Goal: Transaction & Acquisition: Purchase product/service

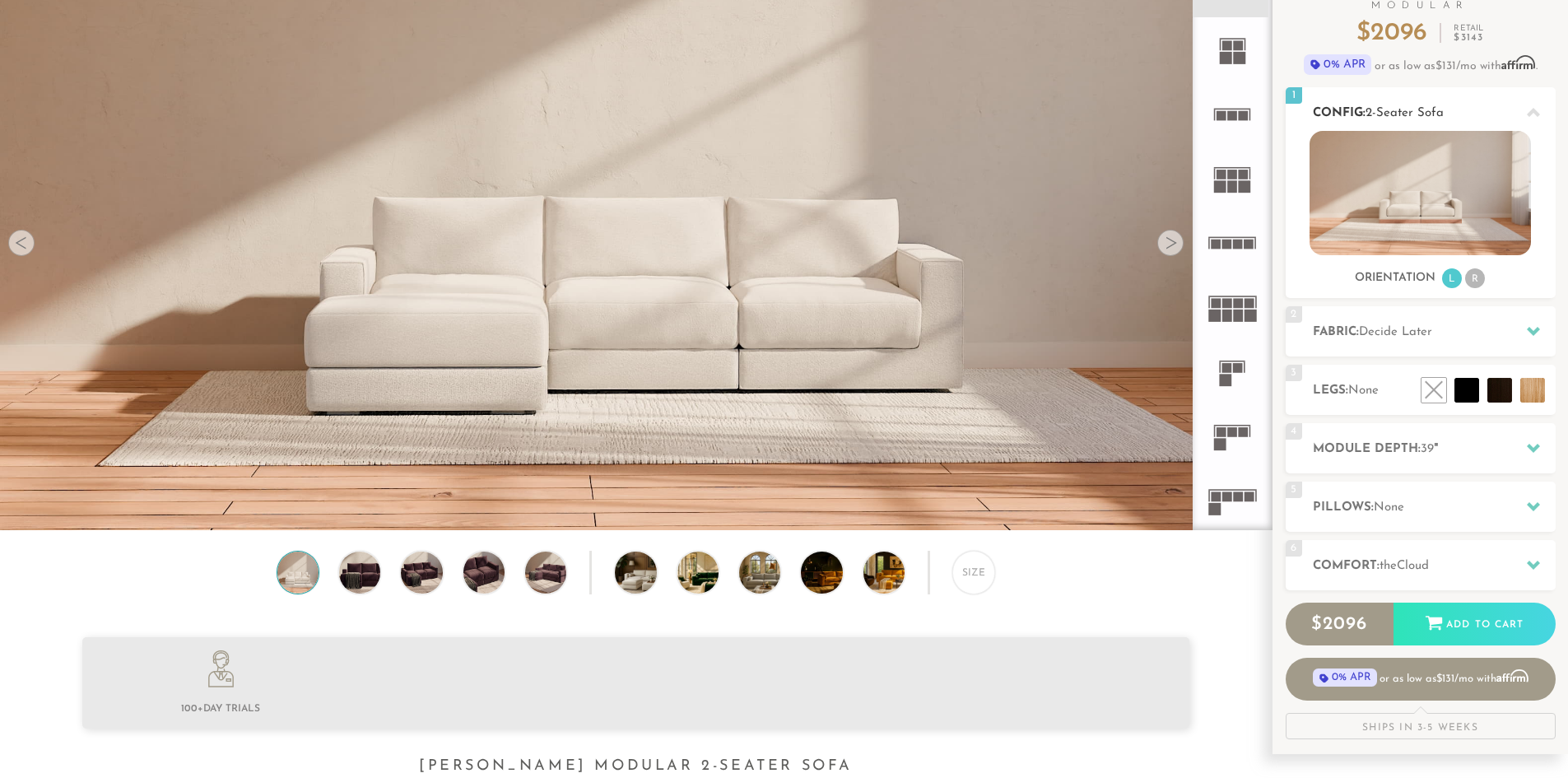
scroll to position [165, 0]
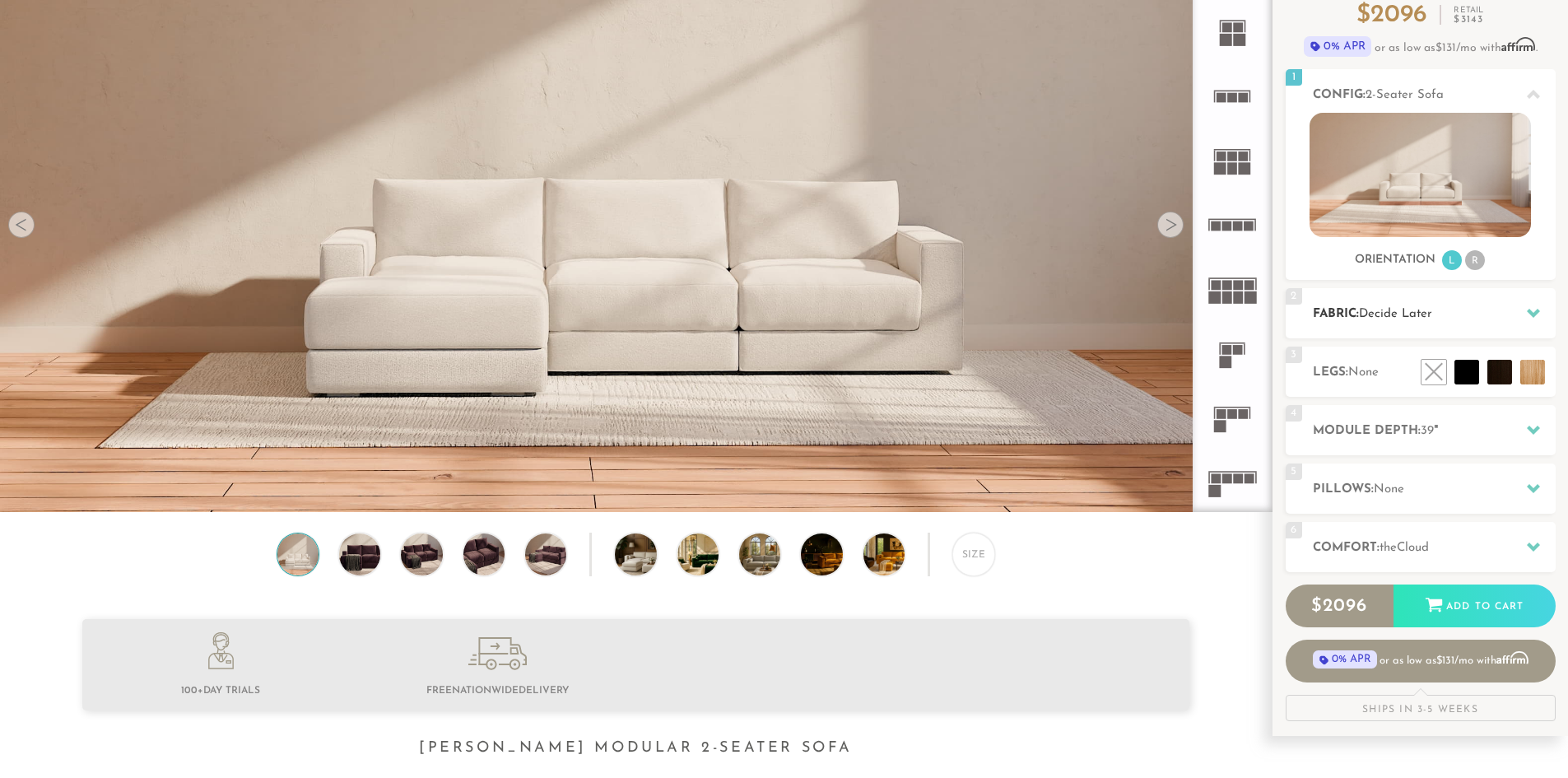
click at [1380, 317] on span "Decide Later" at bounding box center [1396, 313] width 73 height 13
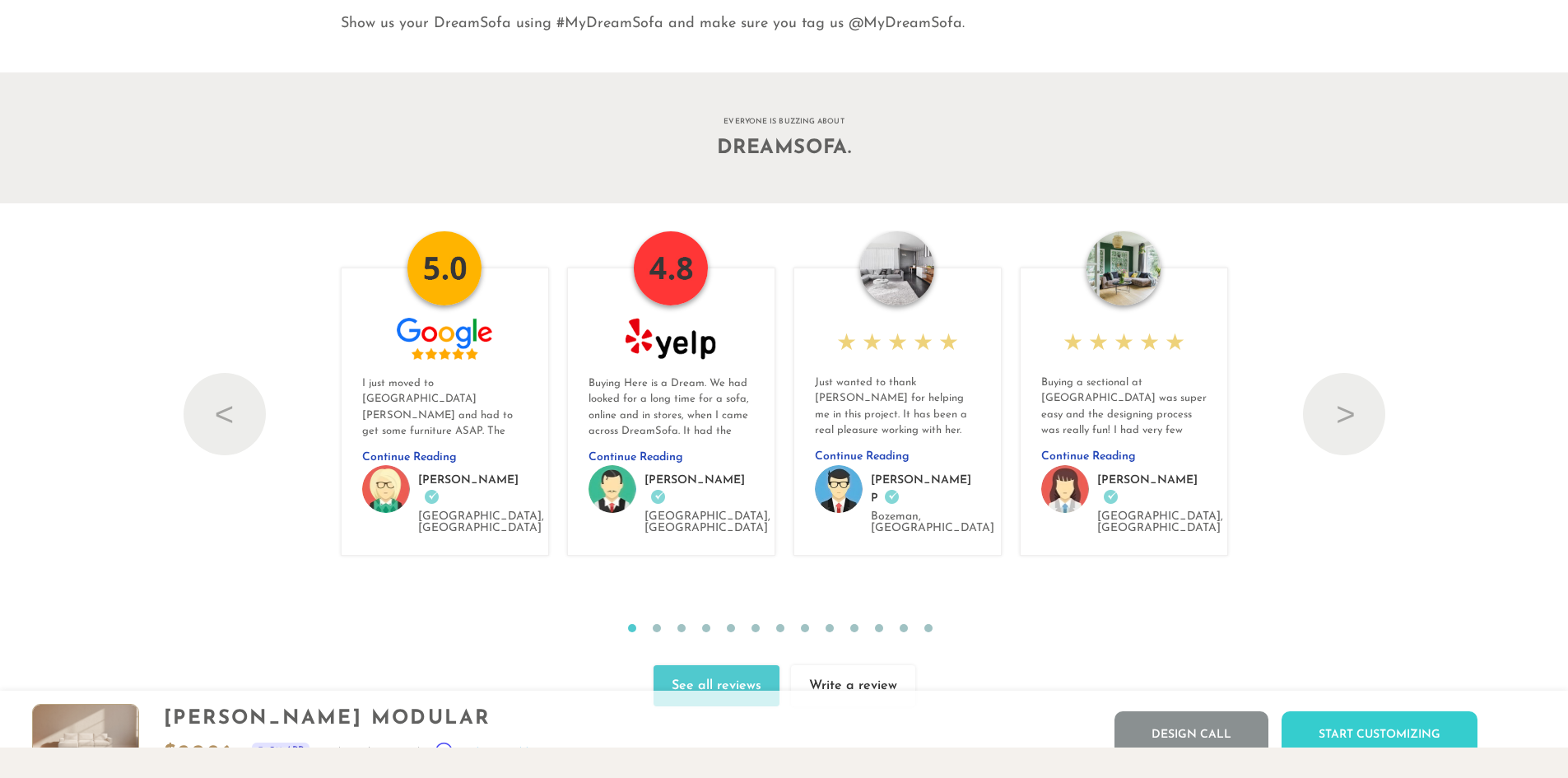
scroll to position [18672, 0]
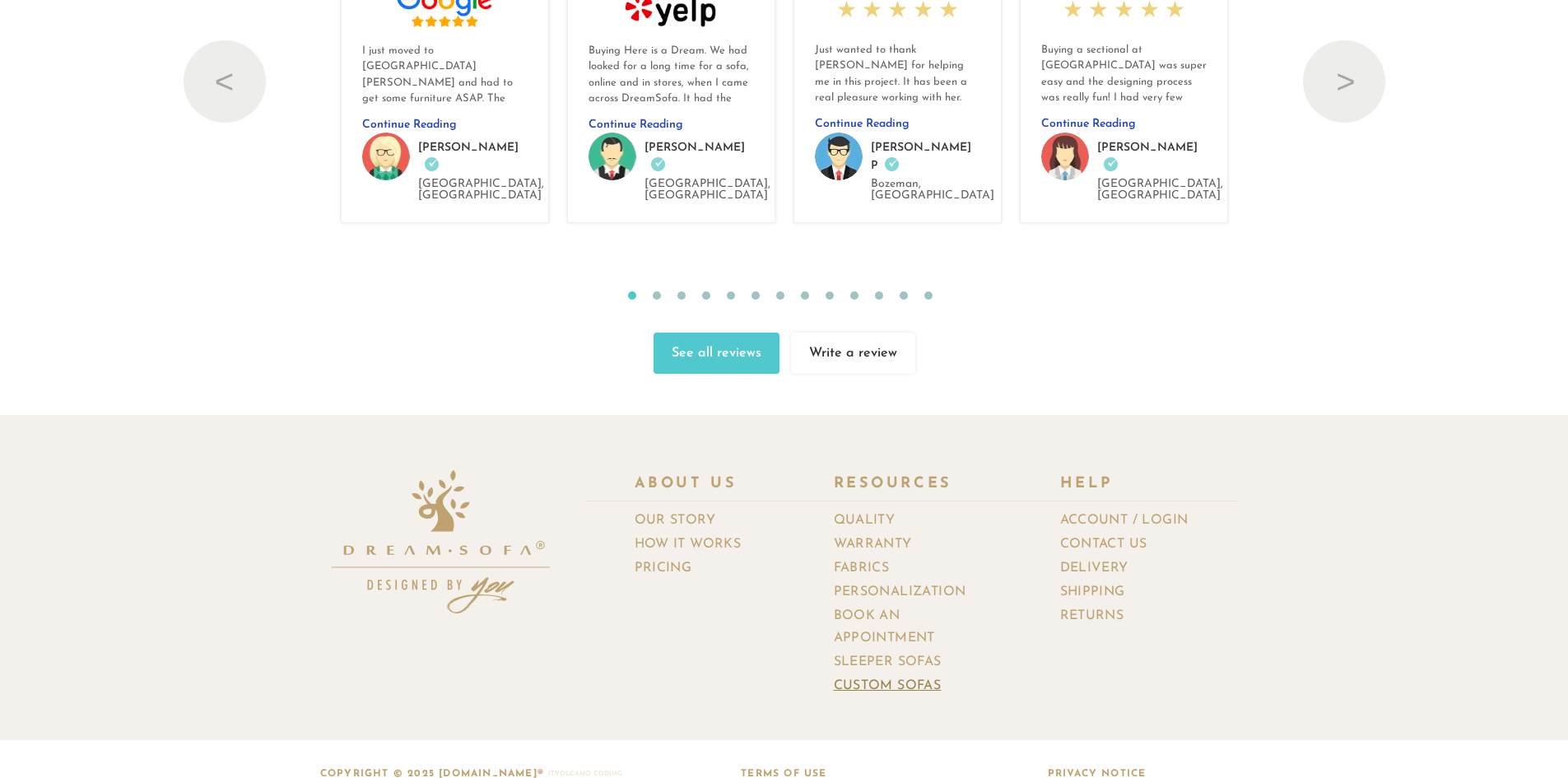
click at [927, 674] on link "Custom Sofas" at bounding box center [894, 686] width 120 height 24
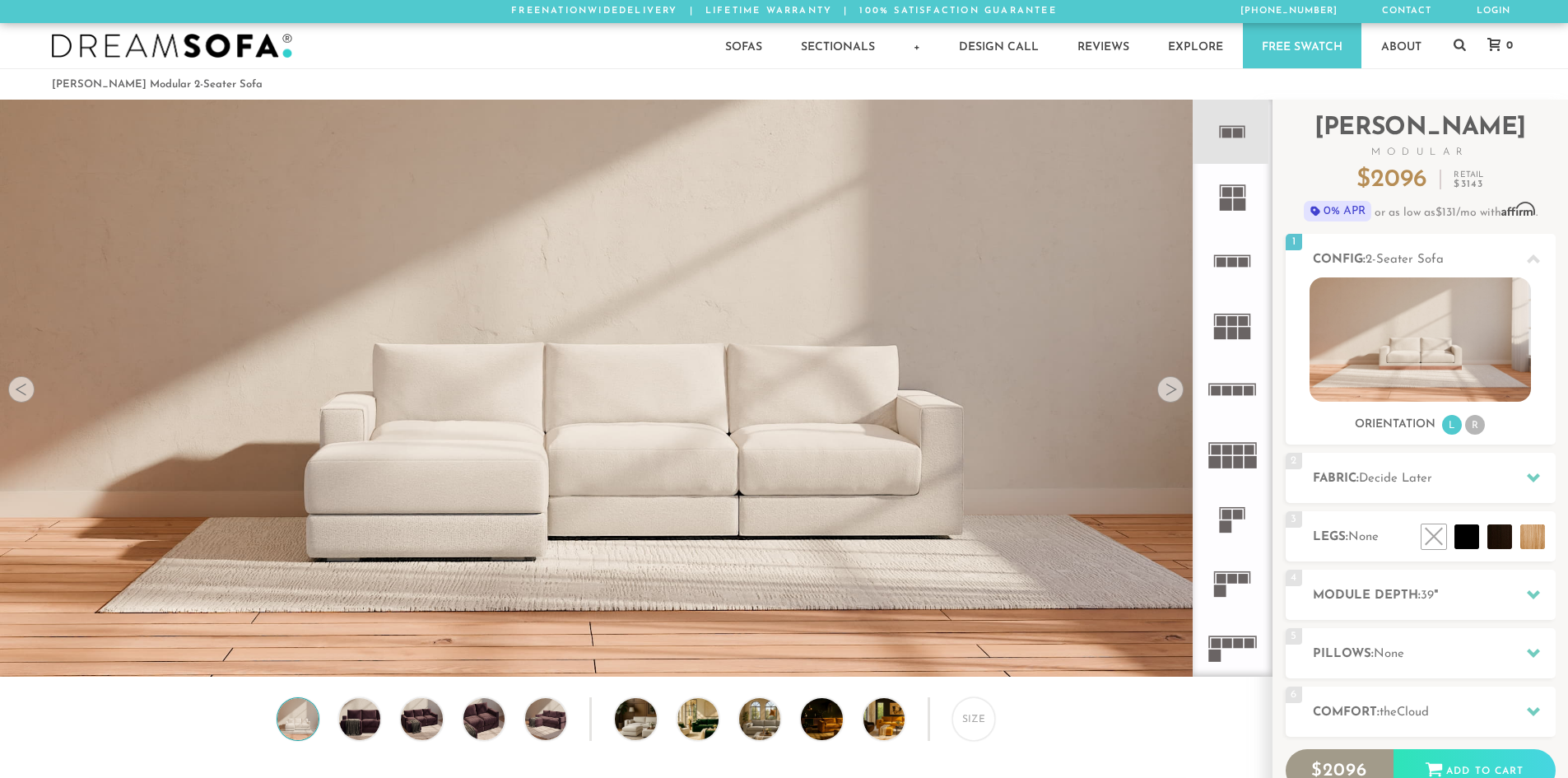
scroll to position [13, 13]
click at [1486, 598] on h2 "Module Depth: 39 "" at bounding box center [1434, 596] width 243 height 19
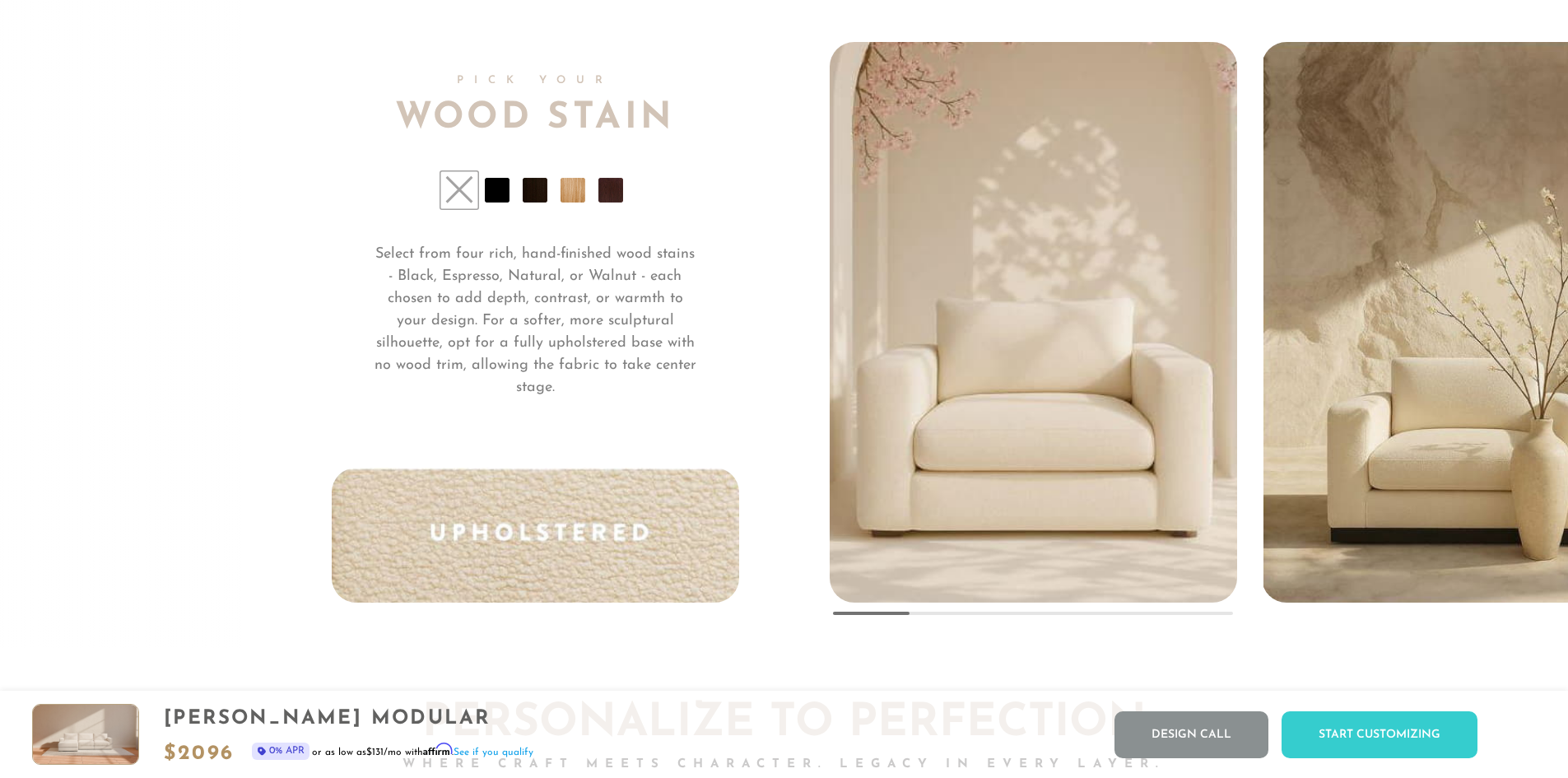
scroll to position [12890, 0]
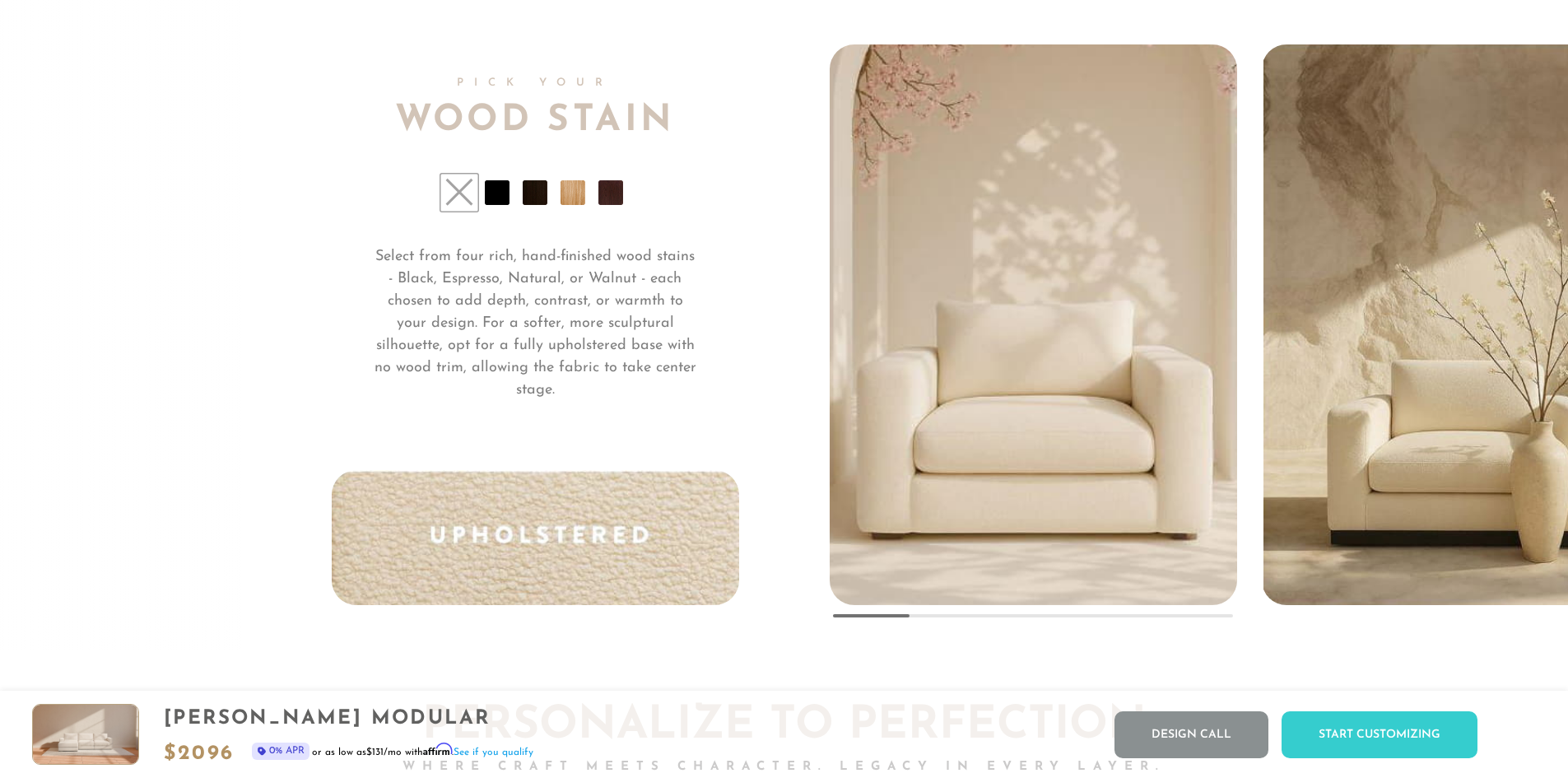
click at [507, 202] on li at bounding box center [497, 192] width 24 height 24
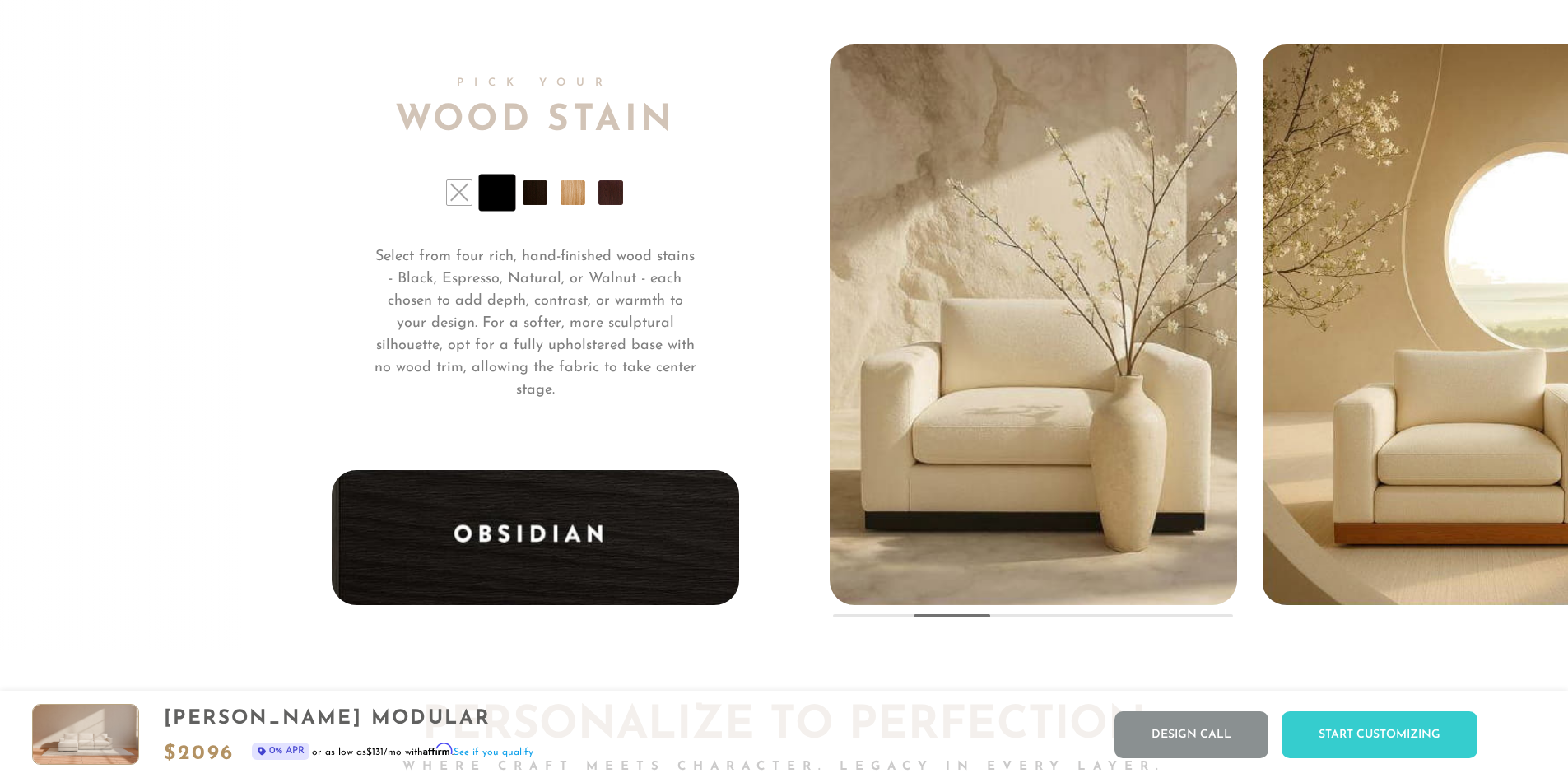
click at [525, 198] on li at bounding box center [534, 192] width 24 height 24
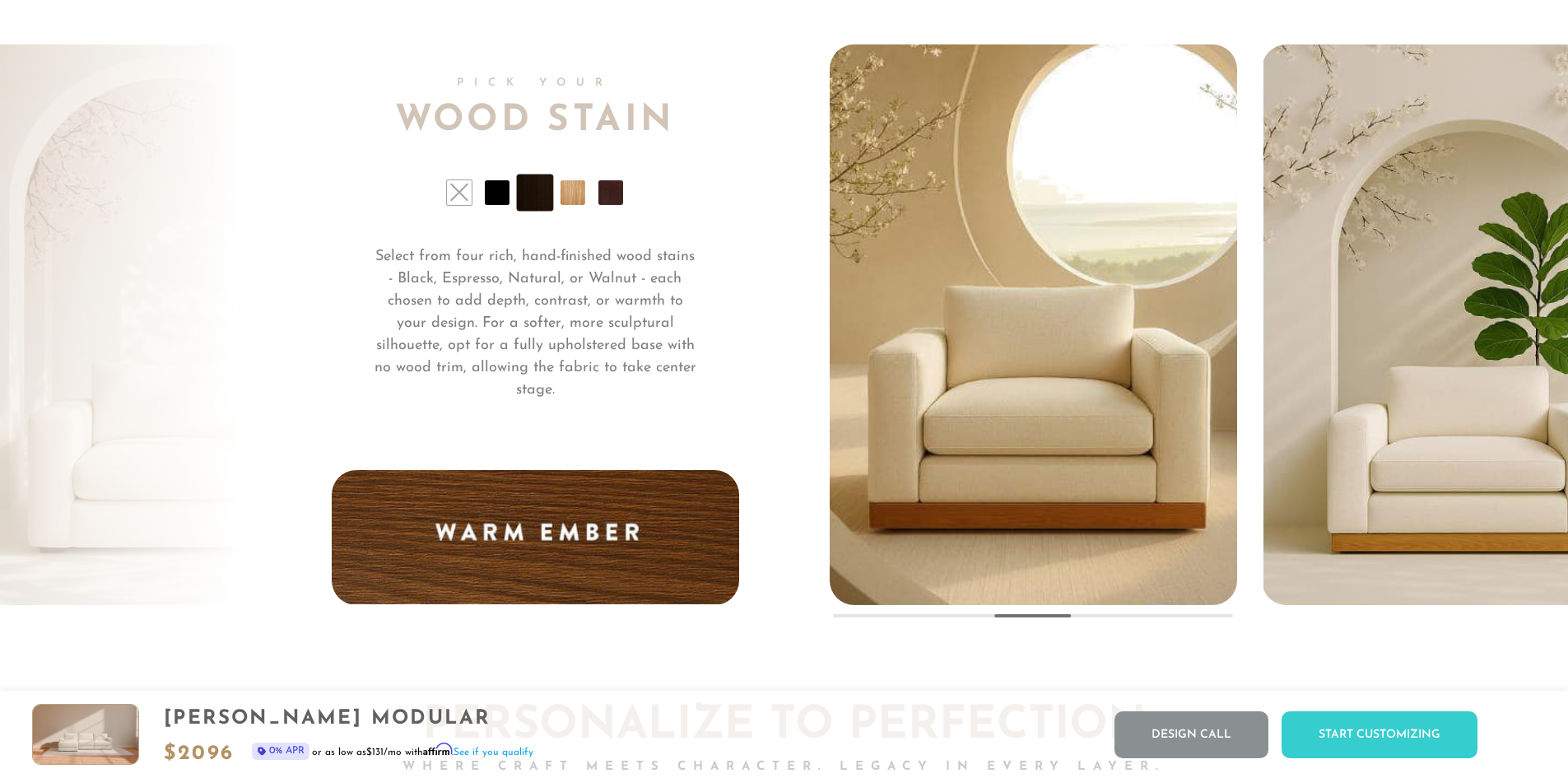
click at [566, 200] on li at bounding box center [572, 192] width 24 height 24
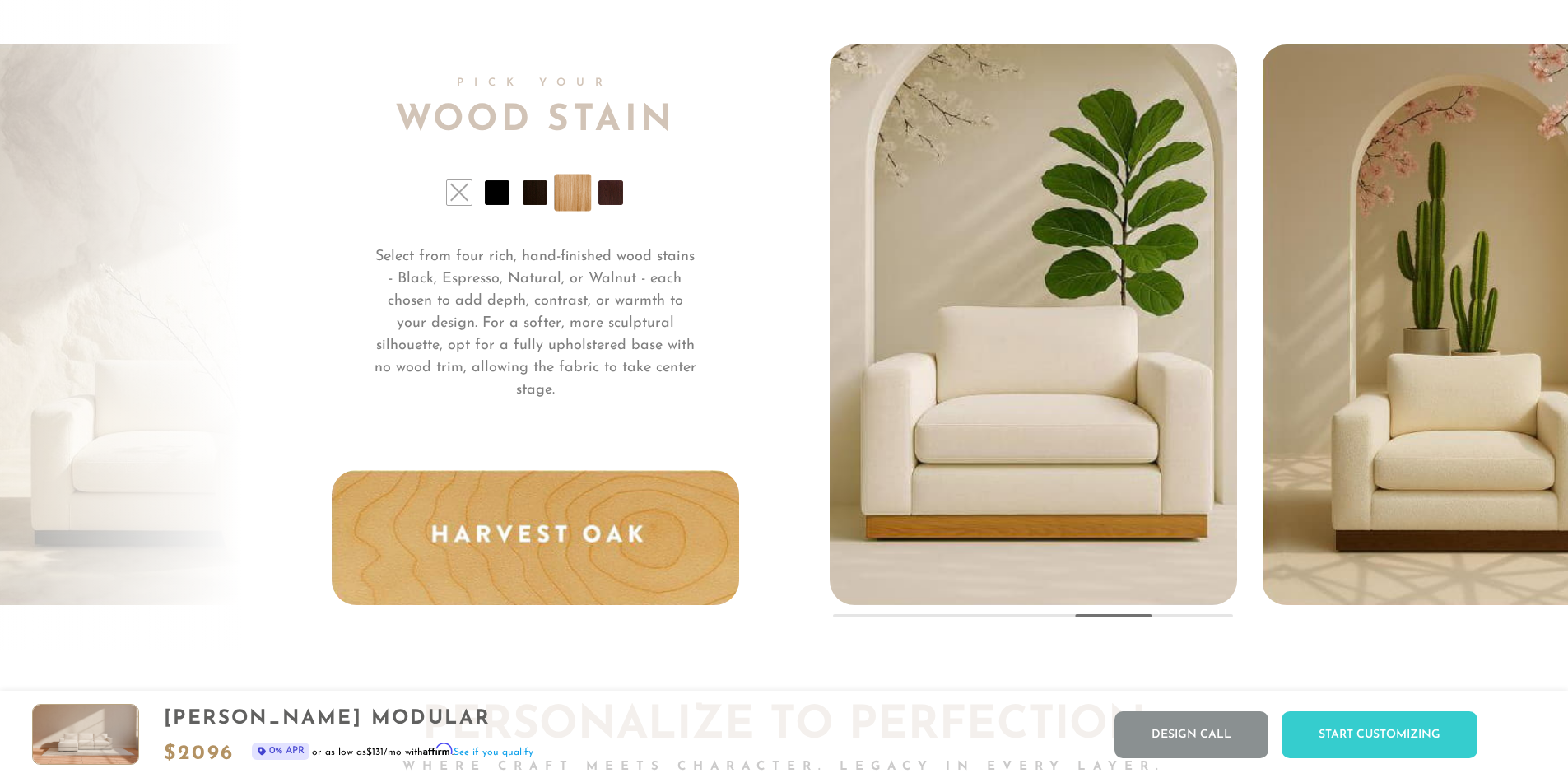
click at [609, 202] on li at bounding box center [610, 192] width 24 height 24
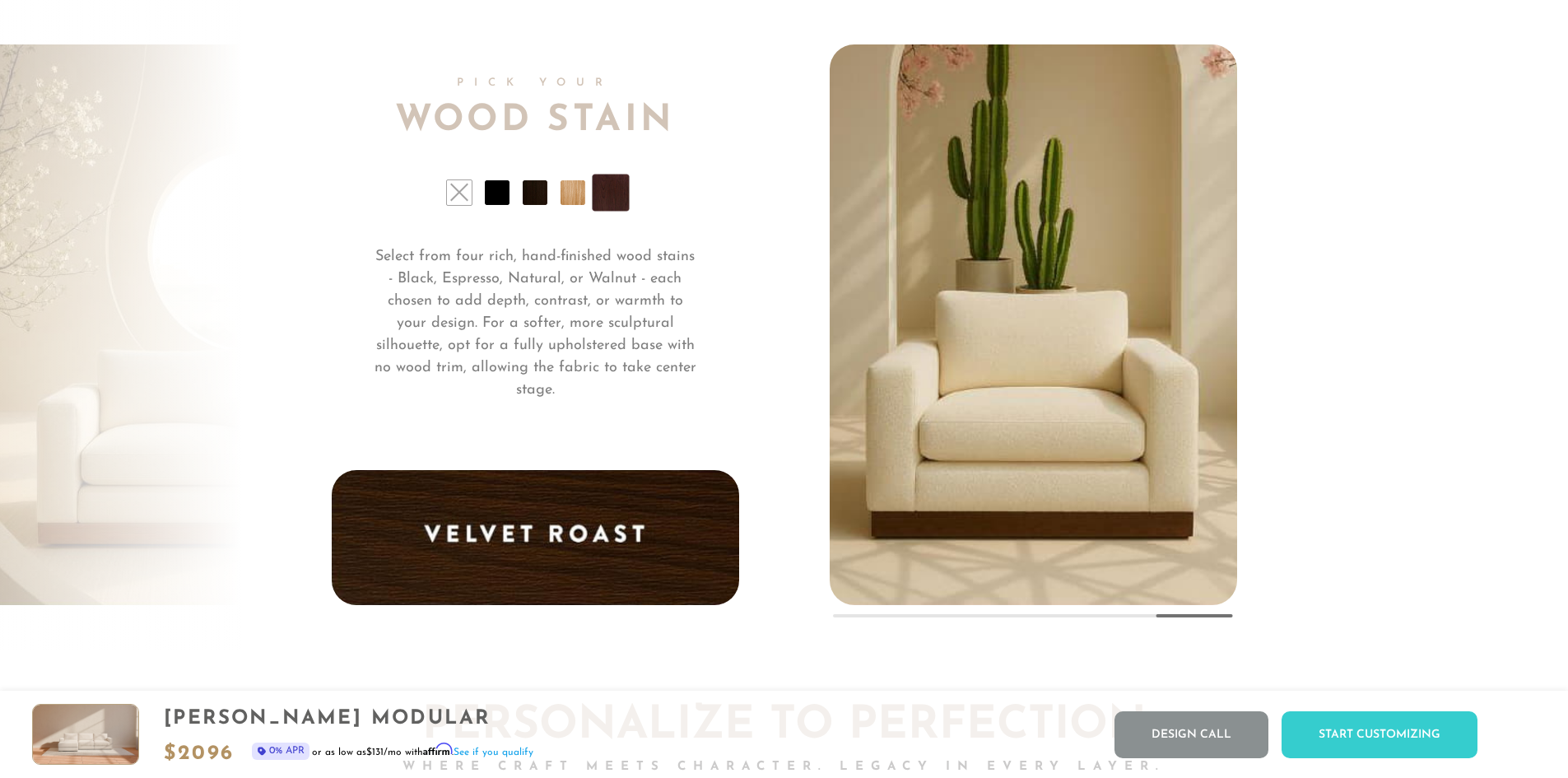
click at [467, 199] on li at bounding box center [459, 192] width 24 height 24
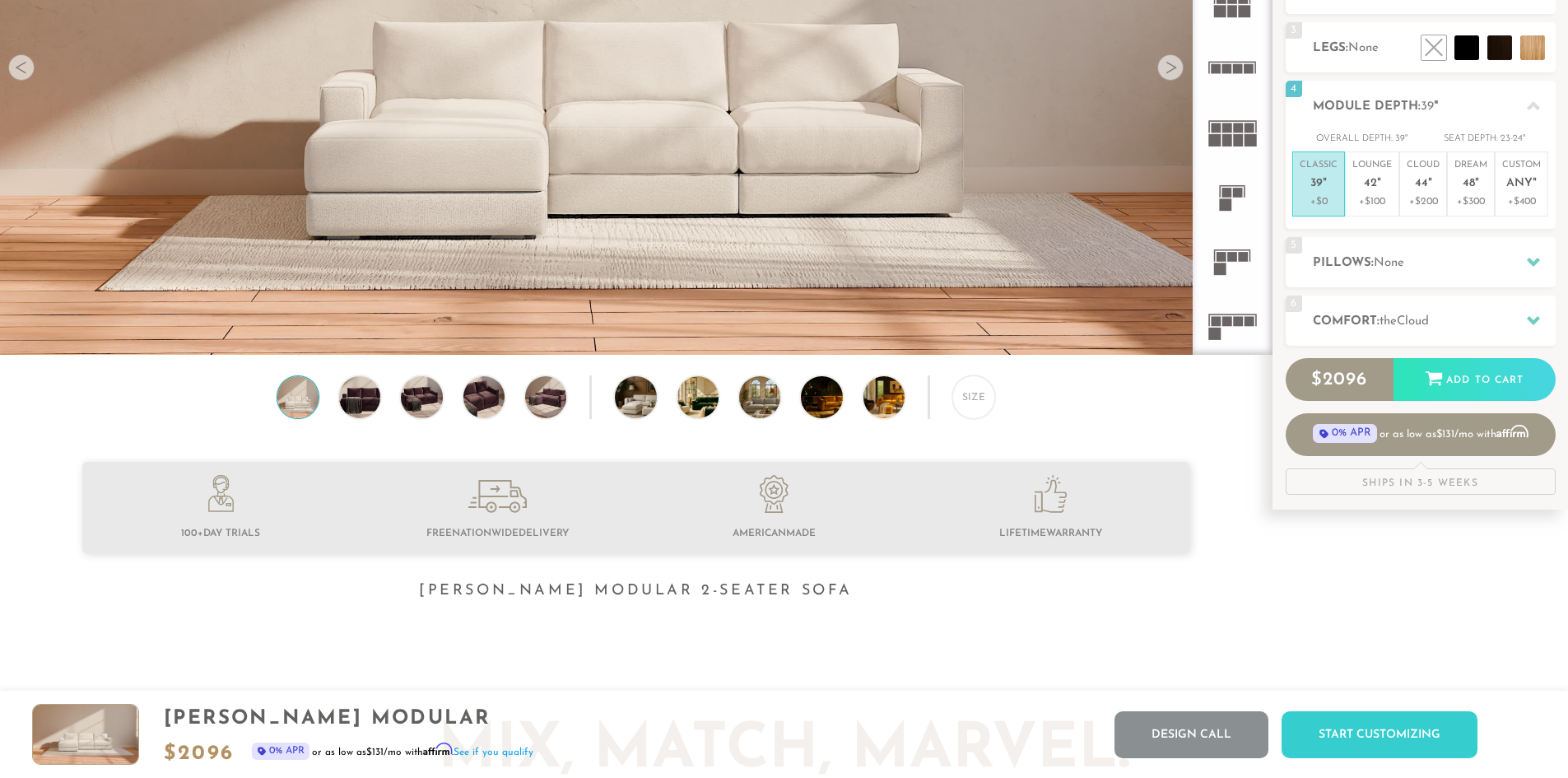
scroll to position [0, 0]
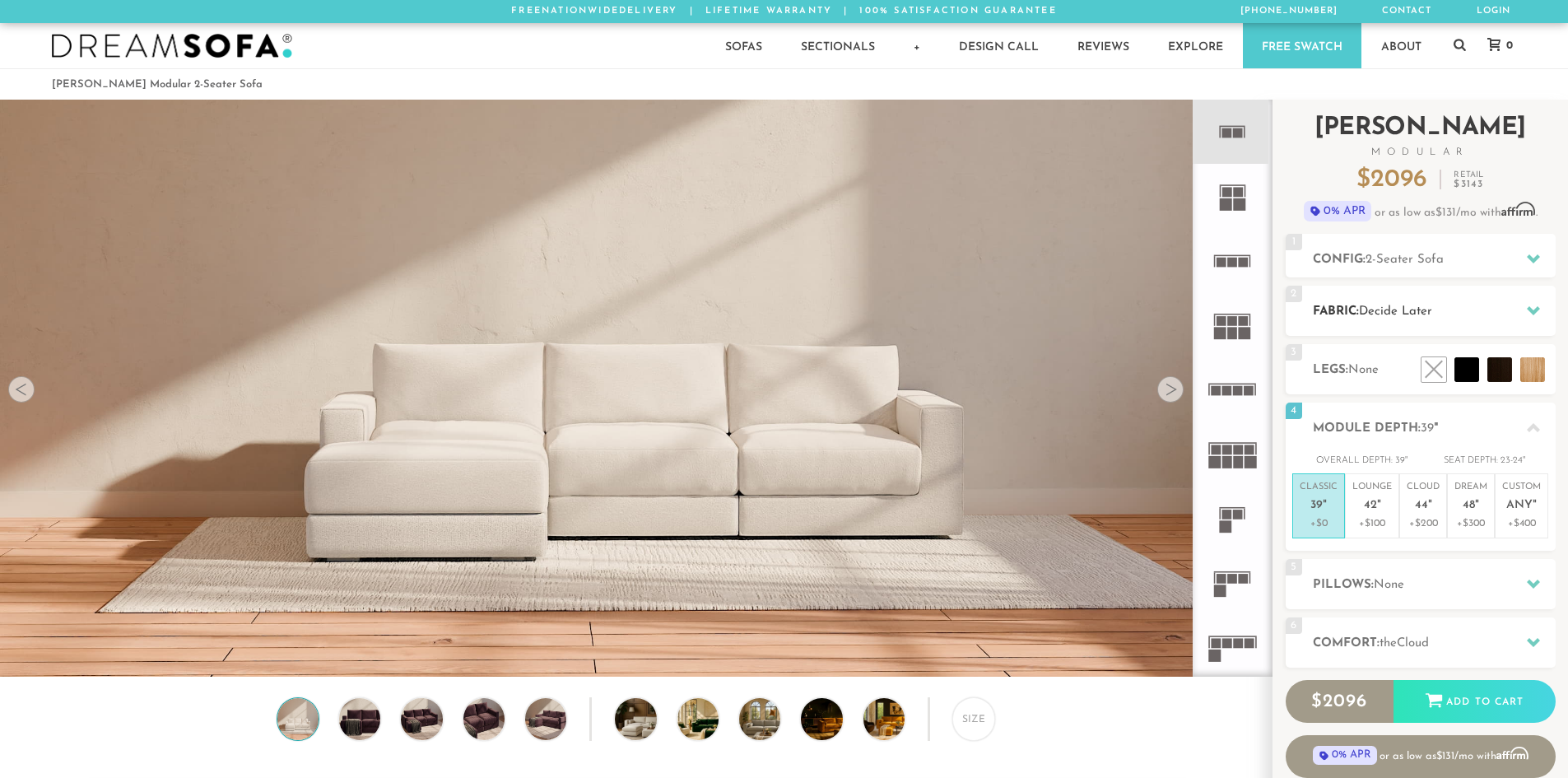
click at [1441, 304] on h2 "Fabric: Decide Later" at bounding box center [1434, 312] width 243 height 19
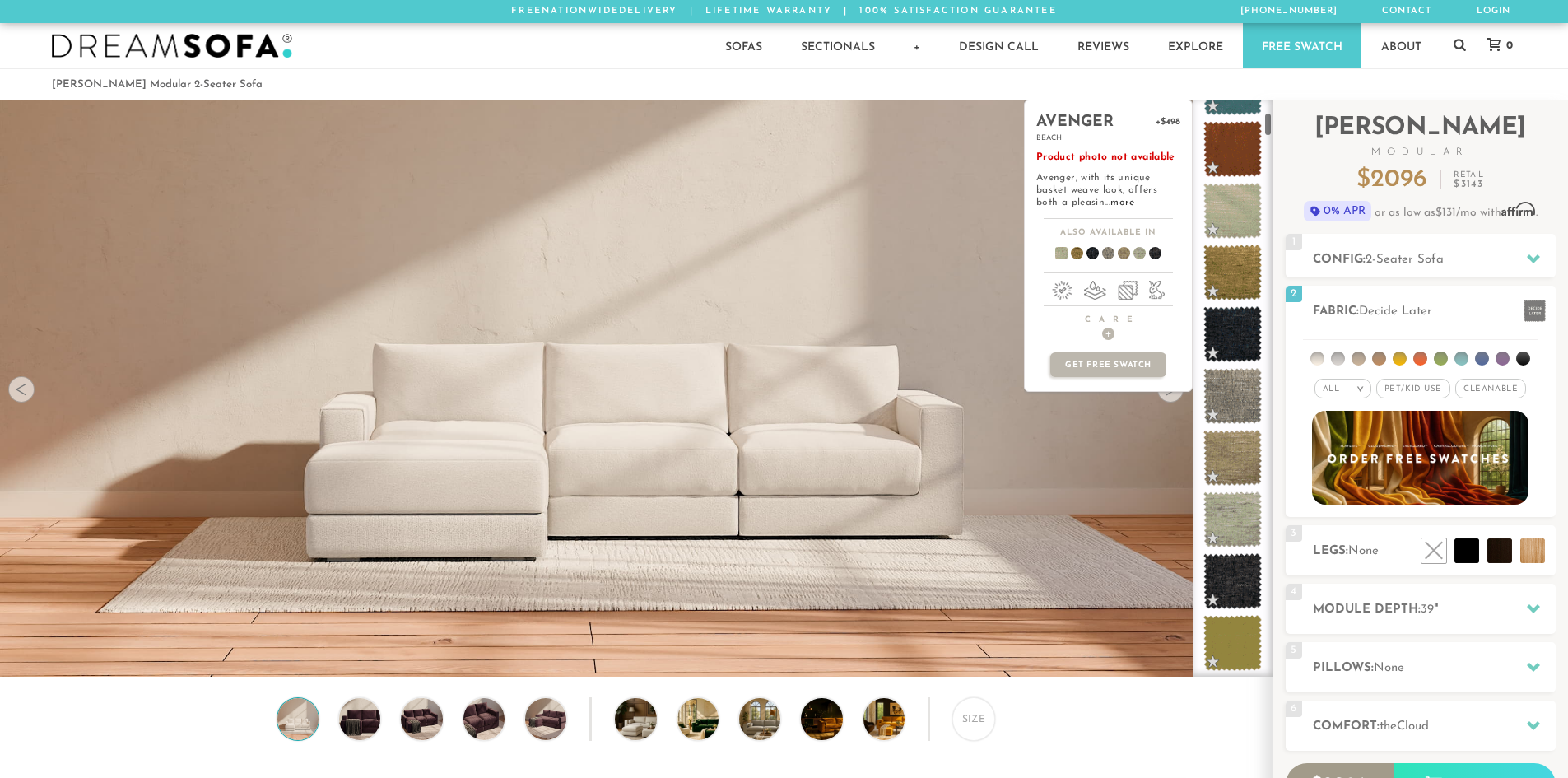
scroll to position [329, 0]
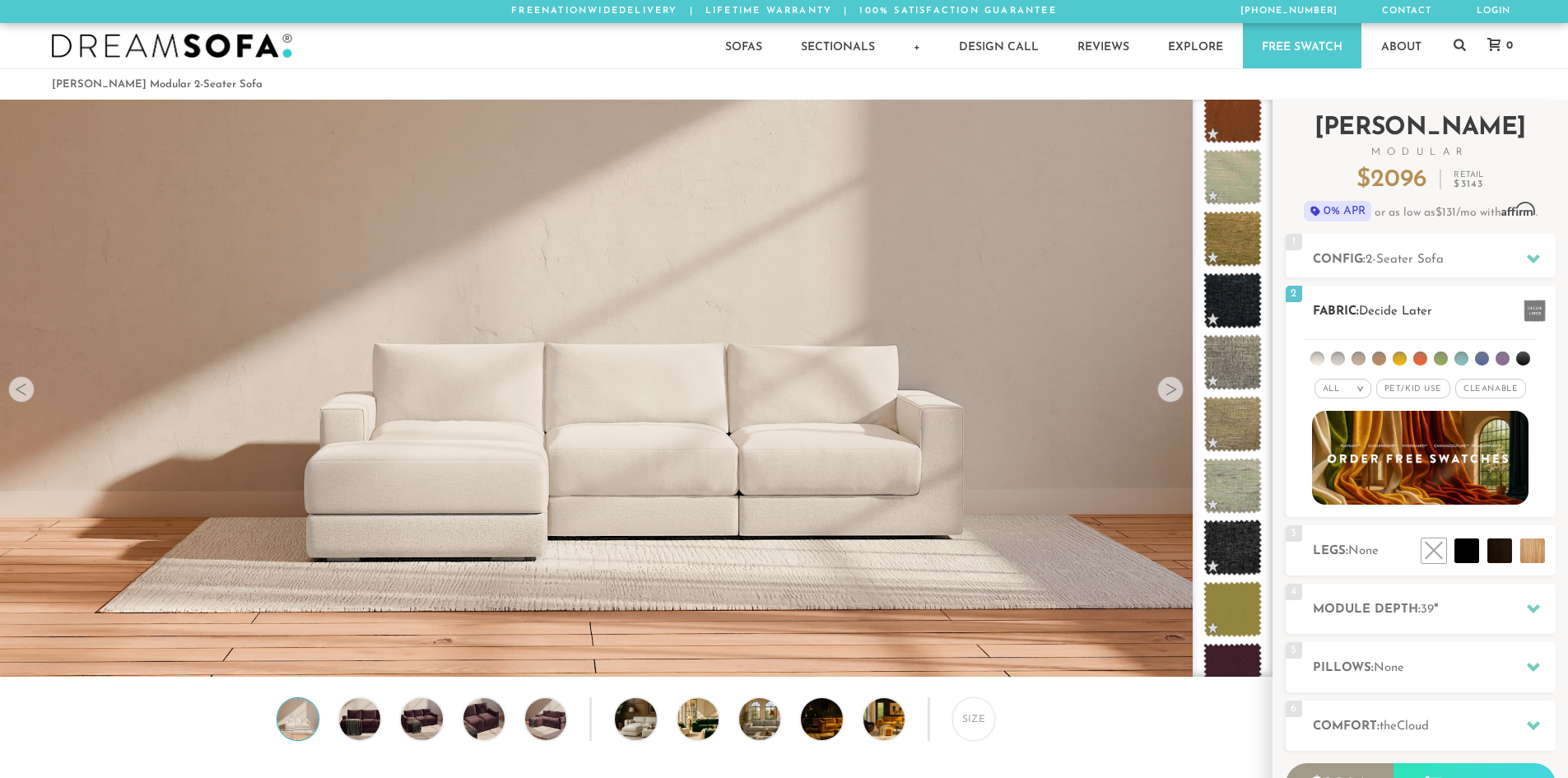
click at [1365, 384] on div "All >" at bounding box center [1344, 389] width 57 height 20
click at [1550, 352] on div "All > All Tier Family Popular Luxury" at bounding box center [1420, 368] width 270 height 65
click at [1364, 383] on div "All >" at bounding box center [1344, 389] width 57 height 20
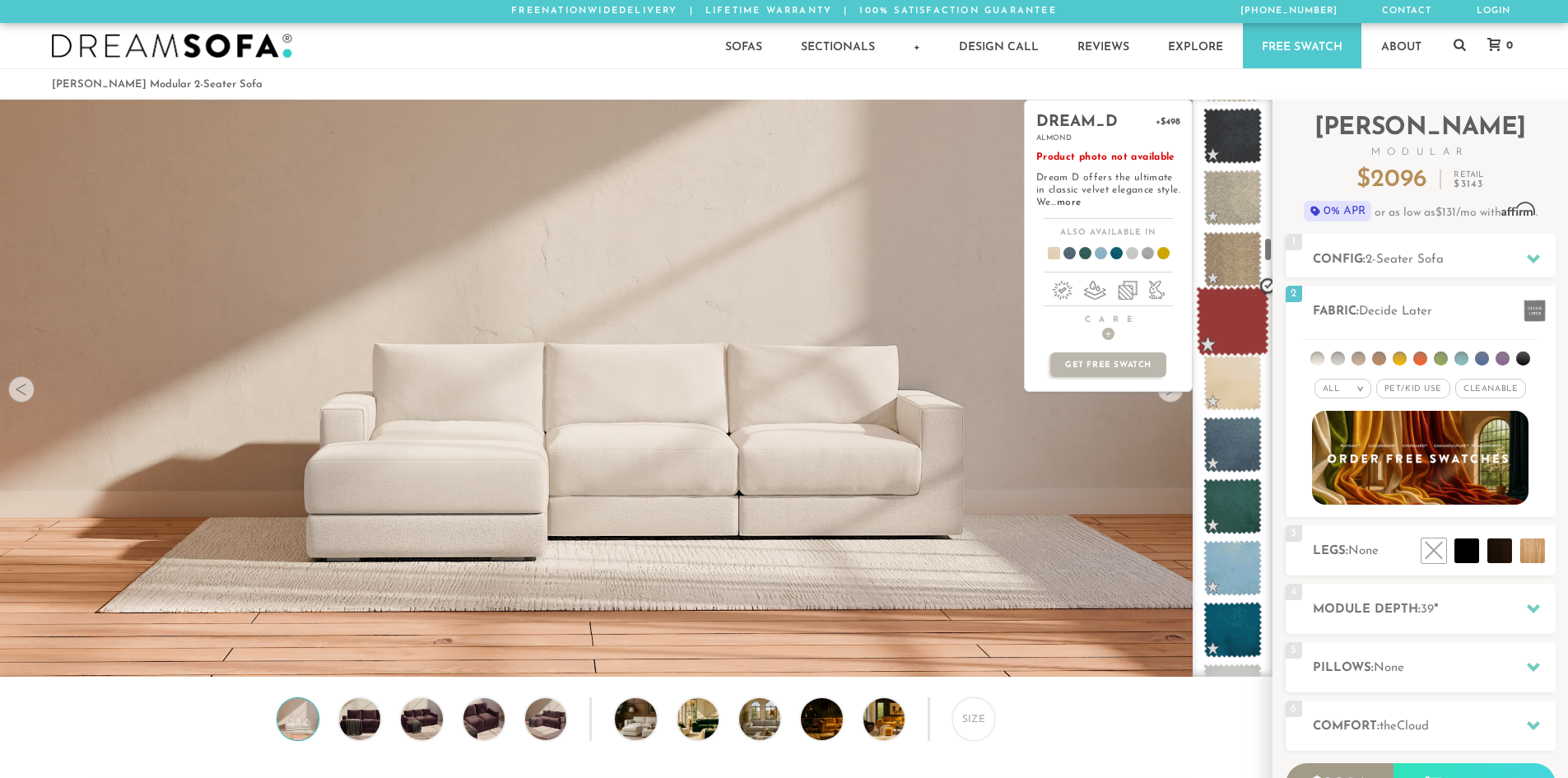
scroll to position [3220, 0]
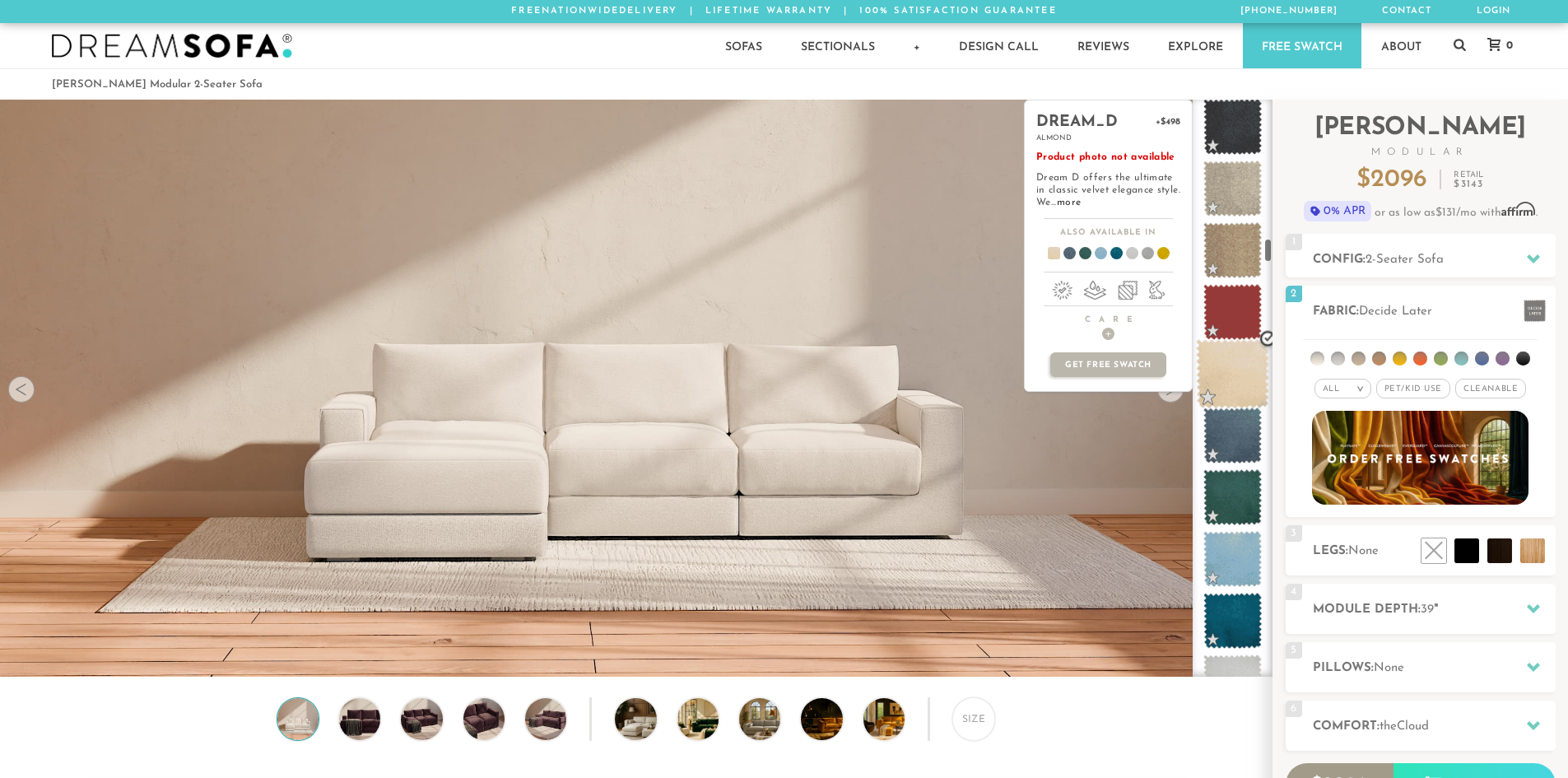
click at [1242, 371] on span at bounding box center [1233, 374] width 73 height 70
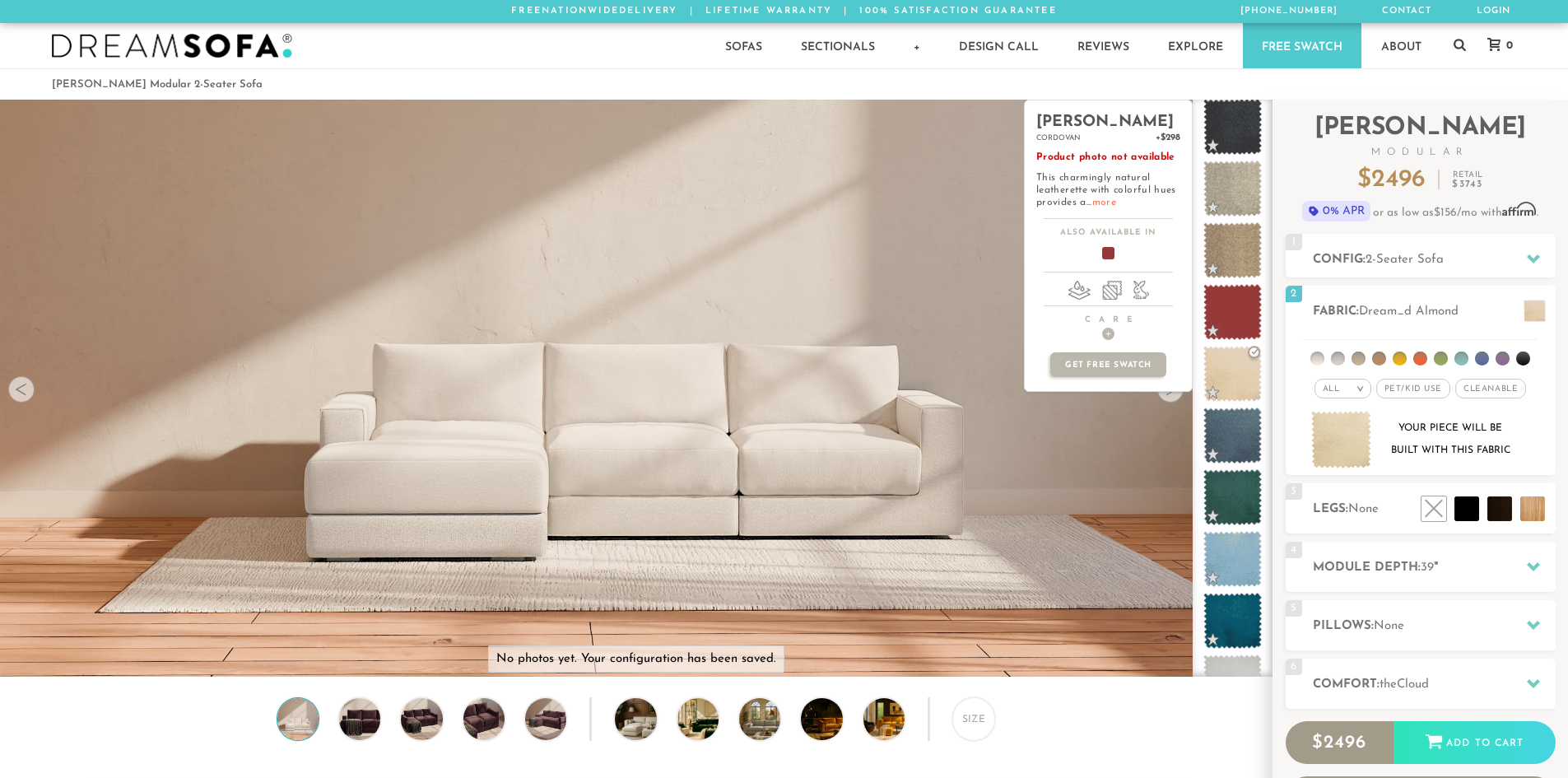
click at [1105, 206] on link "more" at bounding box center [1104, 202] width 24 height 10
click at [1081, 201] on link "more" at bounding box center [1069, 202] width 24 height 10
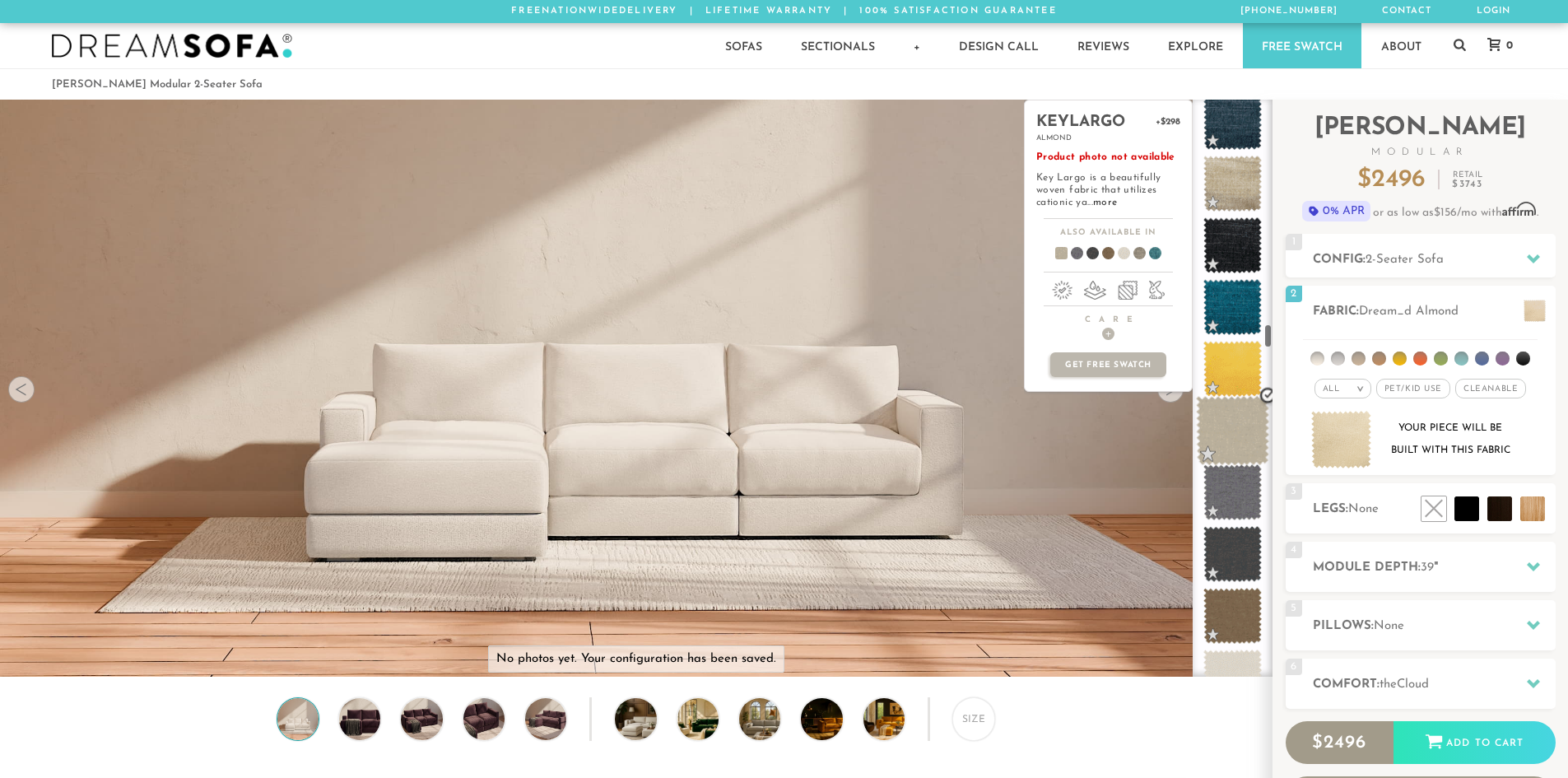
scroll to position [5202, 0]
click at [1106, 206] on link "more" at bounding box center [1105, 202] width 24 height 10
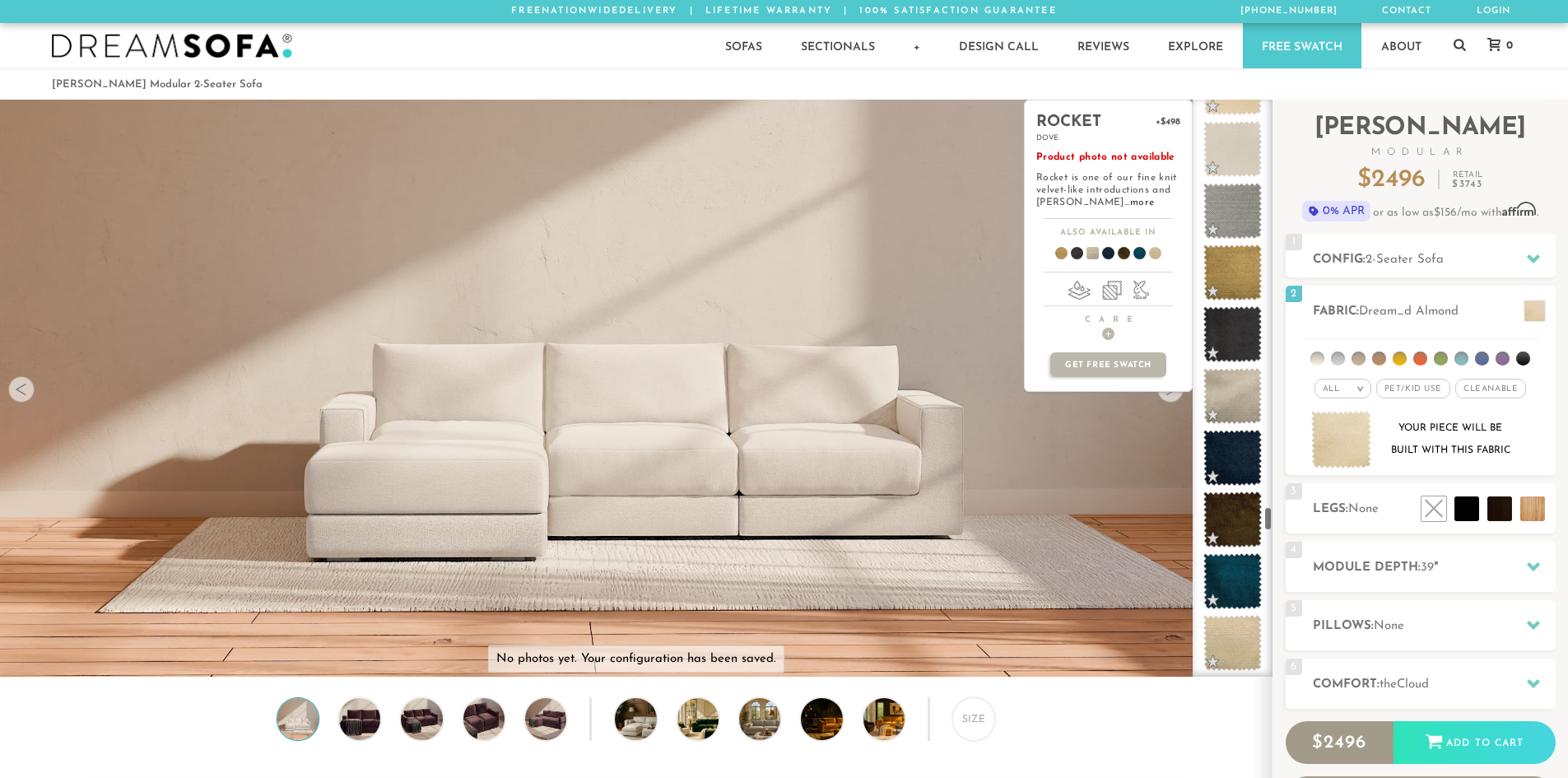
scroll to position [9463, 0]
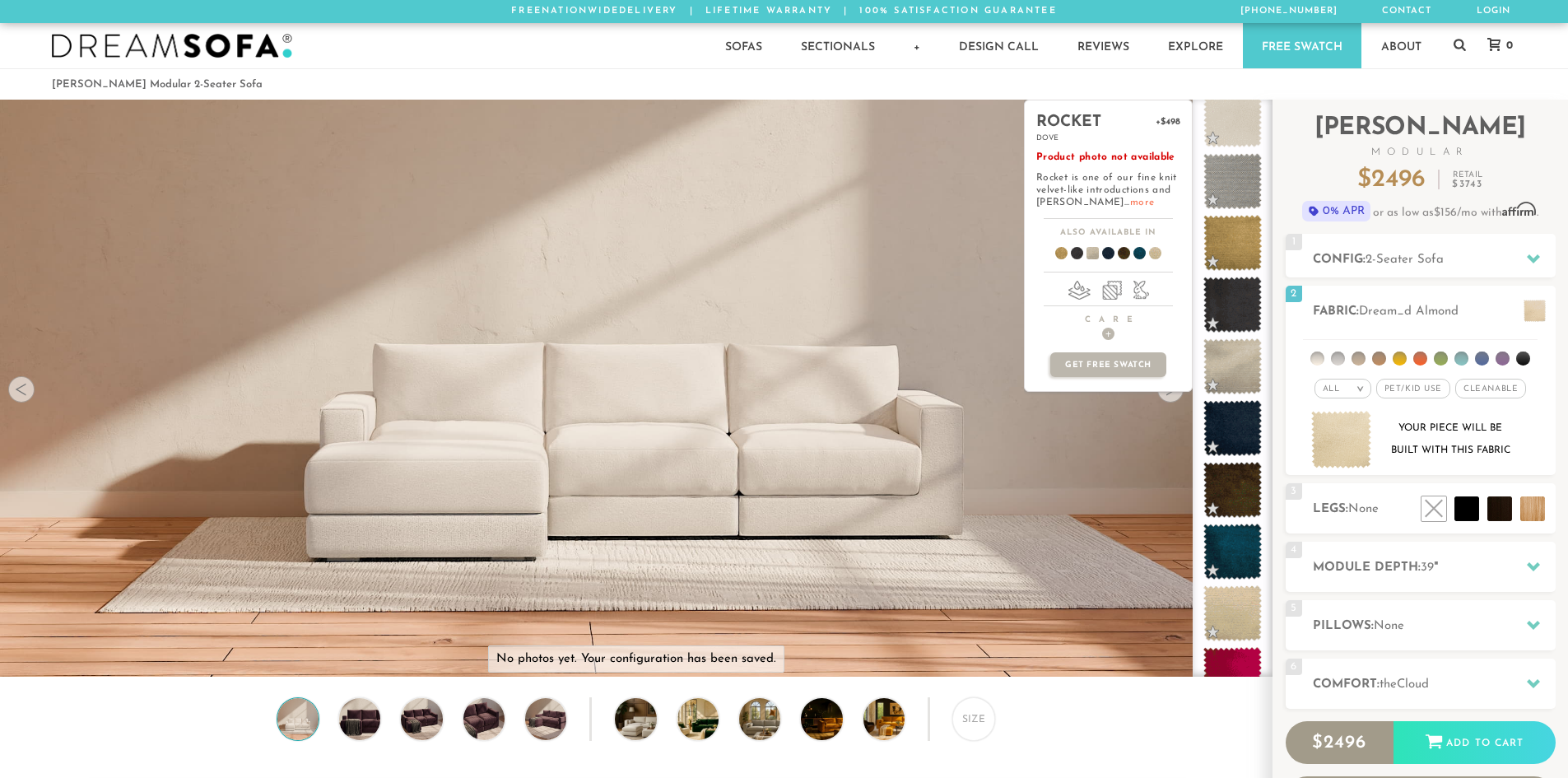
click at [1130, 204] on link "more" at bounding box center [1142, 202] width 24 height 10
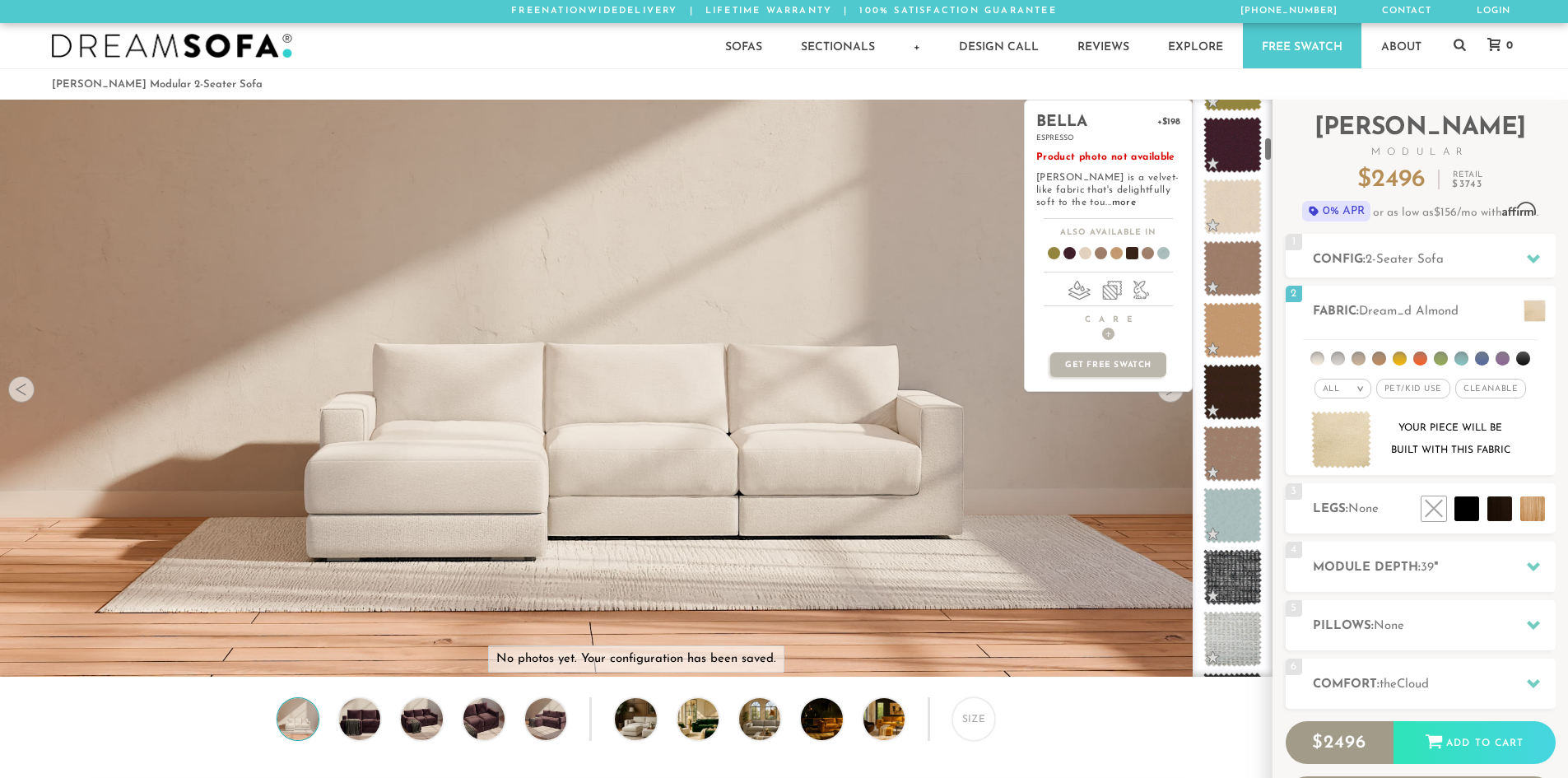
scroll to position [854, 0]
click at [1113, 203] on link "more" at bounding box center [1124, 202] width 24 height 10
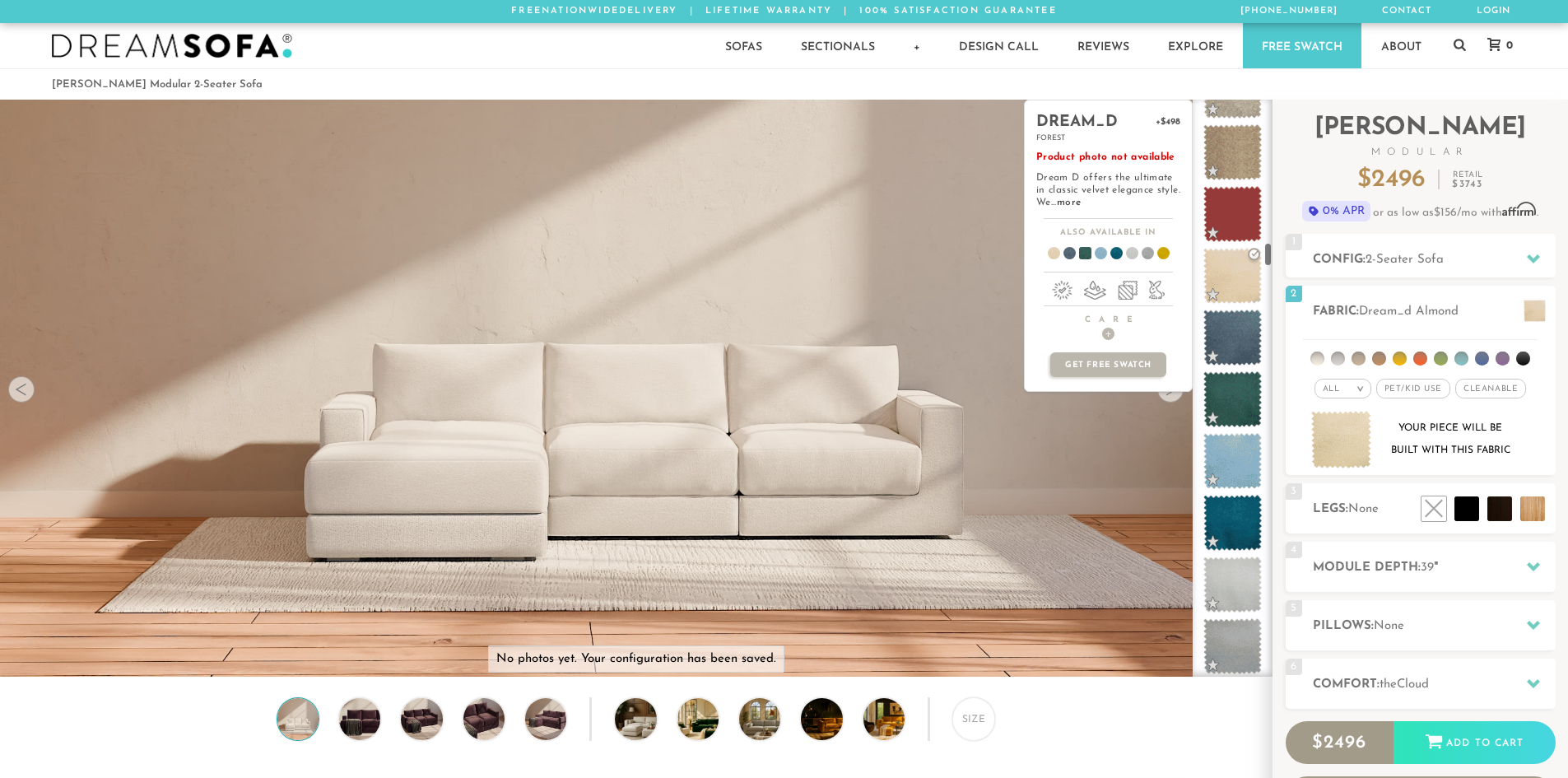
scroll to position [3320, 0]
click at [1081, 201] on link "more" at bounding box center [1069, 202] width 24 height 10
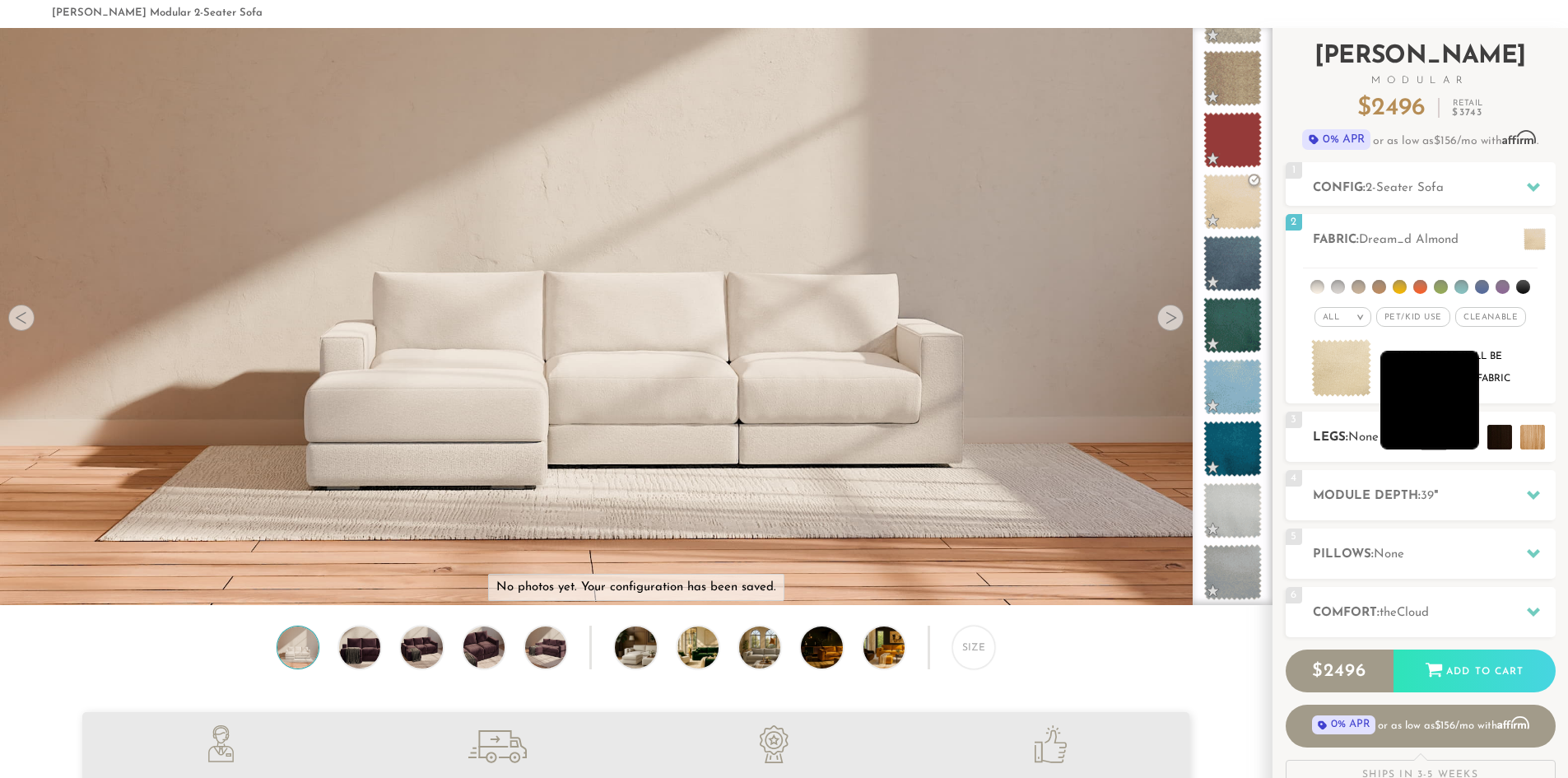
scroll to position [84, 0]
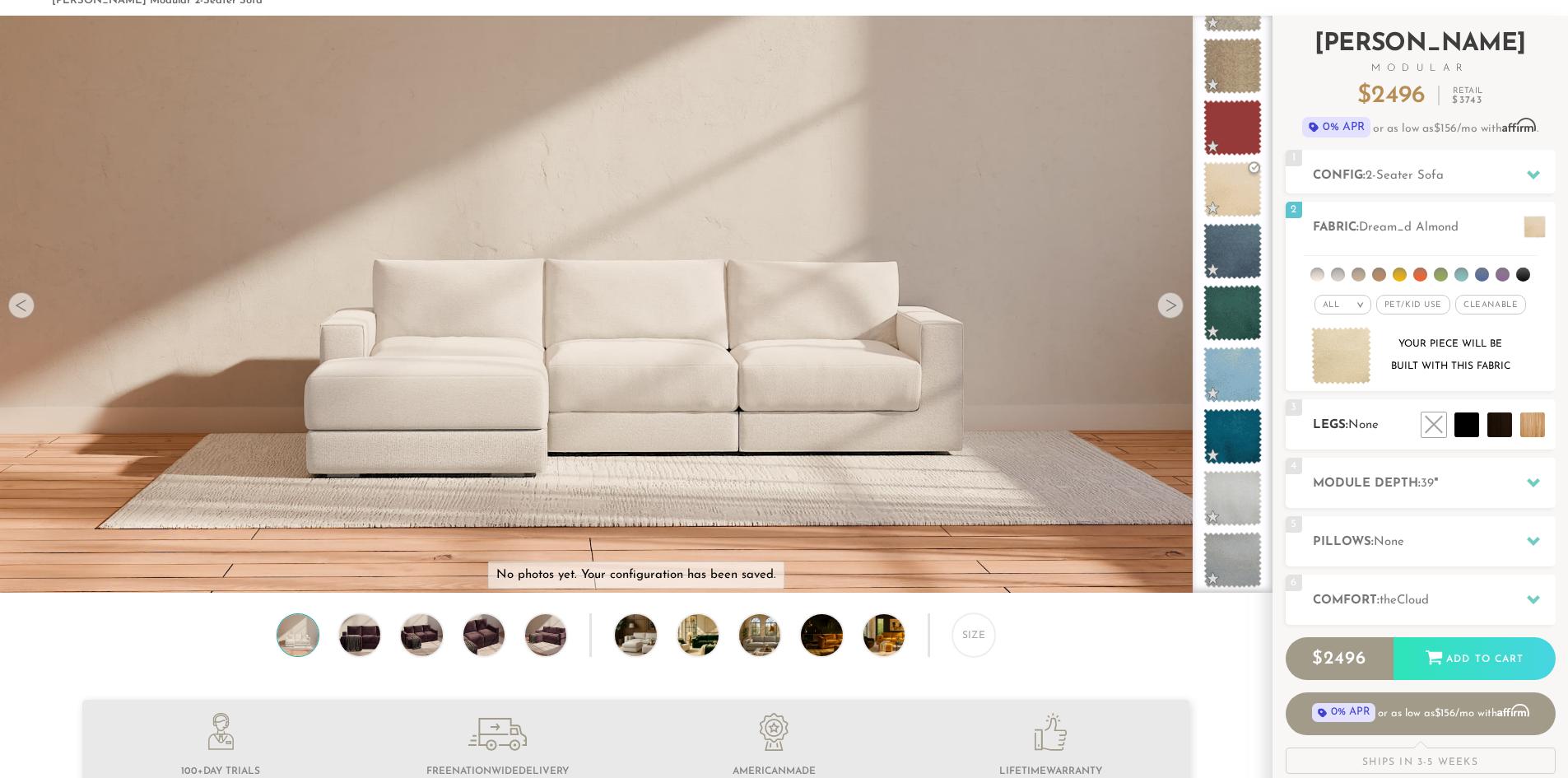
click at [1374, 426] on span "None" at bounding box center [1364, 425] width 30 height 13
click at [1423, 422] on li at bounding box center [1397, 388] width 99 height 99
click at [1473, 428] on li at bounding box center [1430, 388] width 99 height 99
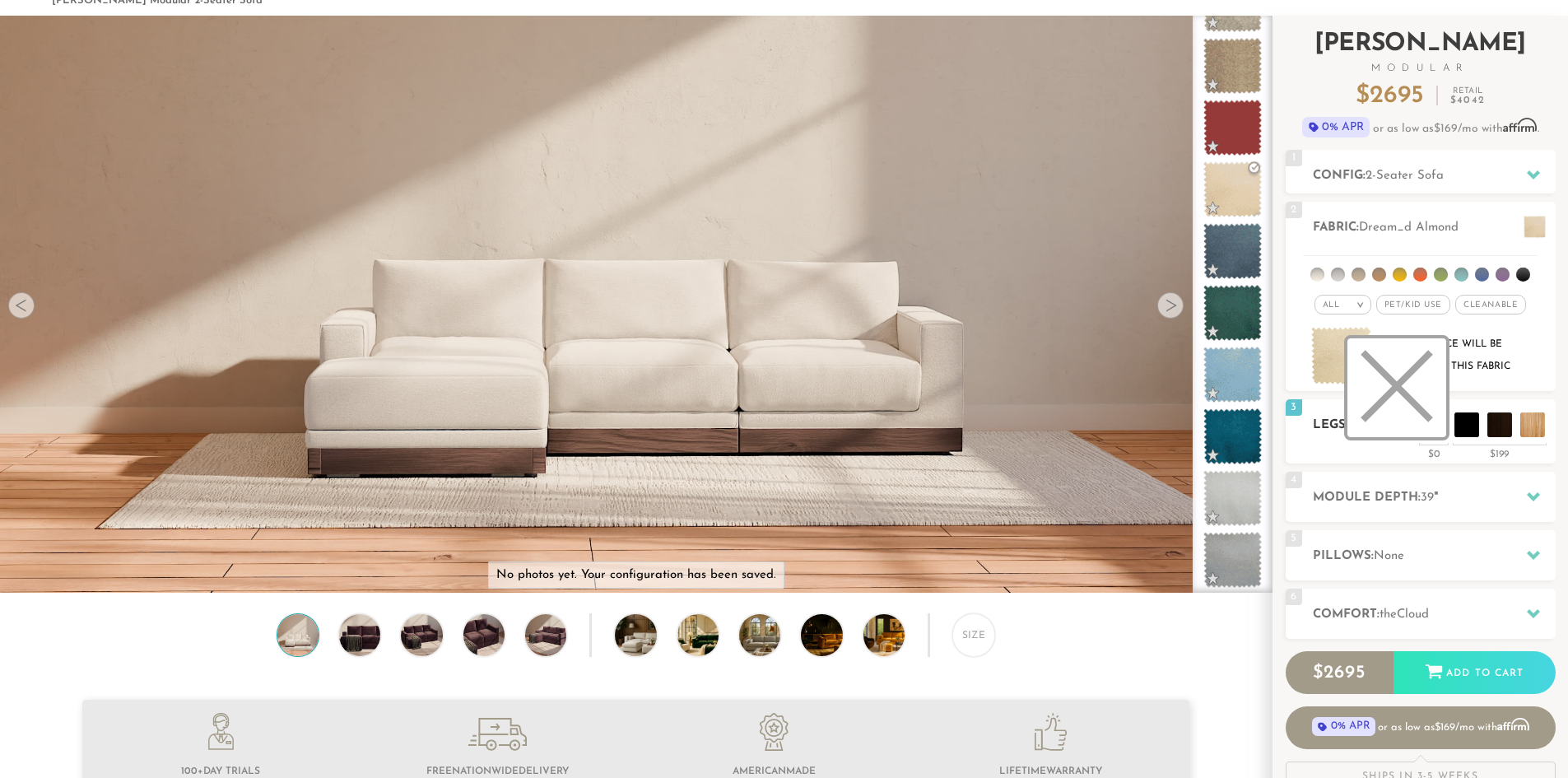
click at [1430, 426] on li at bounding box center [1397, 388] width 99 height 99
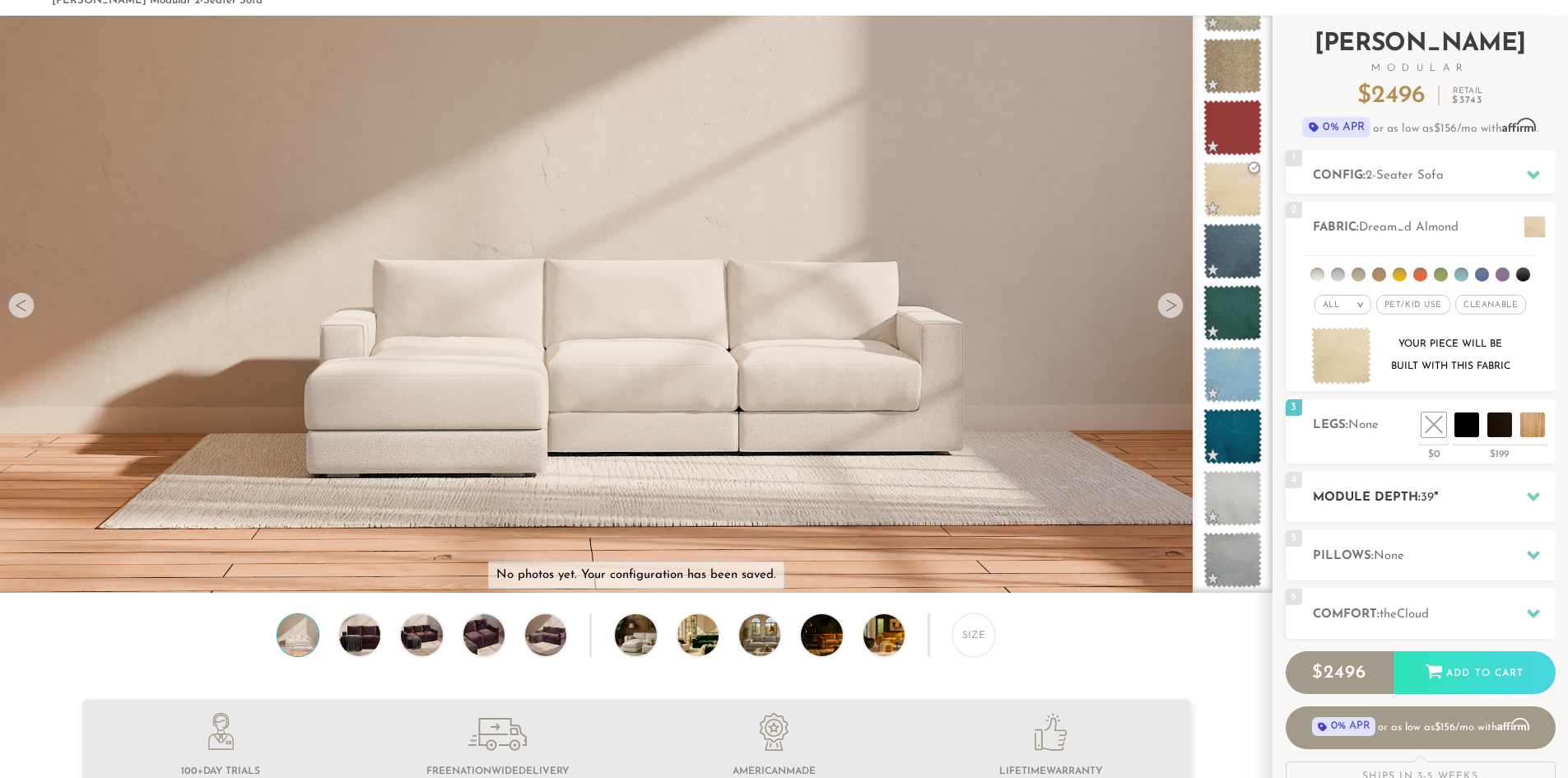
click at [1397, 492] on h2 "Module Depth: 39 "" at bounding box center [1434, 497] width 243 height 19
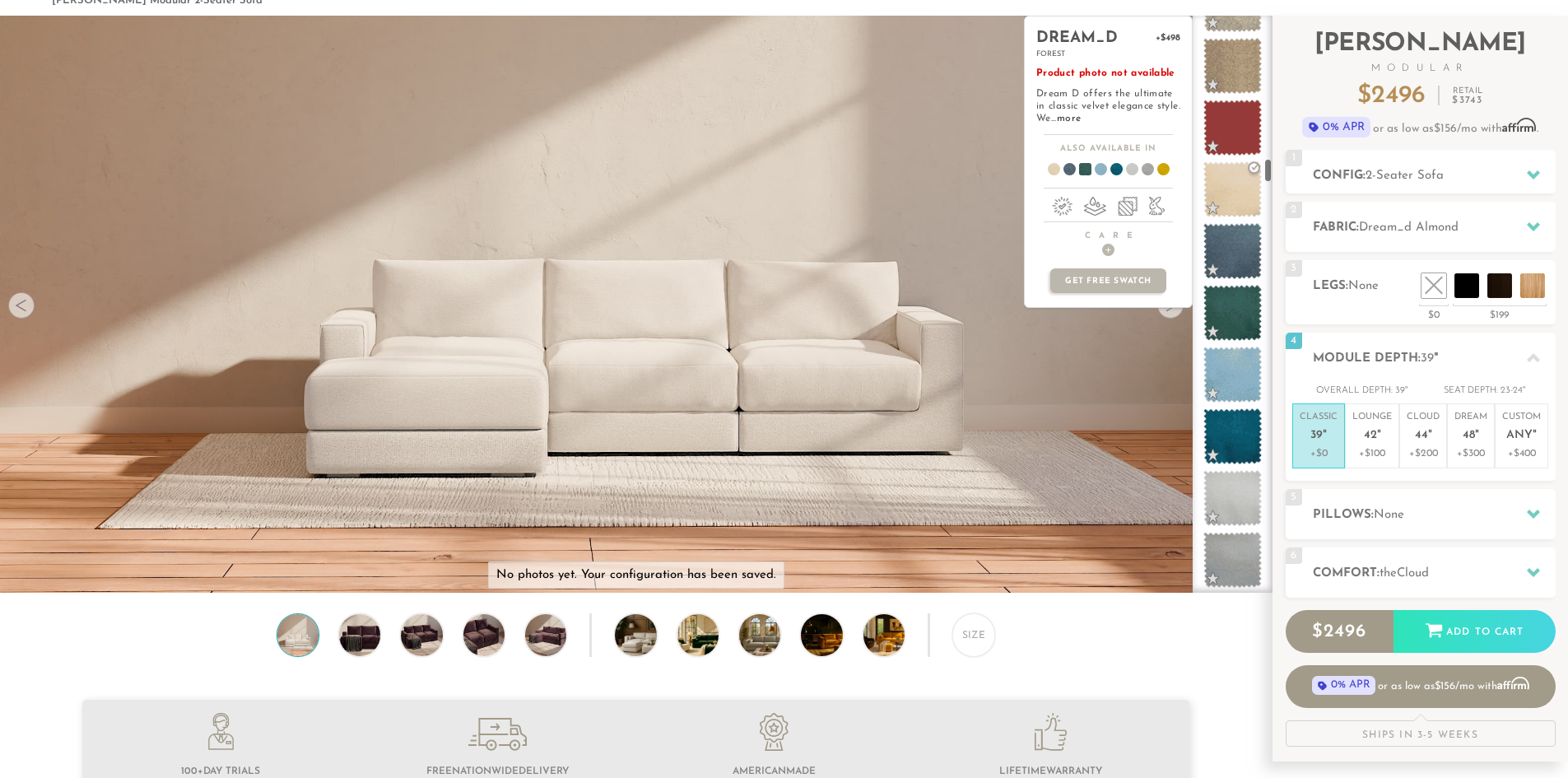
click at [1165, 313] on div "dream_d +$498 forest Product photo not available Dream D offers the ultimate in…" at bounding box center [1108, 304] width 169 height 577
click at [1034, 424] on div "dream_d +$498 forest Product photo not available Dream D offers the ultimate in…" at bounding box center [1108, 304] width 169 height 577
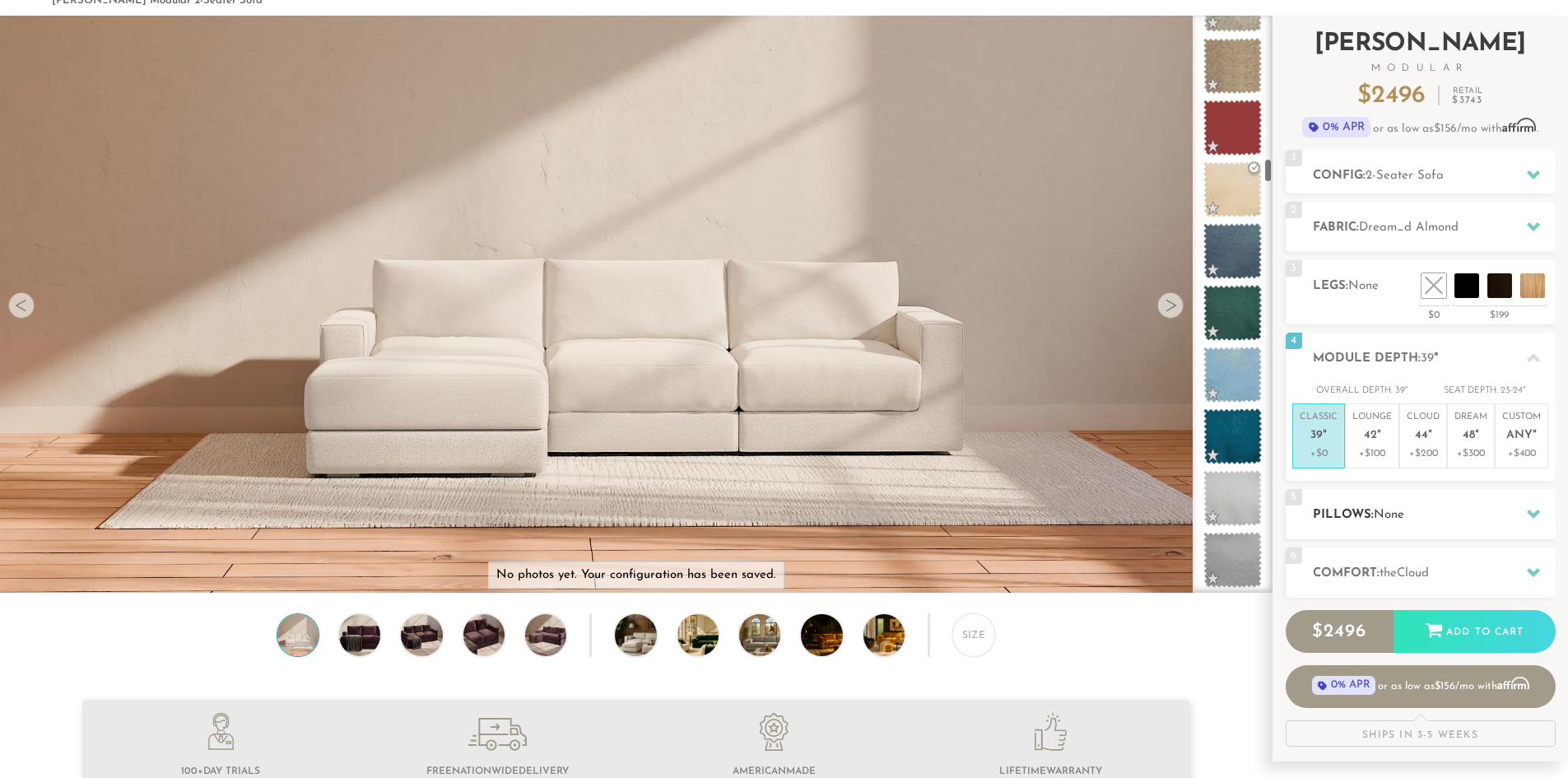
click at [1403, 510] on span "None" at bounding box center [1389, 515] width 30 height 13
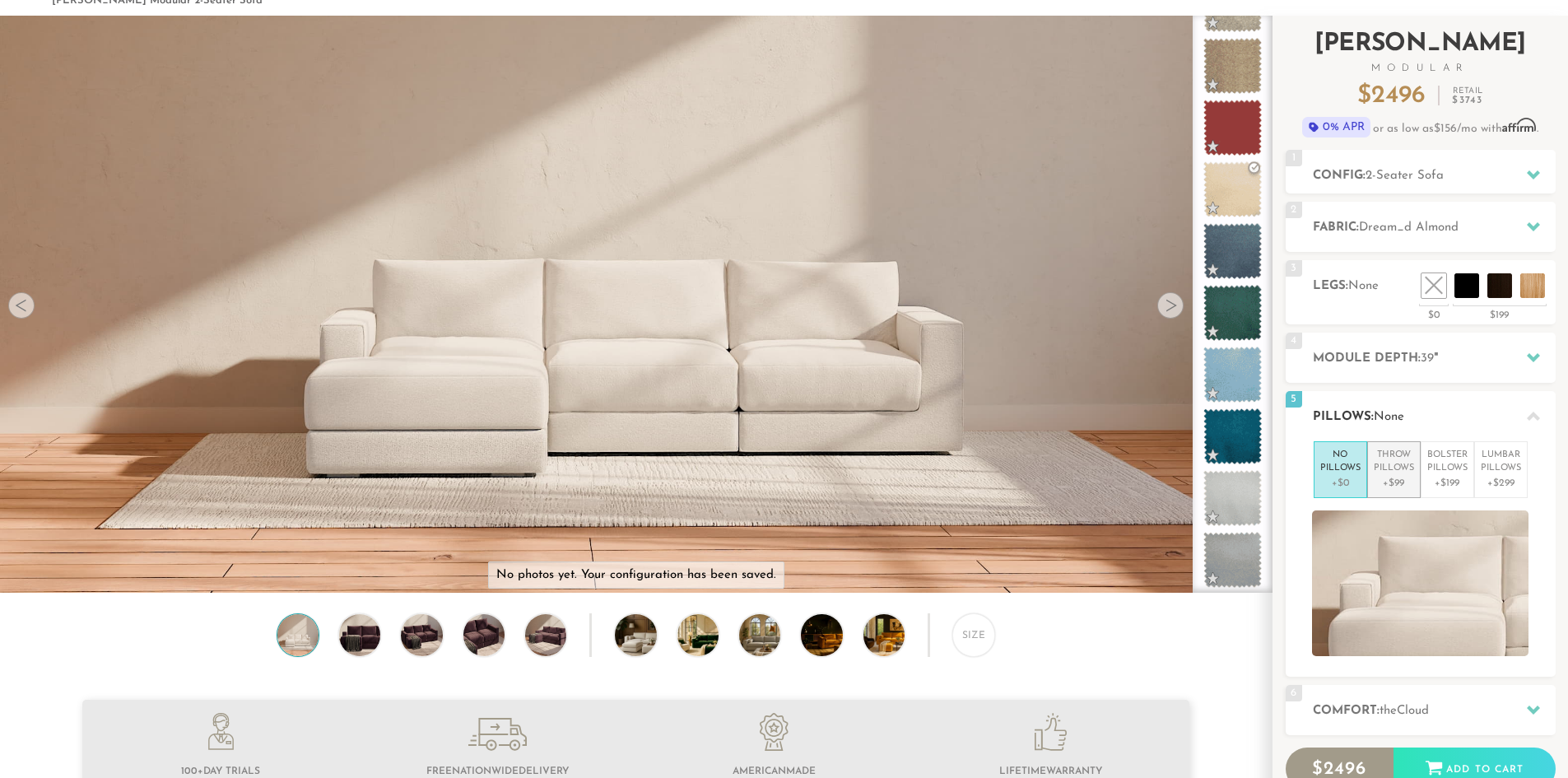
click at [1392, 470] on p "Throw Pillows" at bounding box center [1394, 462] width 40 height 27
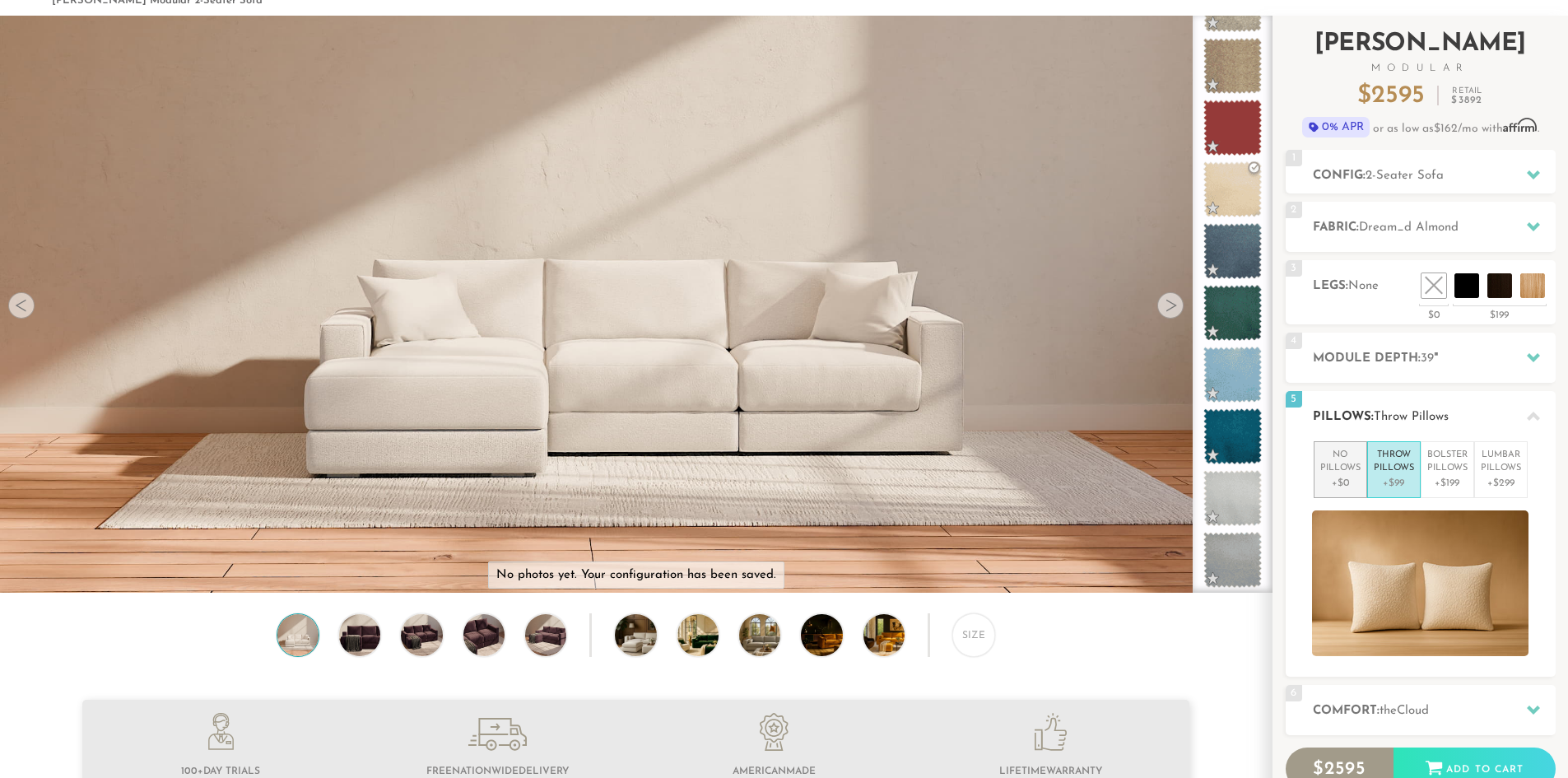
click at [1344, 461] on p "No Pillows" at bounding box center [1341, 462] width 40 height 27
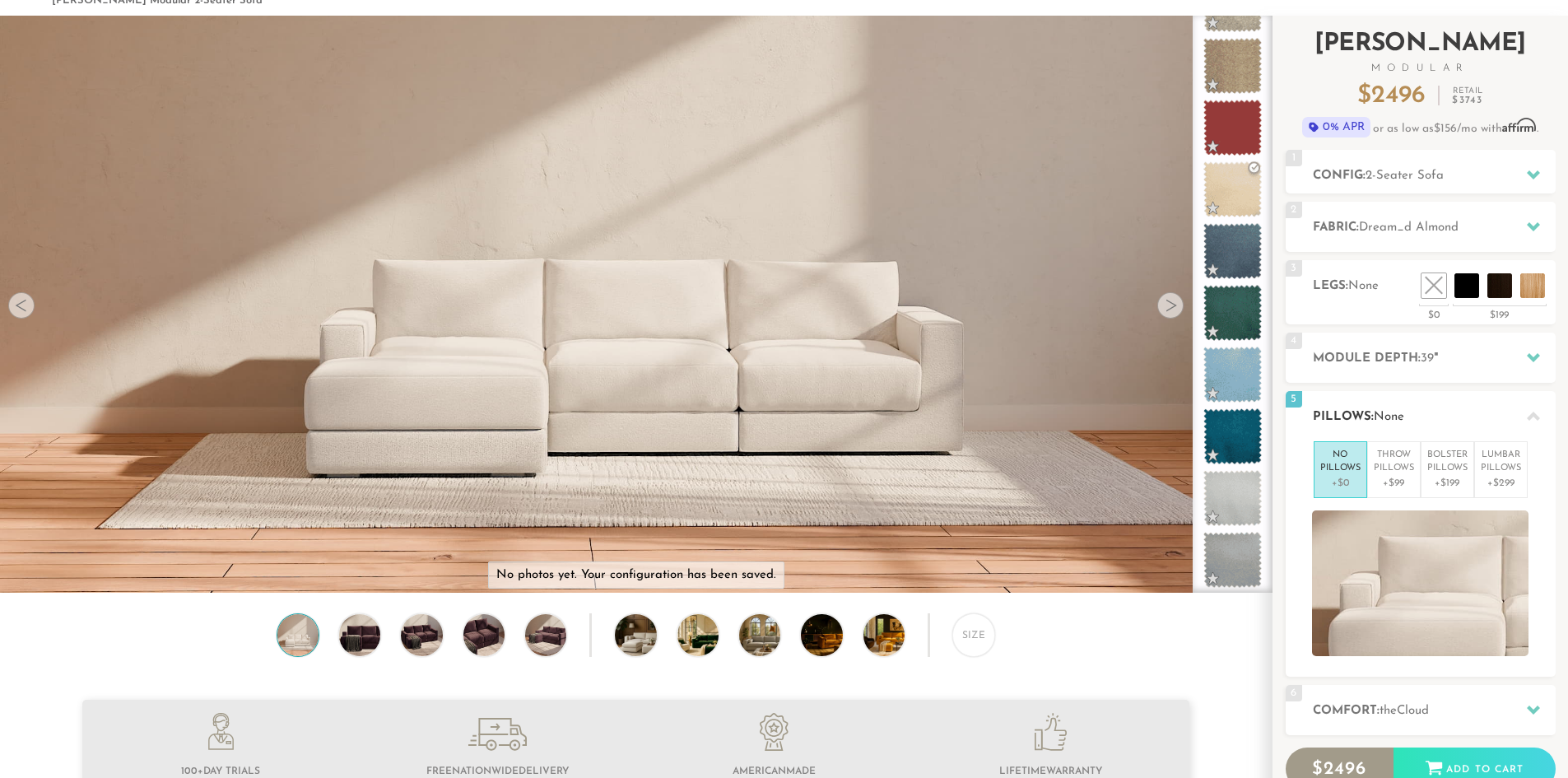
click at [1429, 409] on h2 "Pillows: None" at bounding box center [1434, 417] width 243 height 19
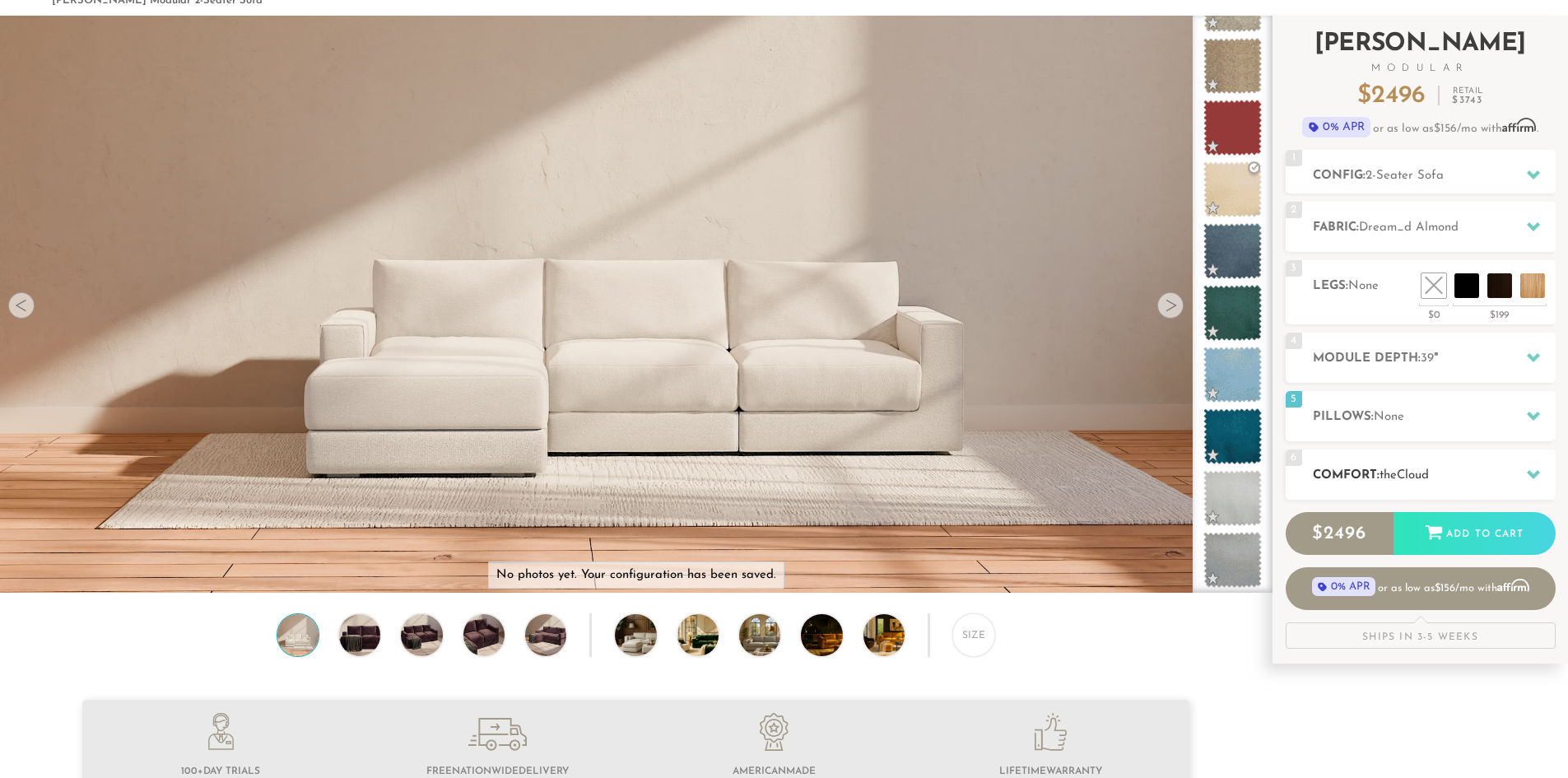
click at [1423, 475] on span "Cloud" at bounding box center [1413, 475] width 32 height 13
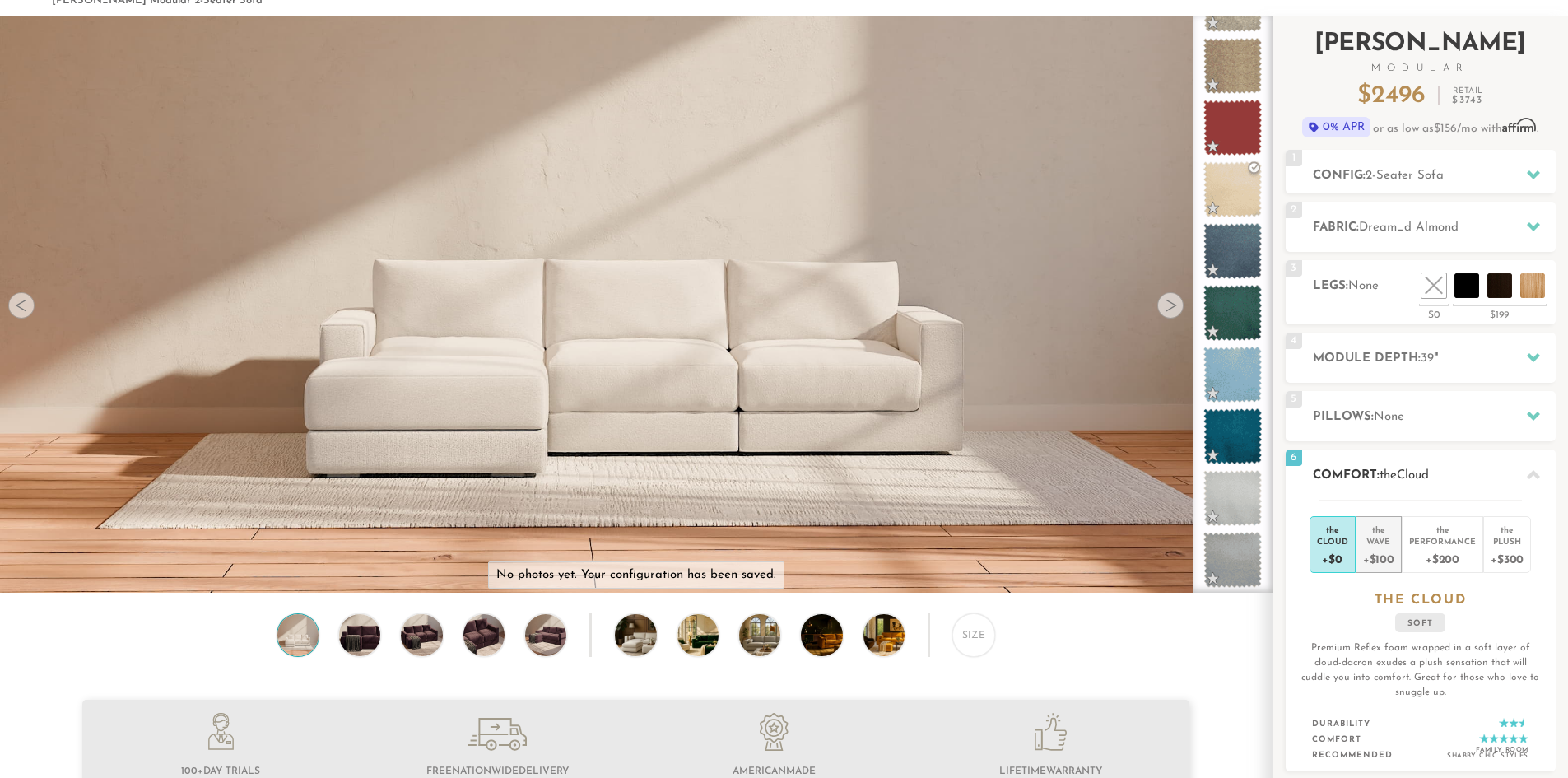
click at [1389, 538] on div "Wave" at bounding box center [1379, 541] width 31 height 12
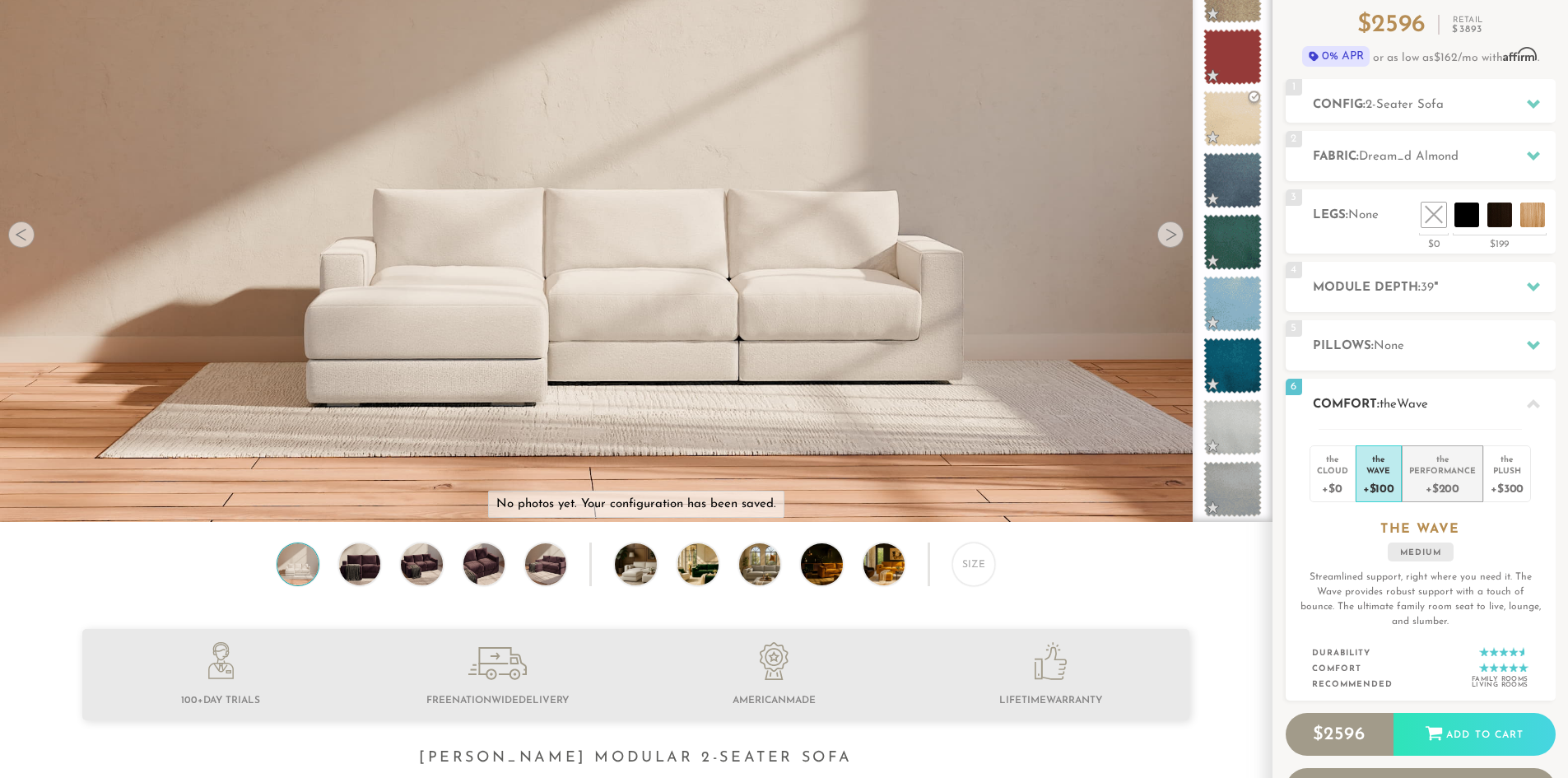
scroll to position [167, 0]
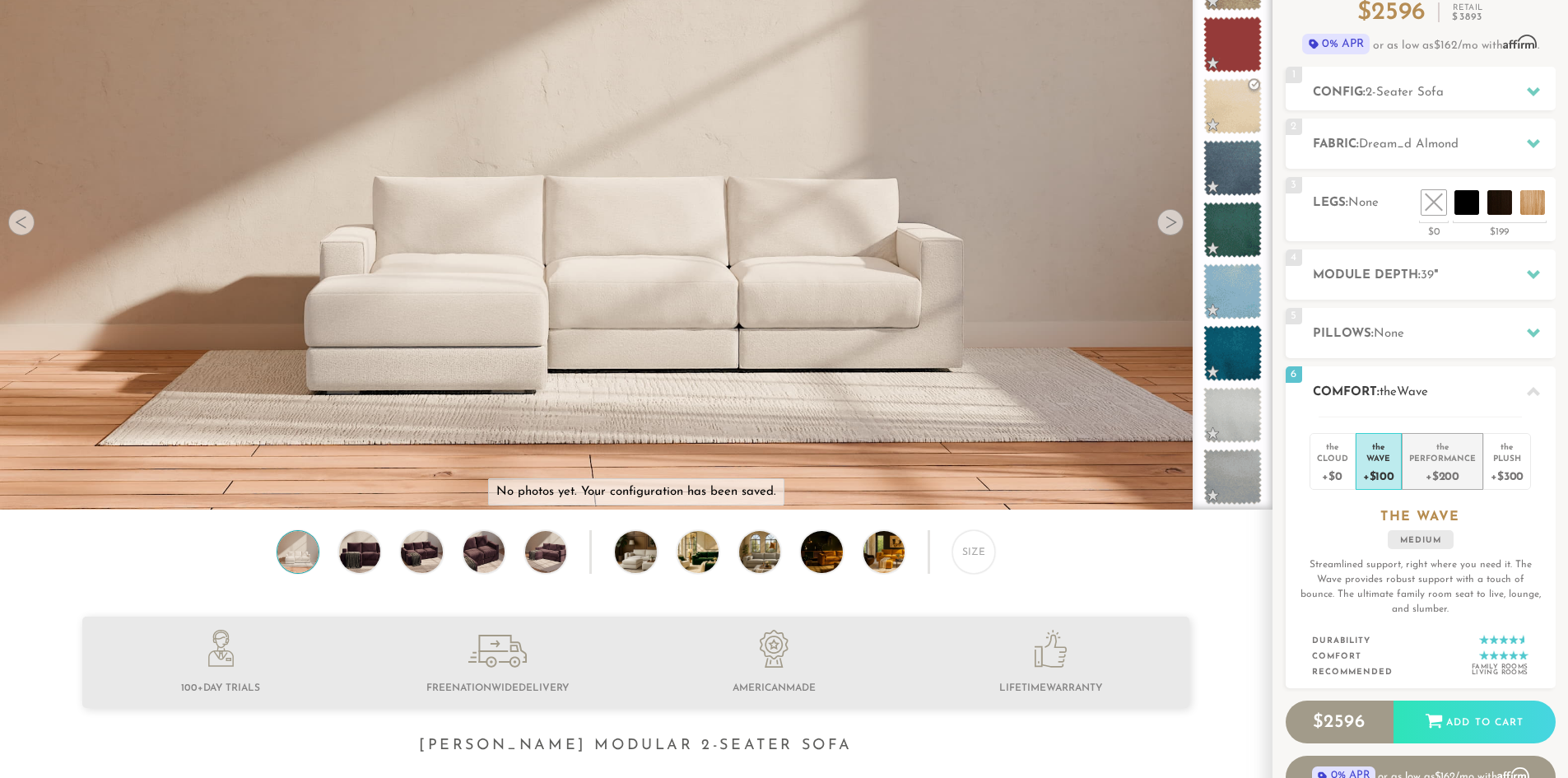
click at [1441, 480] on div "+$200" at bounding box center [1442, 476] width 66 height 24
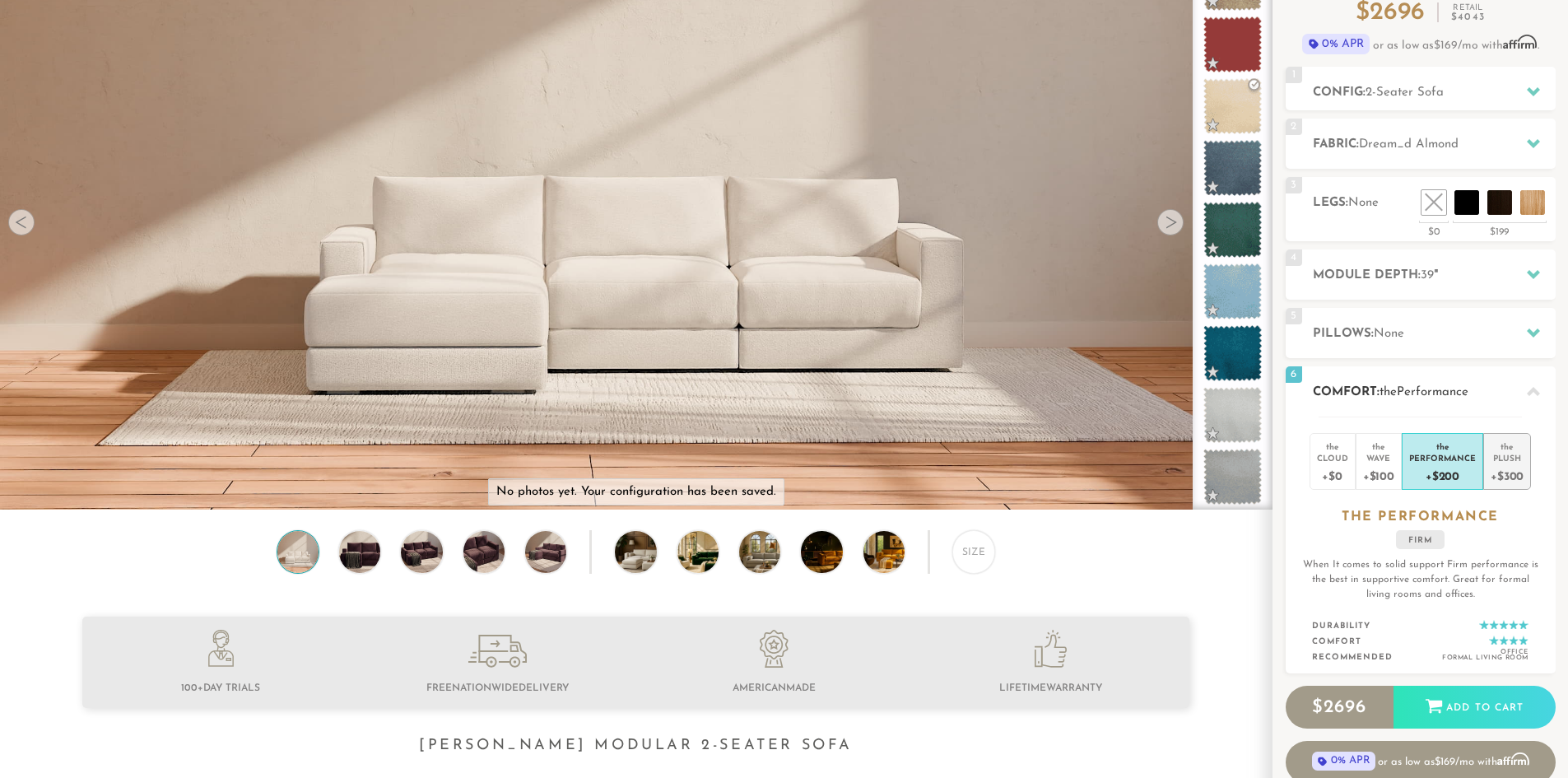
click at [1502, 477] on div "+$300" at bounding box center [1507, 476] width 33 height 24
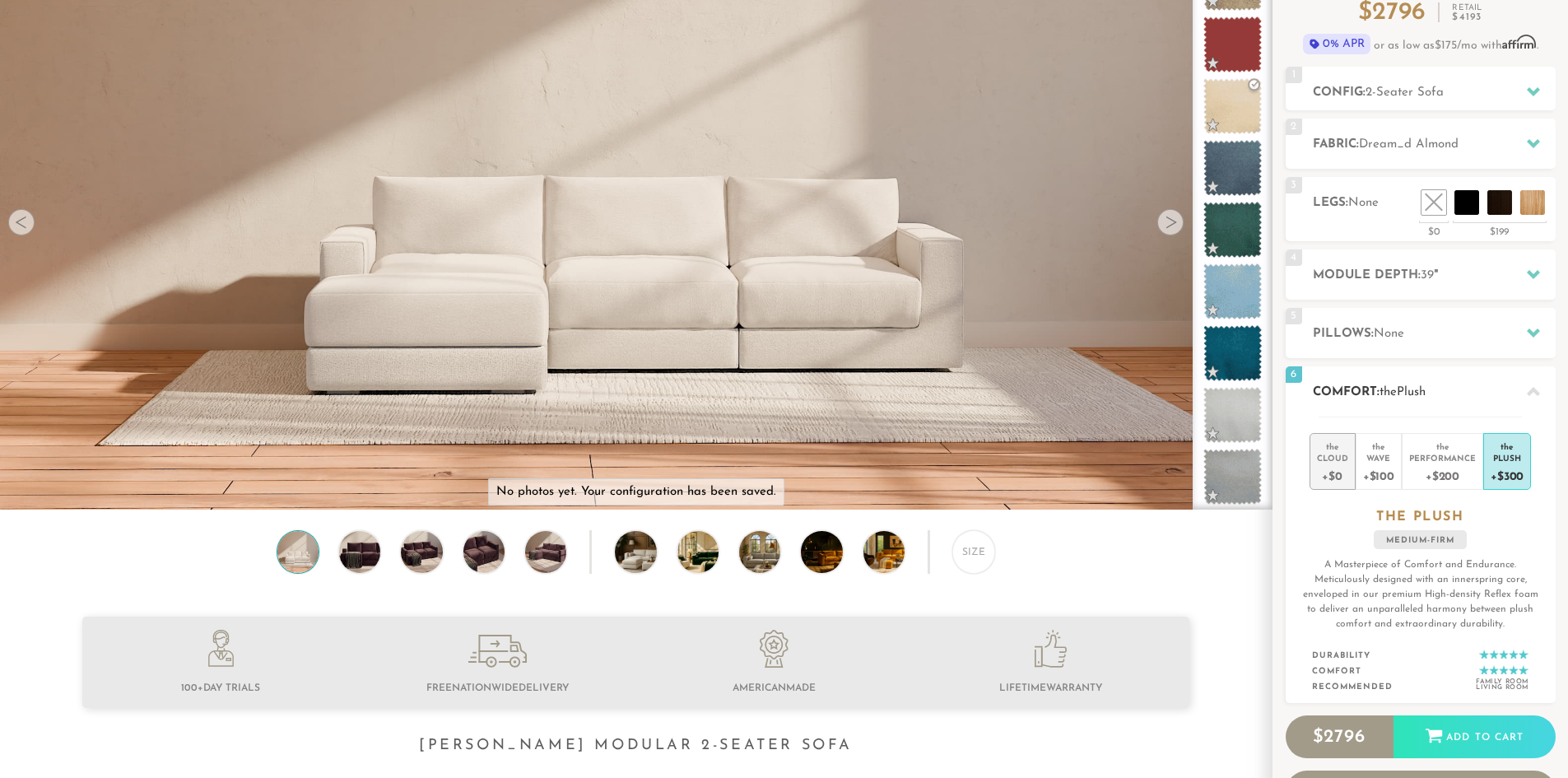
click at [1323, 459] on div "Cloud" at bounding box center [1333, 458] width 31 height 12
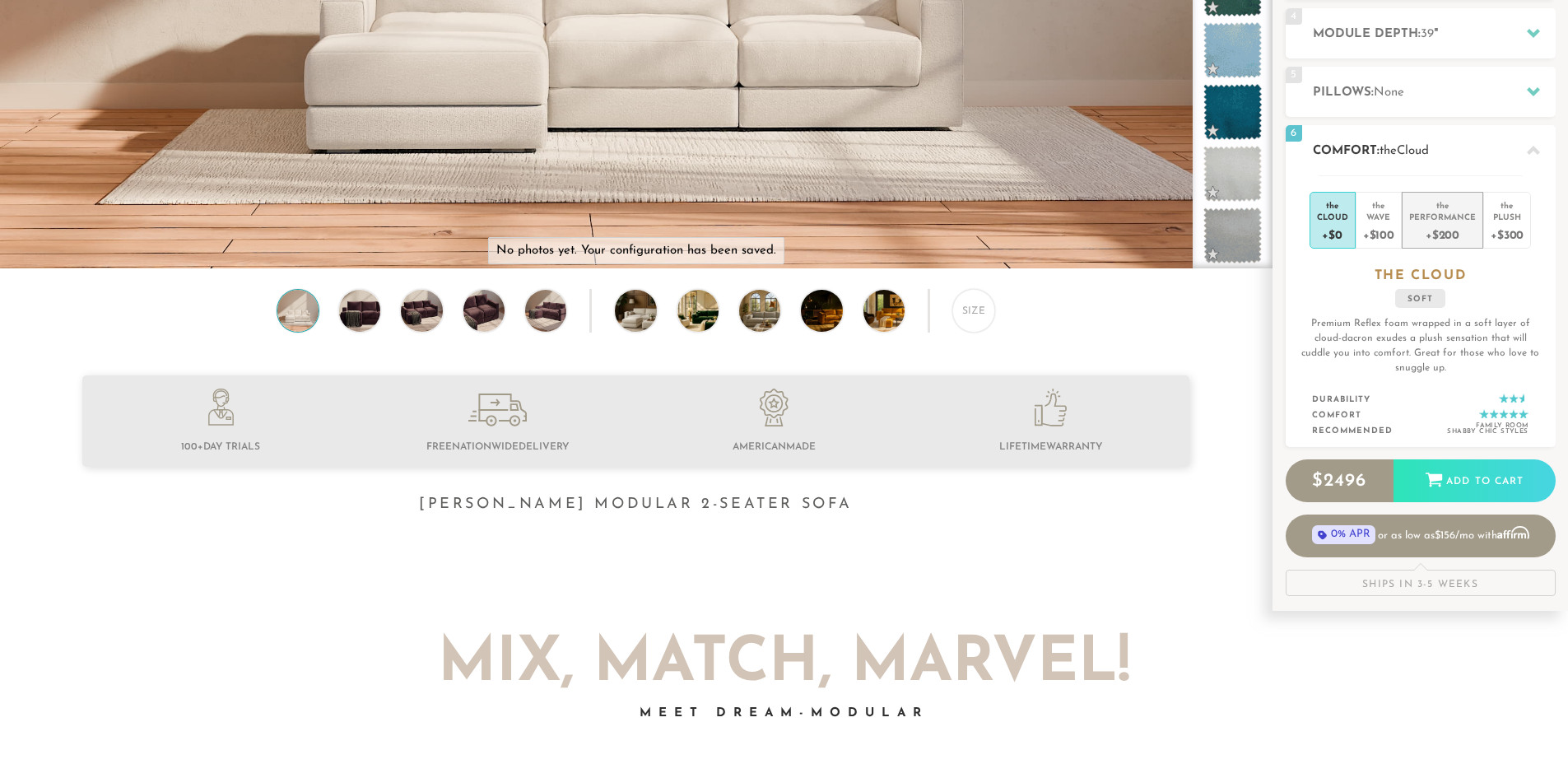
scroll to position [418, 0]
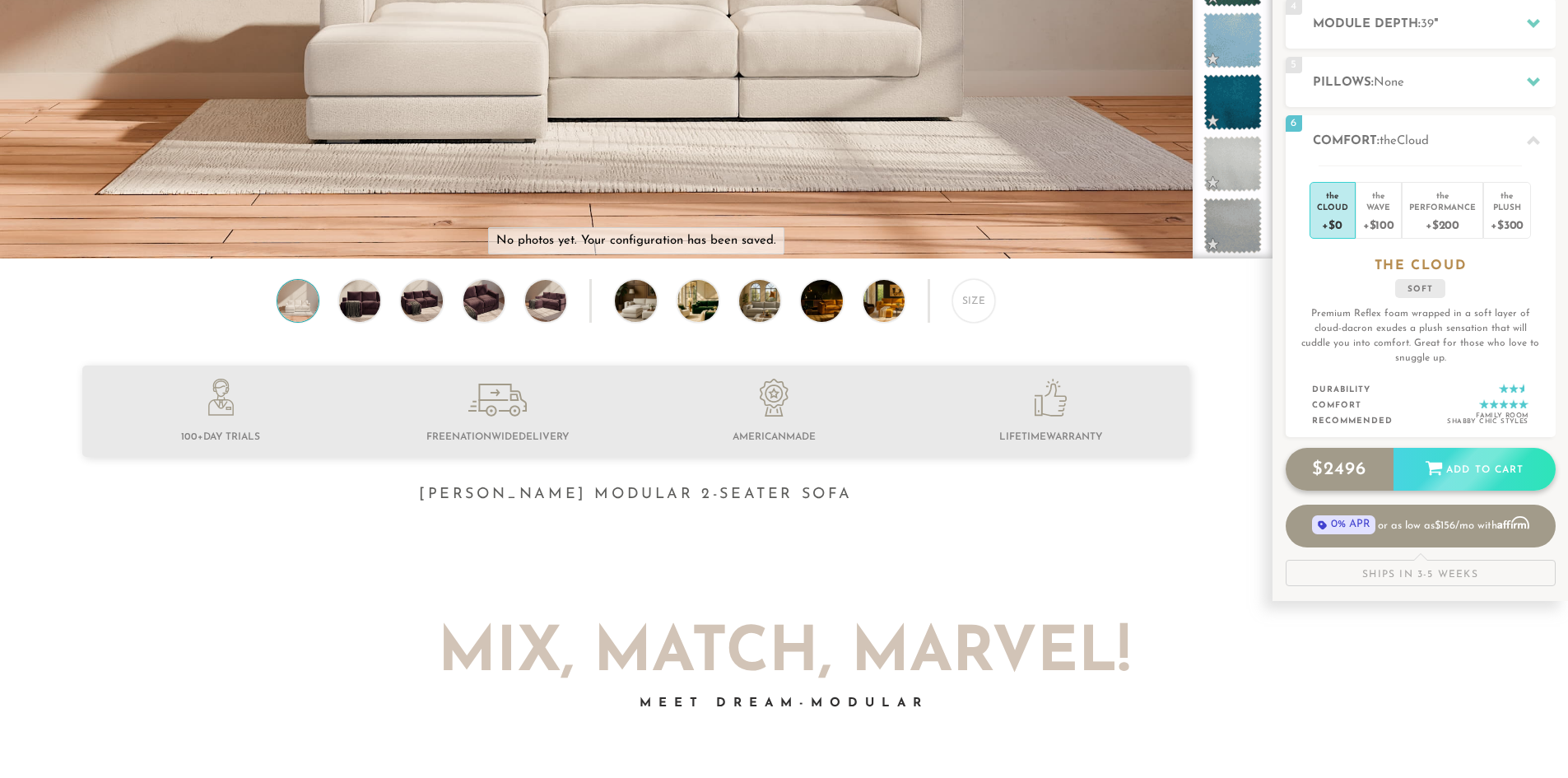
click at [1452, 471] on div "Add to Cart" at bounding box center [1475, 470] width 162 height 45
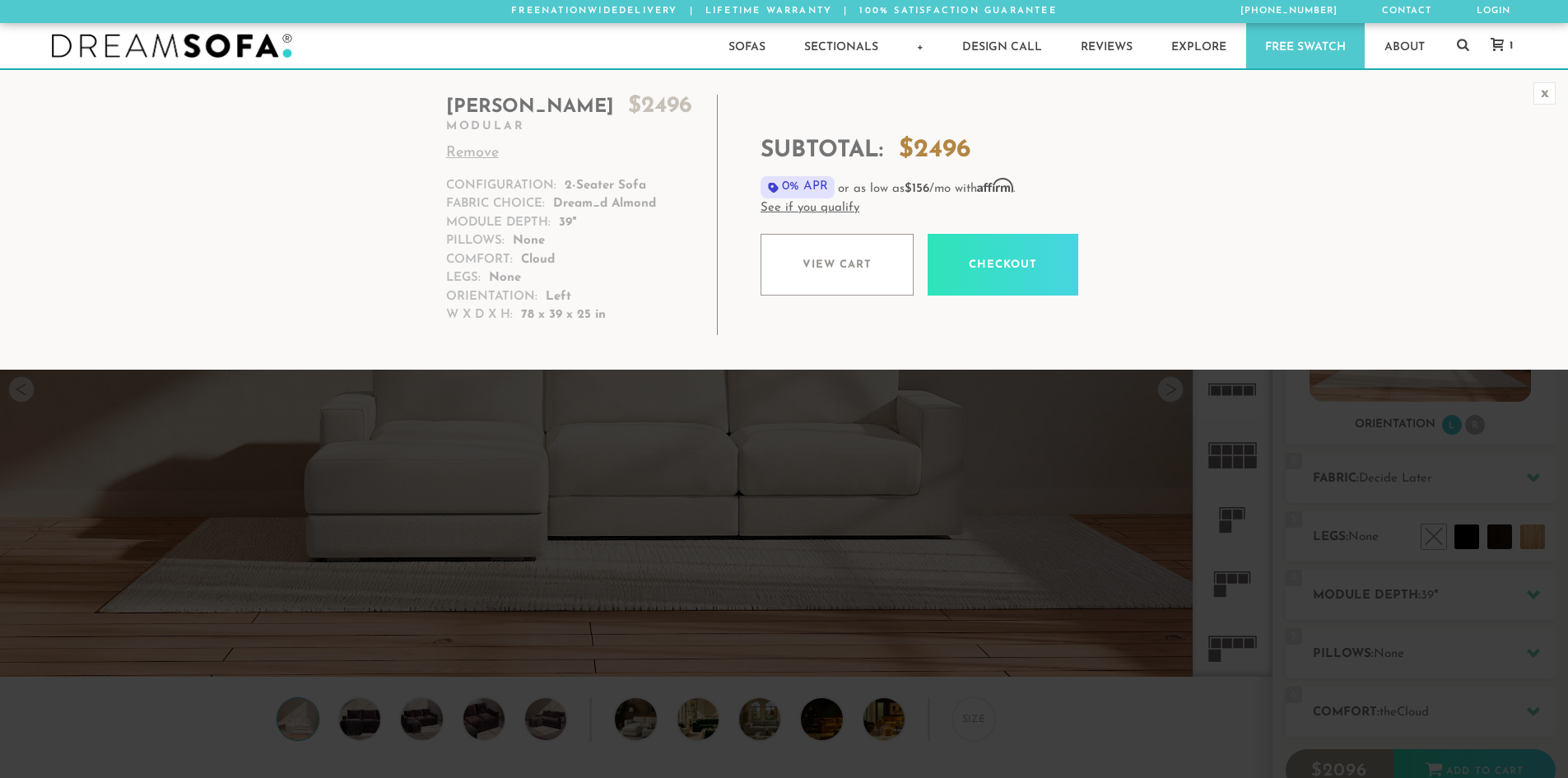
scroll to position [19275, 1556]
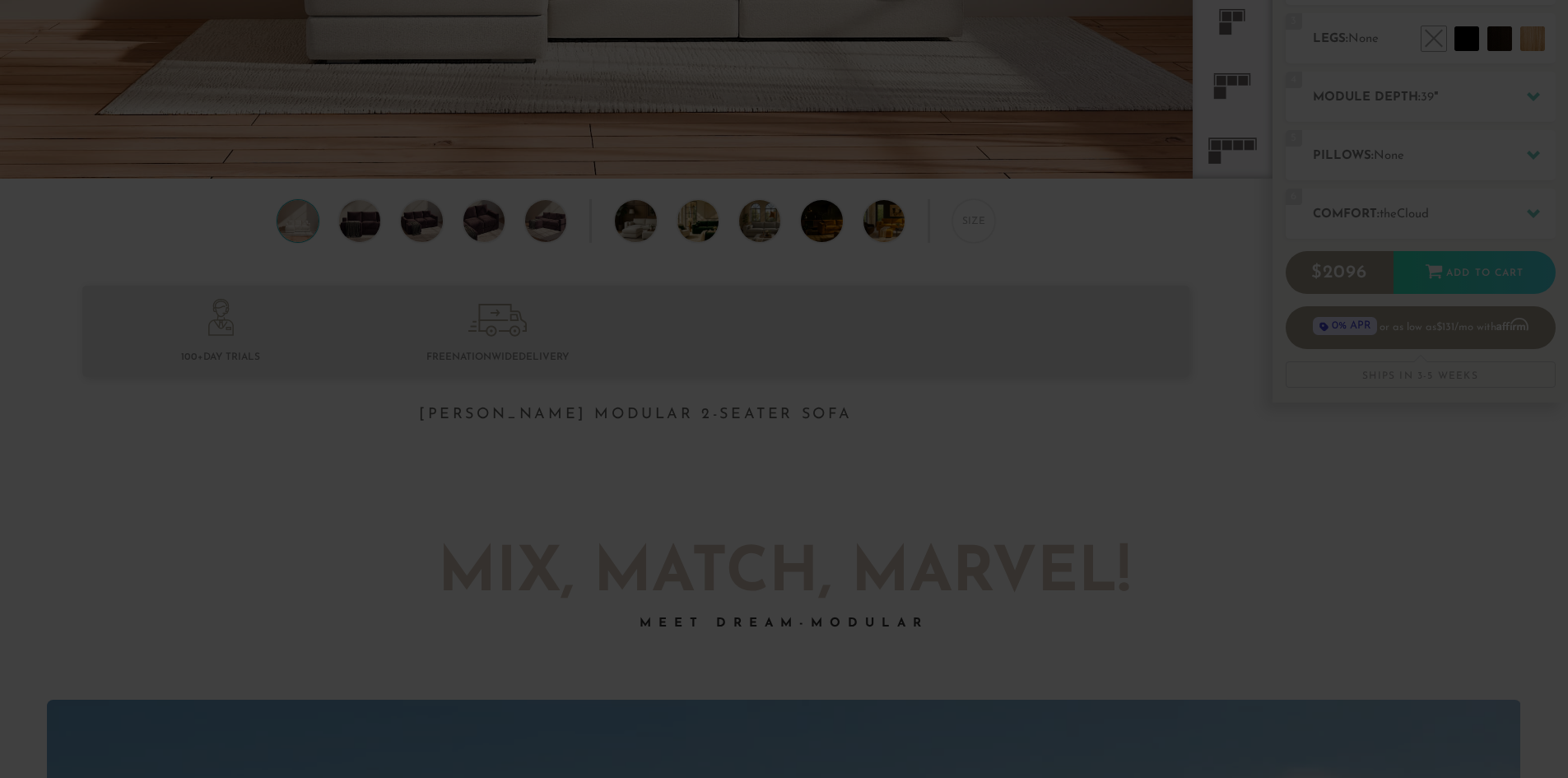
scroll to position [988, 0]
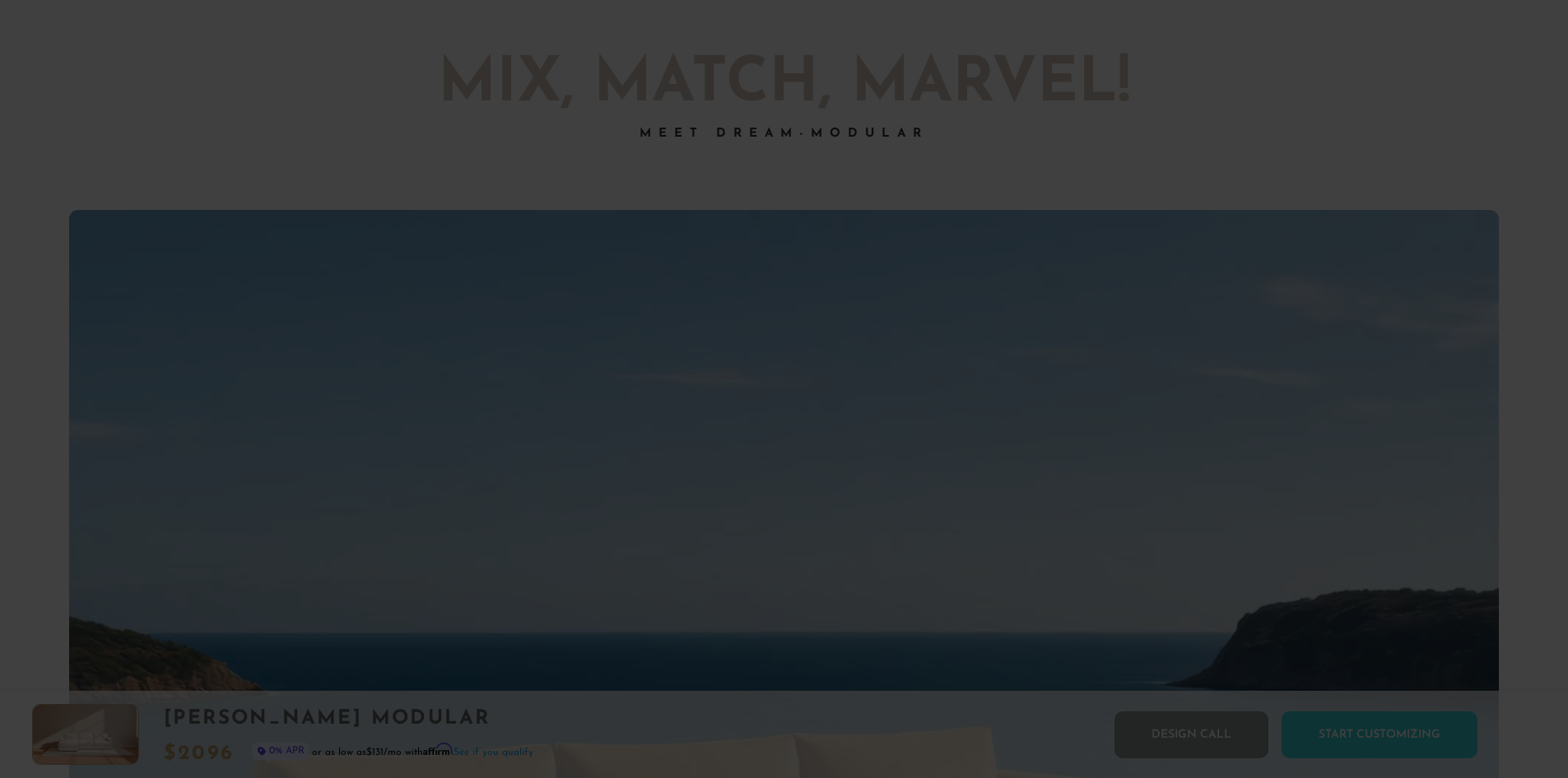
scroll to position [0, 0]
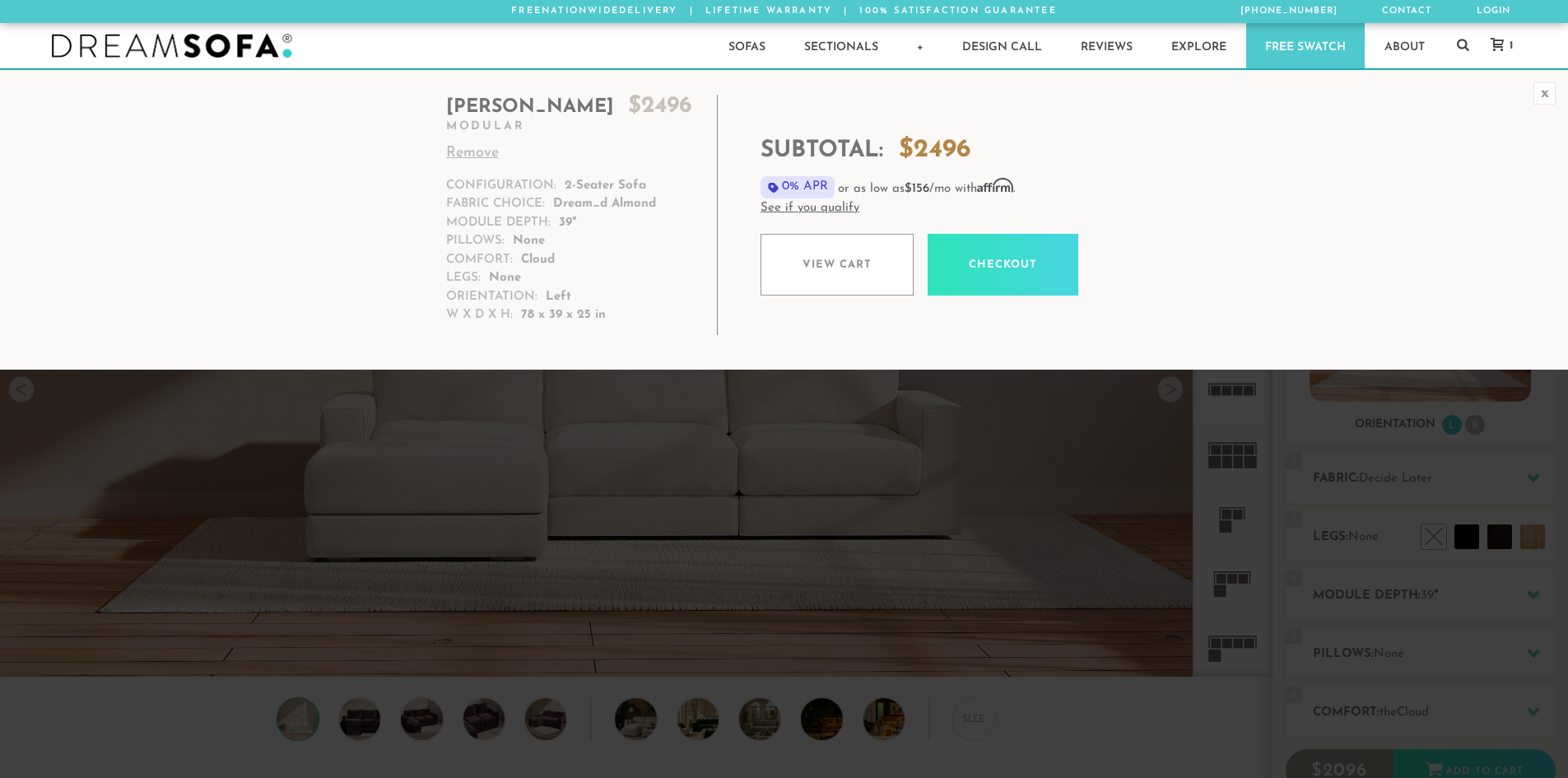
click at [1538, 91] on div "x" at bounding box center [1544, 93] width 22 height 22
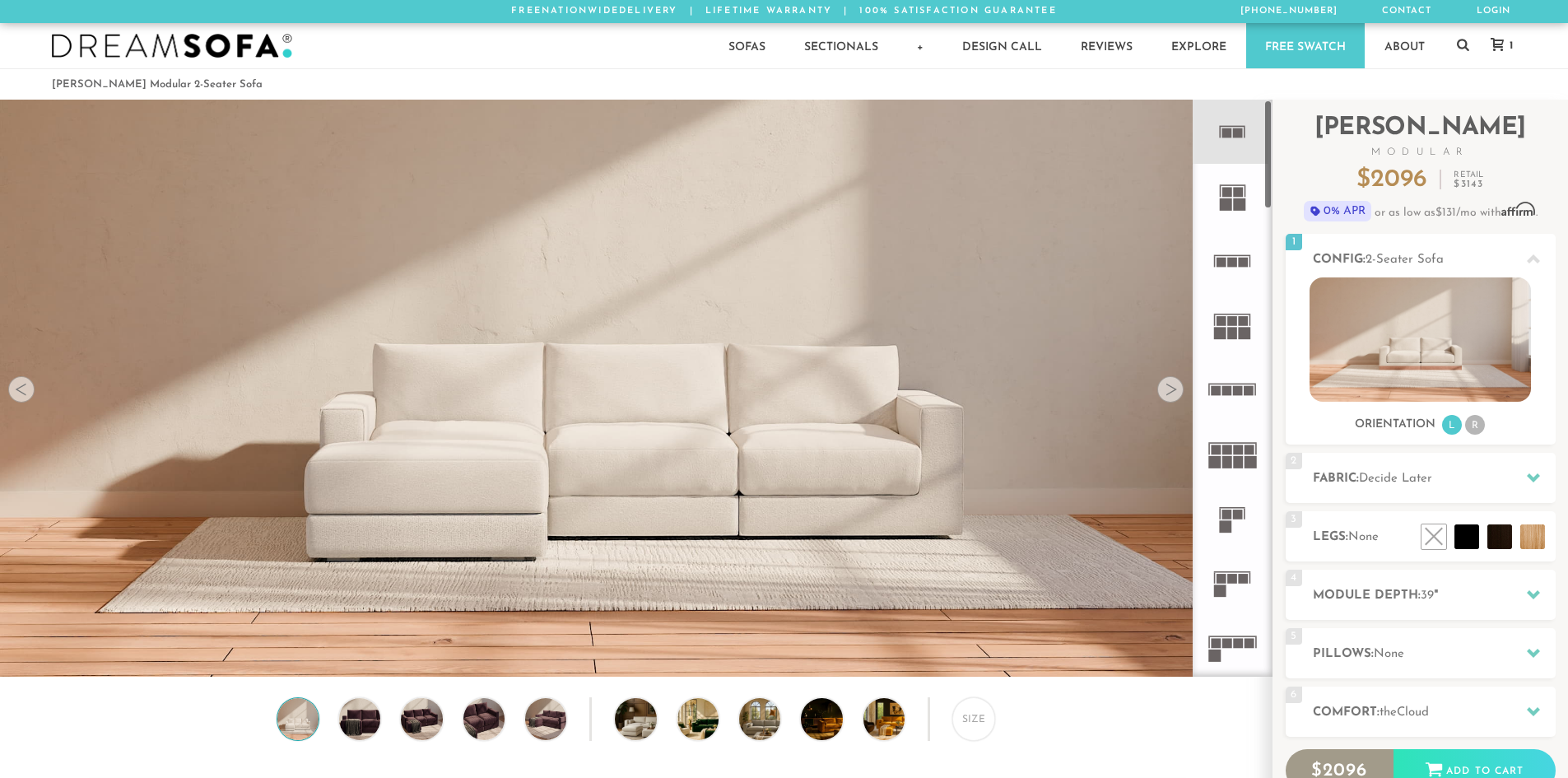
click at [1238, 259] on rect at bounding box center [1234, 262] width 10 height 10
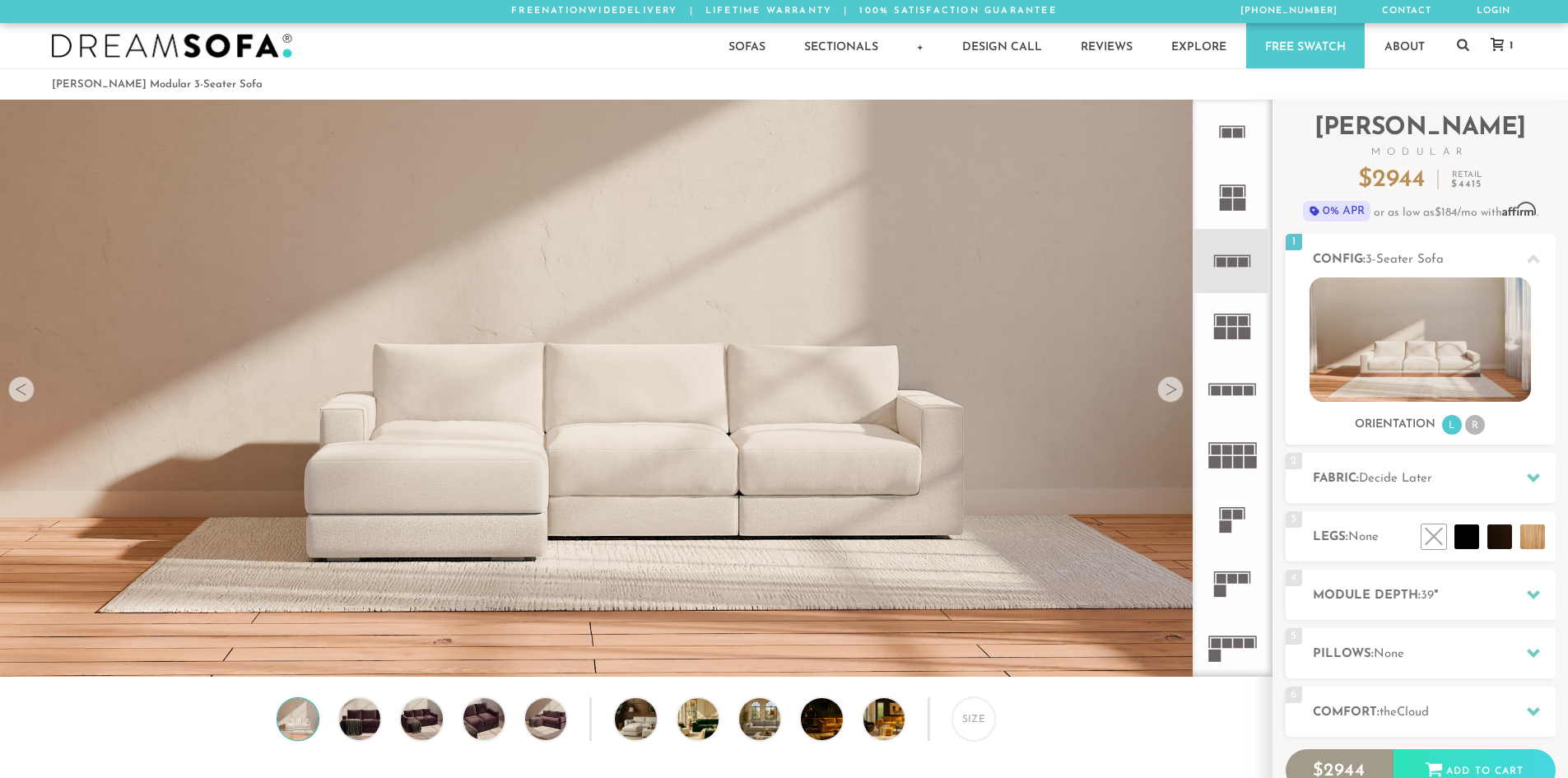
click at [1174, 385] on div at bounding box center [1171, 389] width 26 height 26
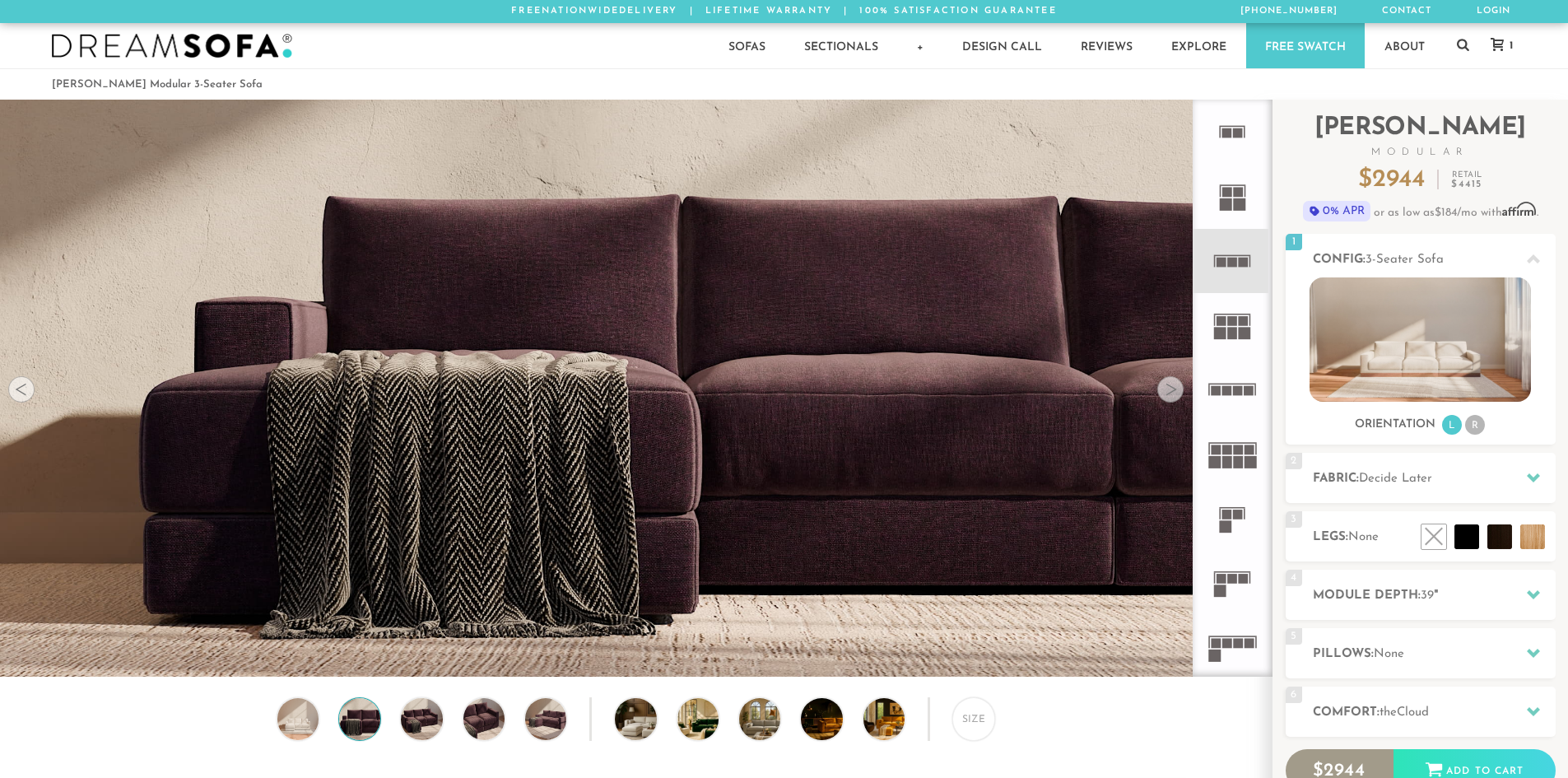
click at [1172, 388] on div at bounding box center [1171, 389] width 26 height 26
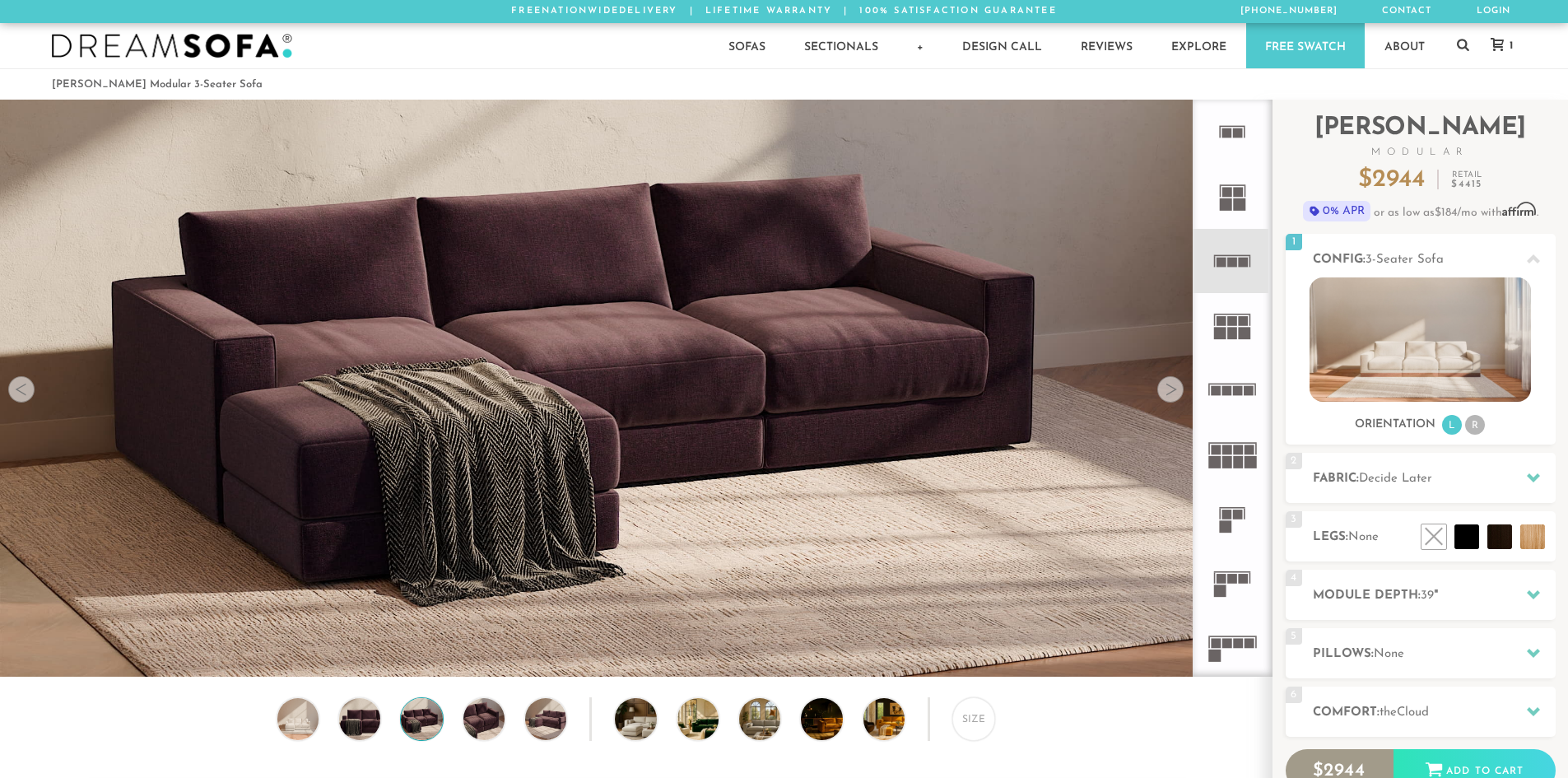
click at [1165, 390] on div at bounding box center [1171, 389] width 26 height 26
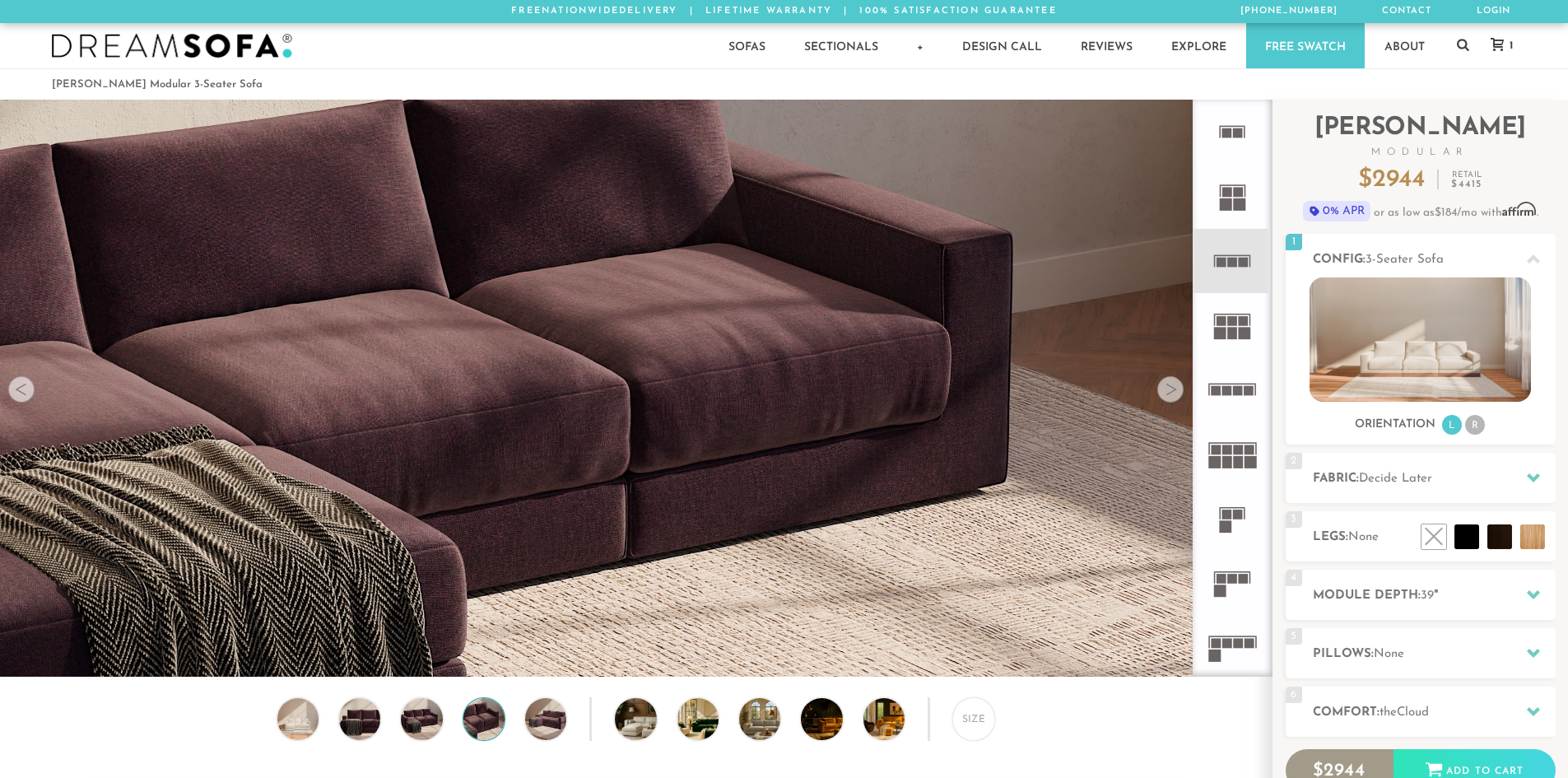
click at [1165, 390] on div at bounding box center [1171, 389] width 26 height 26
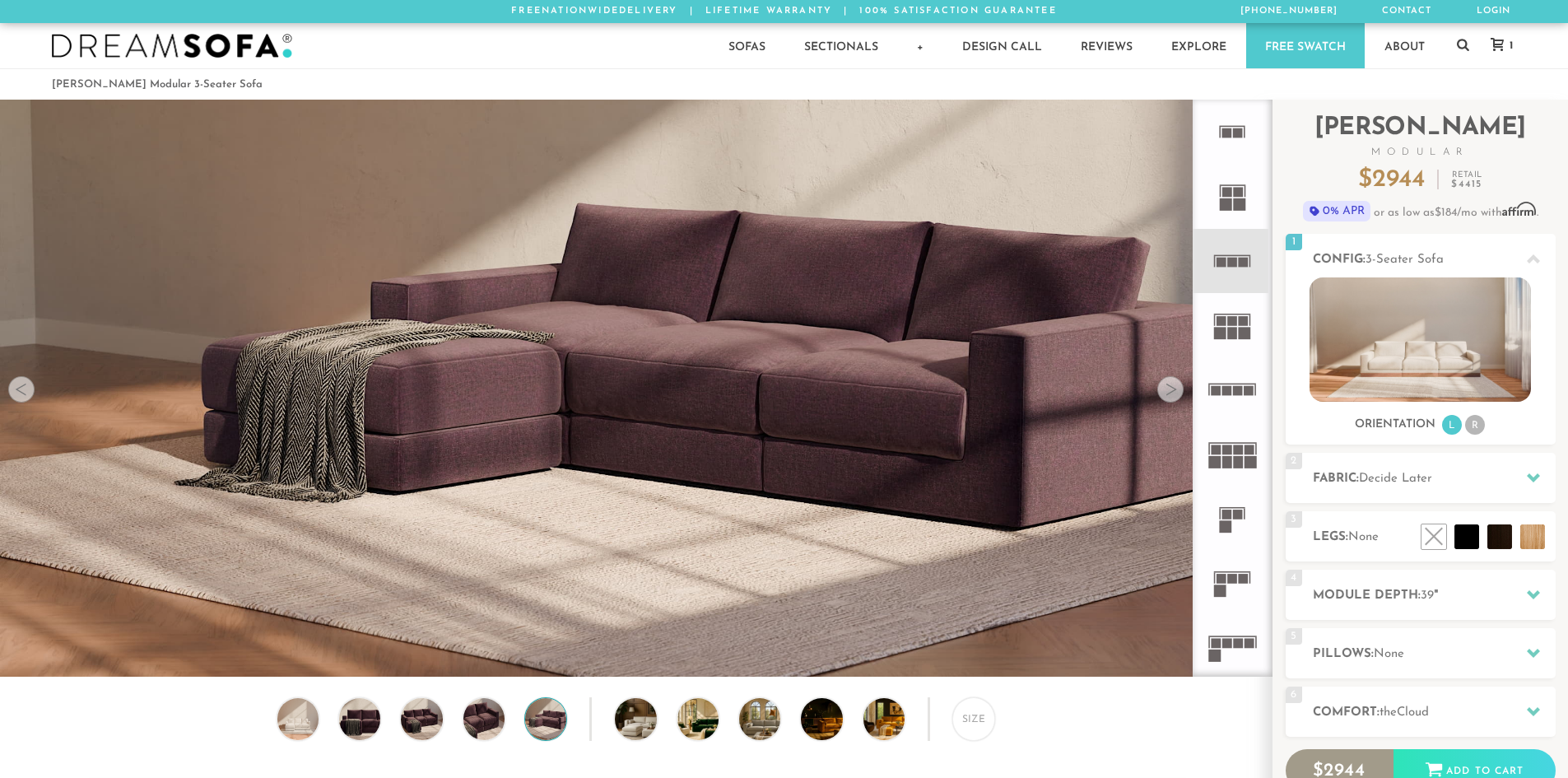
click at [1165, 390] on div at bounding box center [1171, 389] width 26 height 26
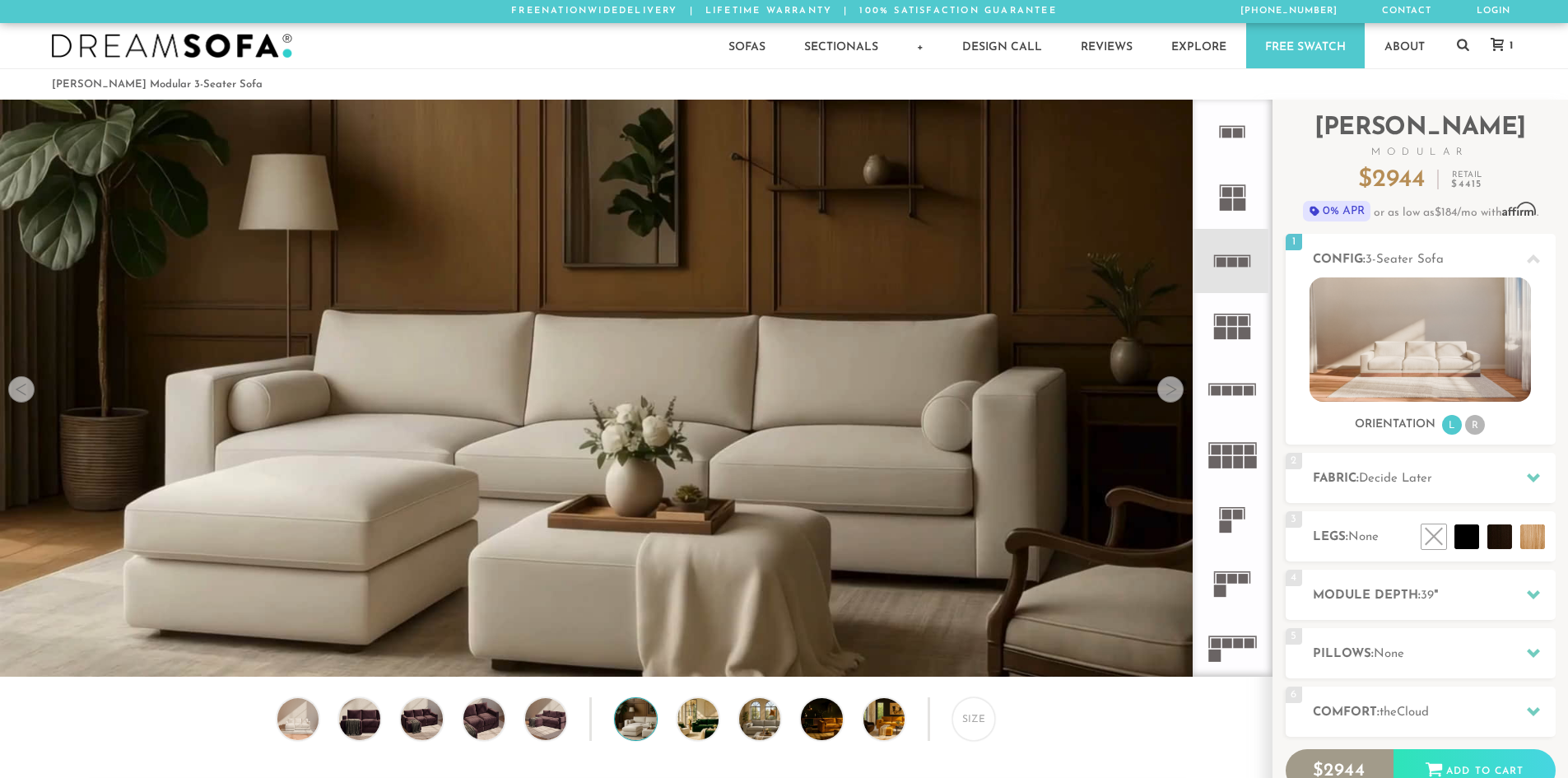
click at [1165, 390] on div at bounding box center [1171, 389] width 26 height 26
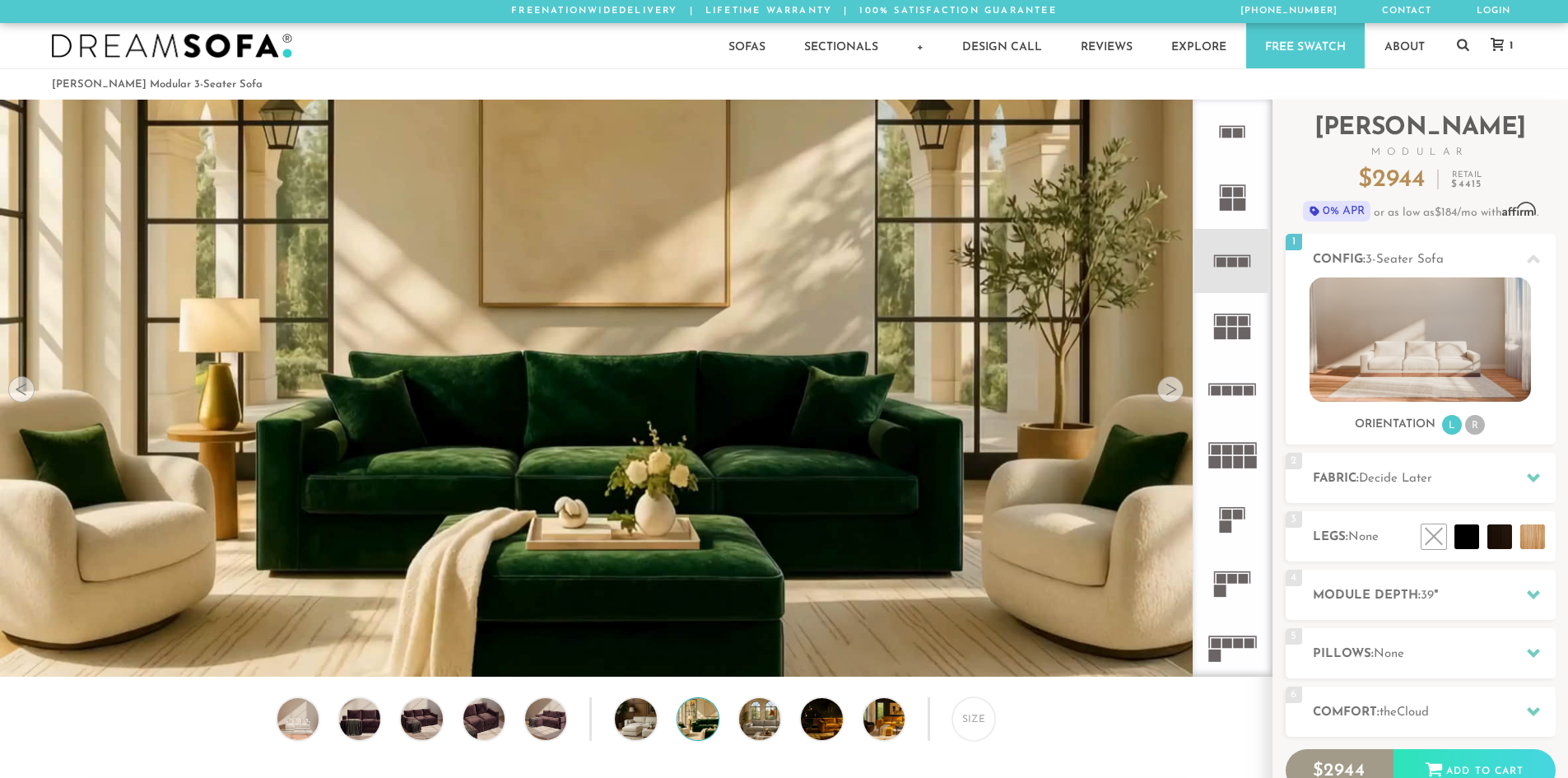
click at [1165, 390] on div at bounding box center [1171, 389] width 26 height 26
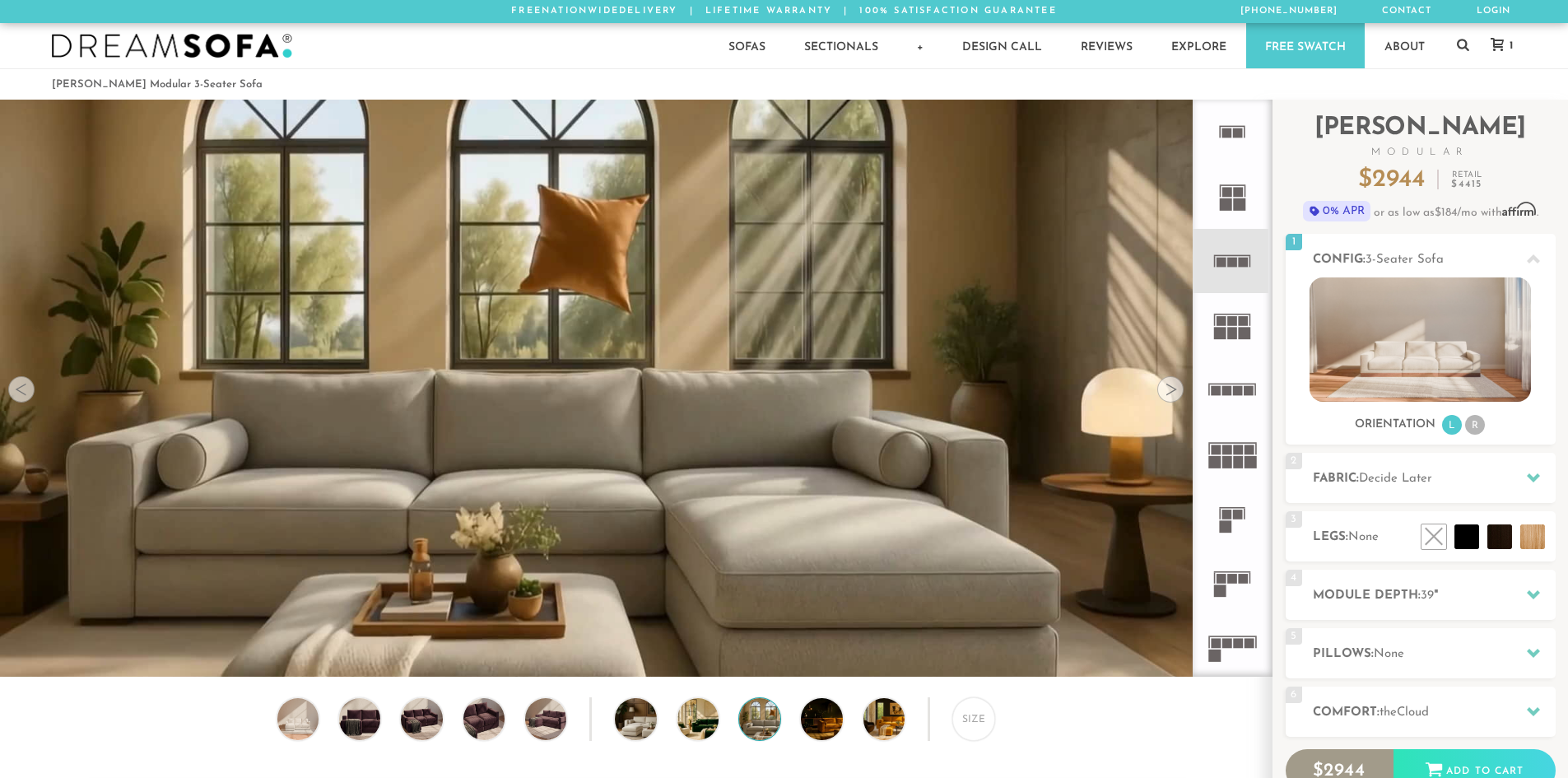
click at [1165, 390] on div at bounding box center [1171, 389] width 26 height 26
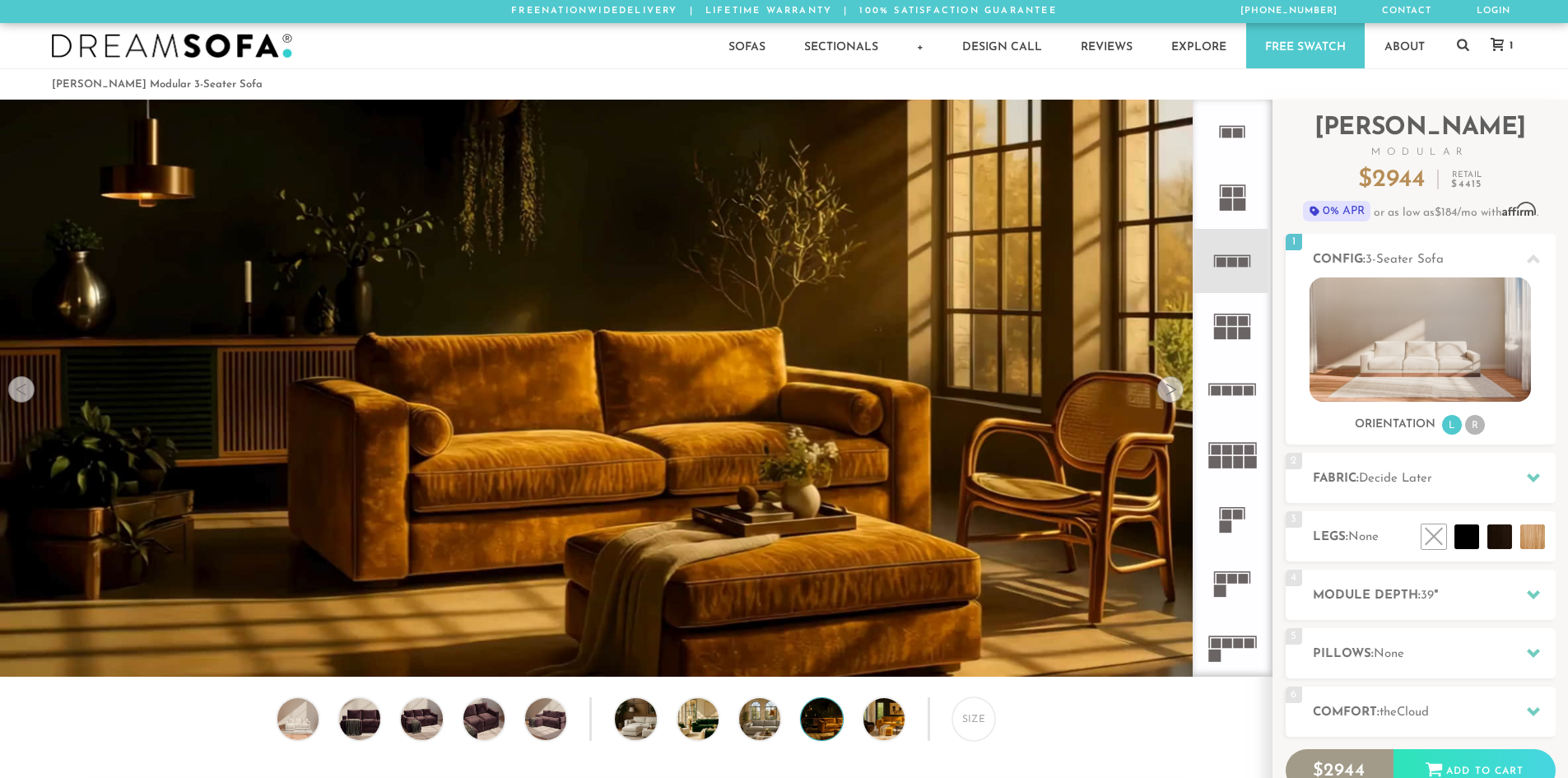
click at [1165, 390] on div at bounding box center [1171, 389] width 26 height 26
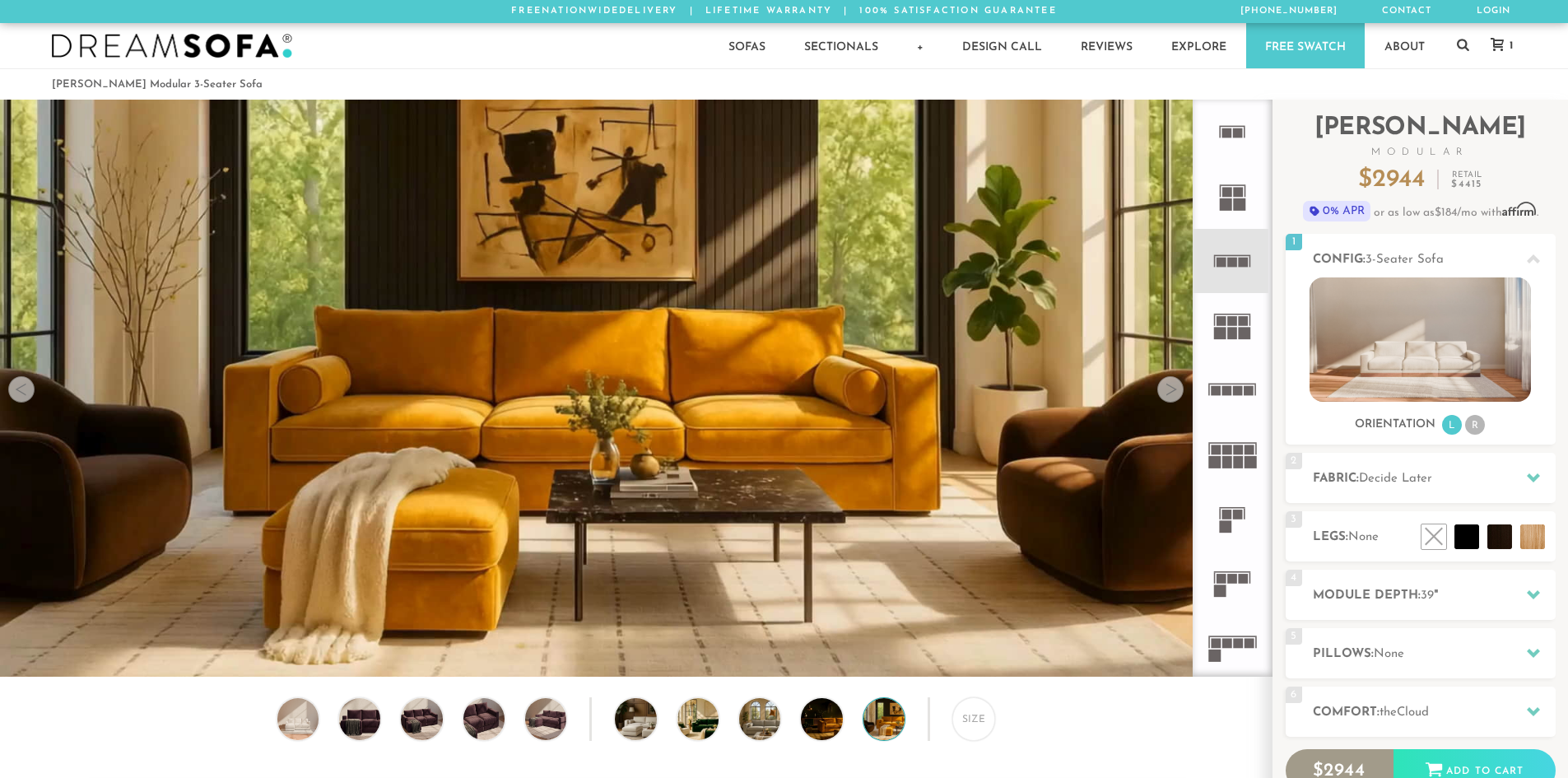
click at [1165, 390] on div at bounding box center [1171, 389] width 26 height 26
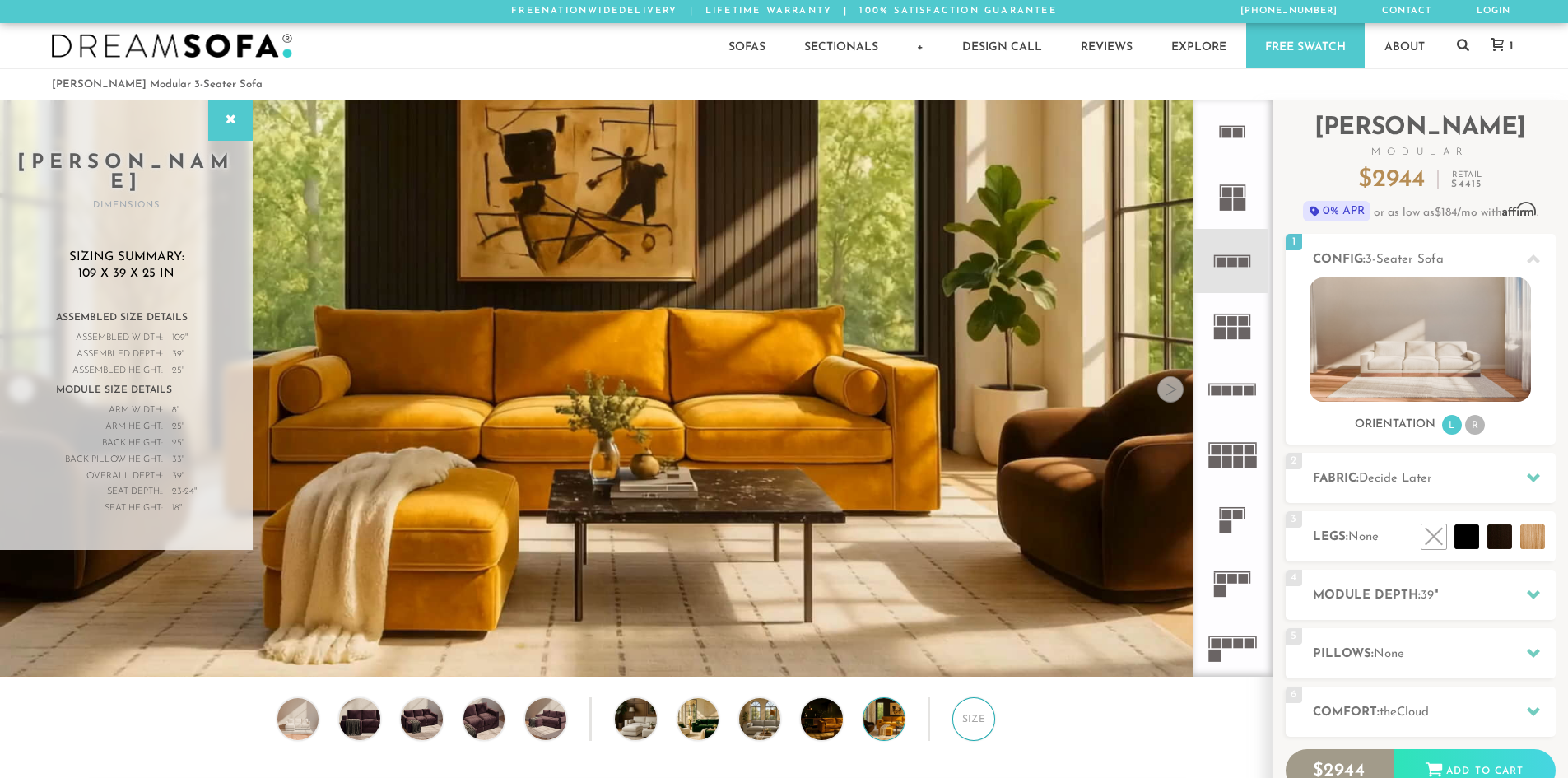
click at [972, 721] on div "Size" at bounding box center [974, 718] width 43 height 43
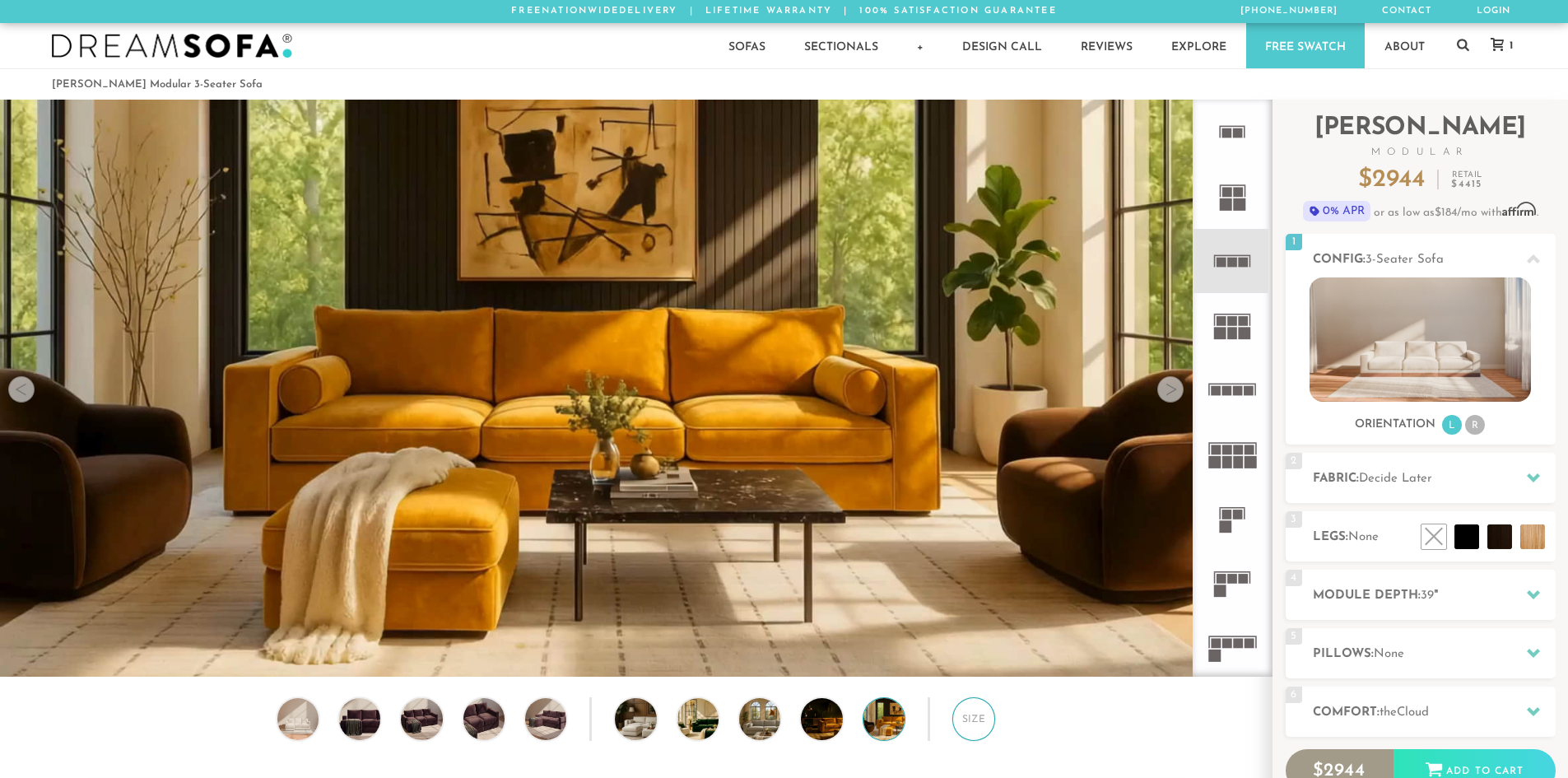
click at [975, 718] on div "Size" at bounding box center [974, 718] width 43 height 43
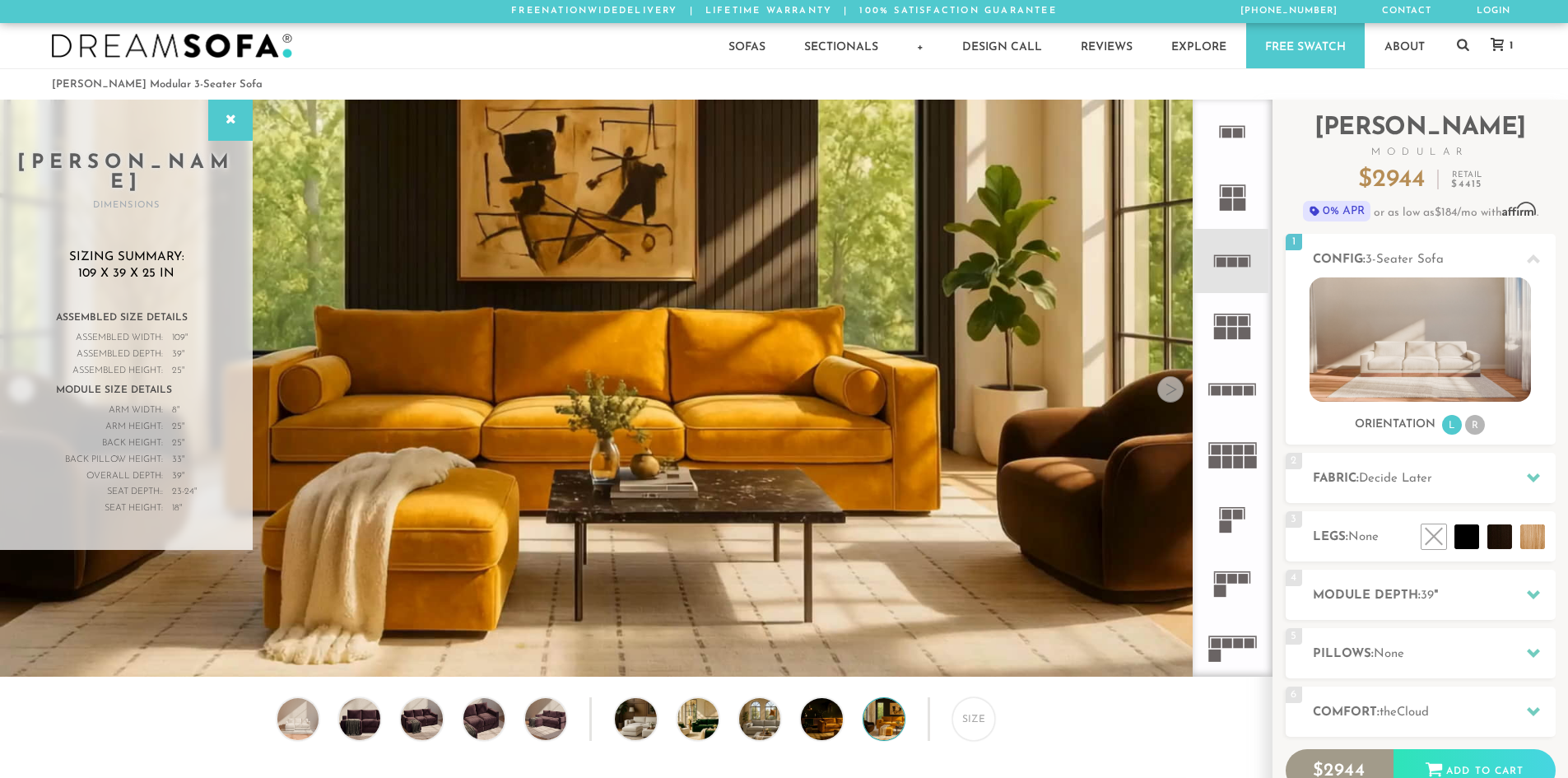
click at [1244, 143] on icon at bounding box center [1233, 132] width 64 height 64
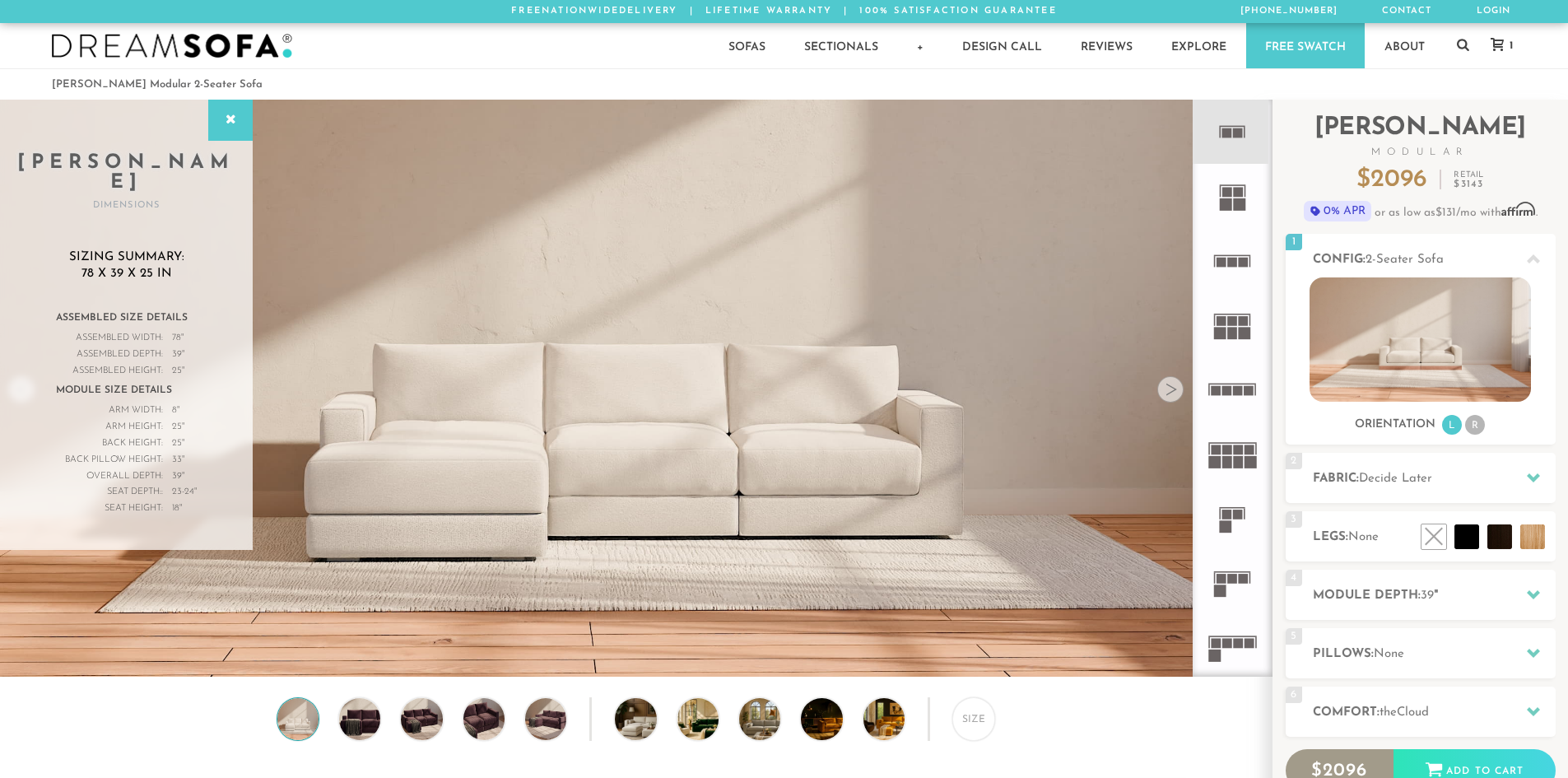
click at [1170, 400] on div at bounding box center [1171, 389] width 26 height 26
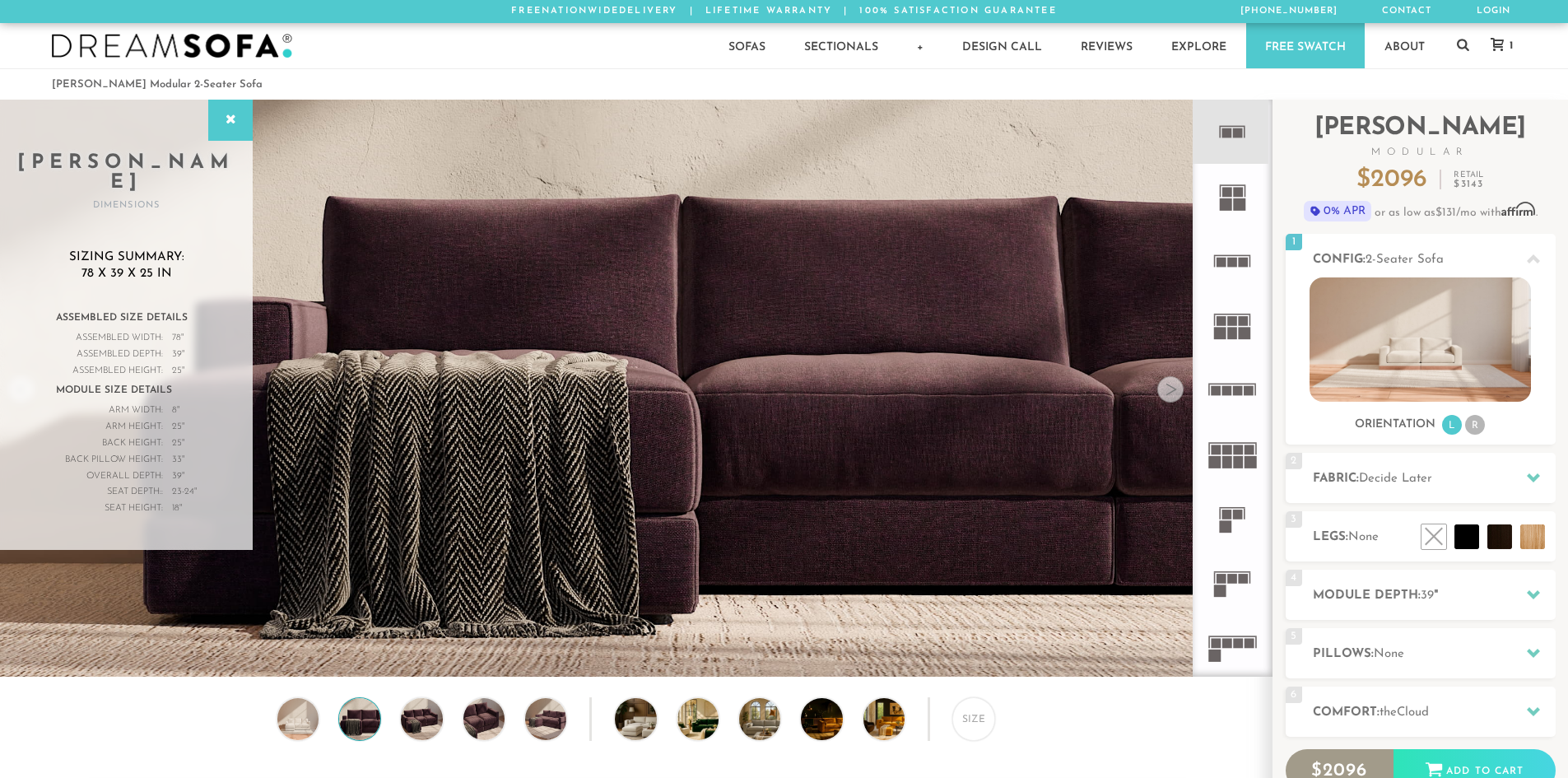
click at [1170, 400] on div at bounding box center [1171, 389] width 26 height 26
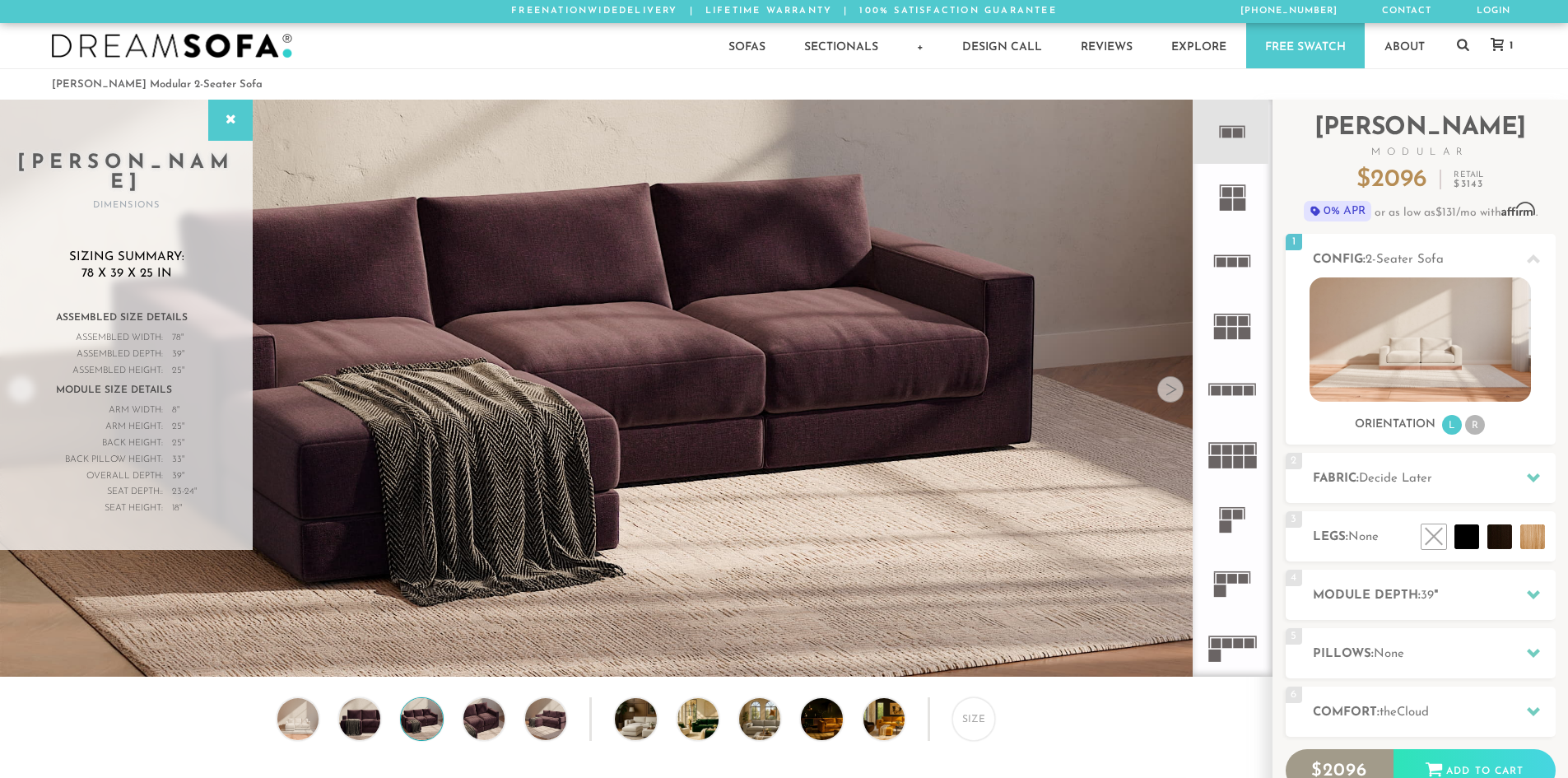
click at [1170, 400] on div at bounding box center [1171, 389] width 26 height 26
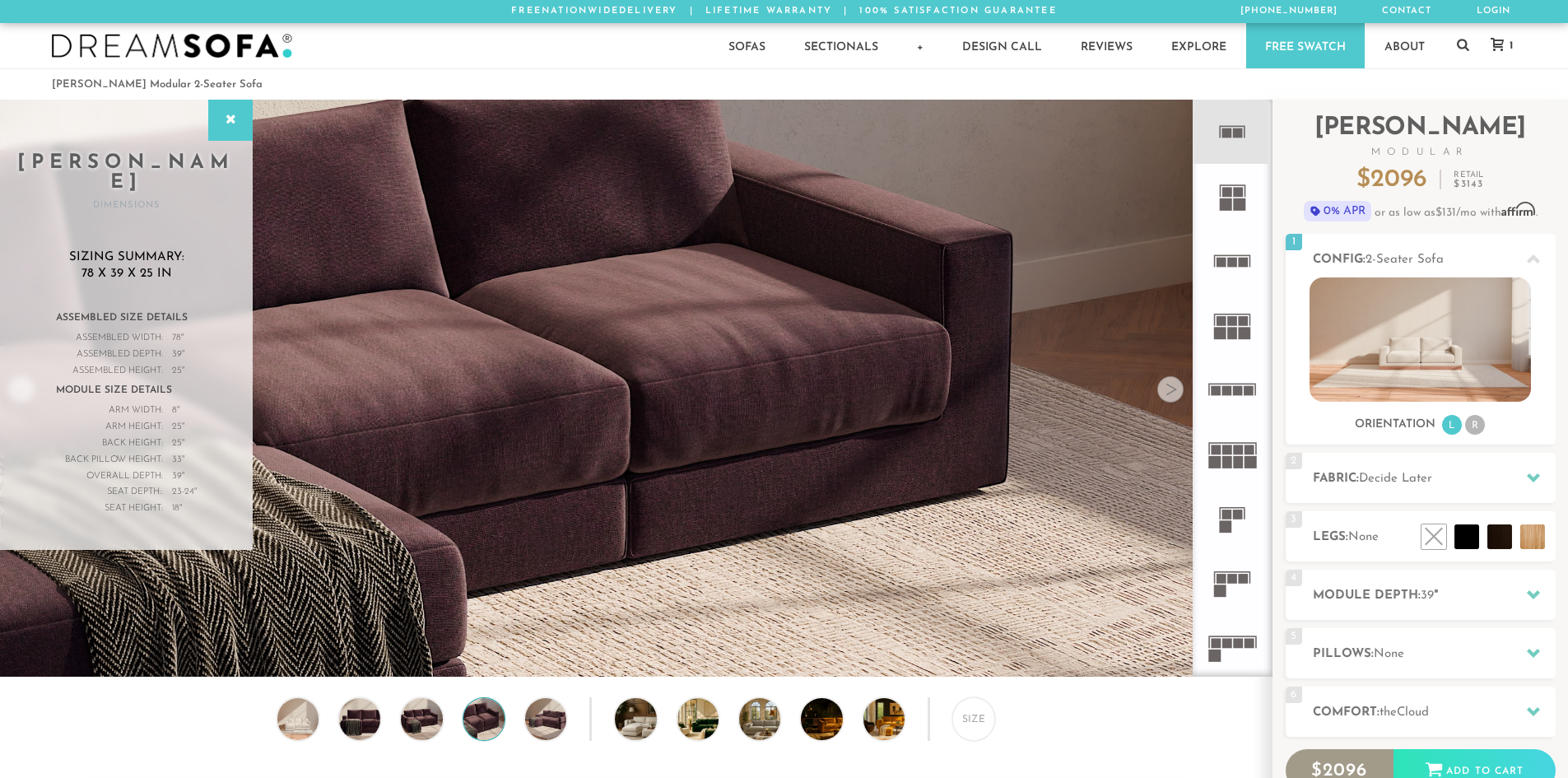
click at [1170, 400] on div at bounding box center [1171, 389] width 26 height 26
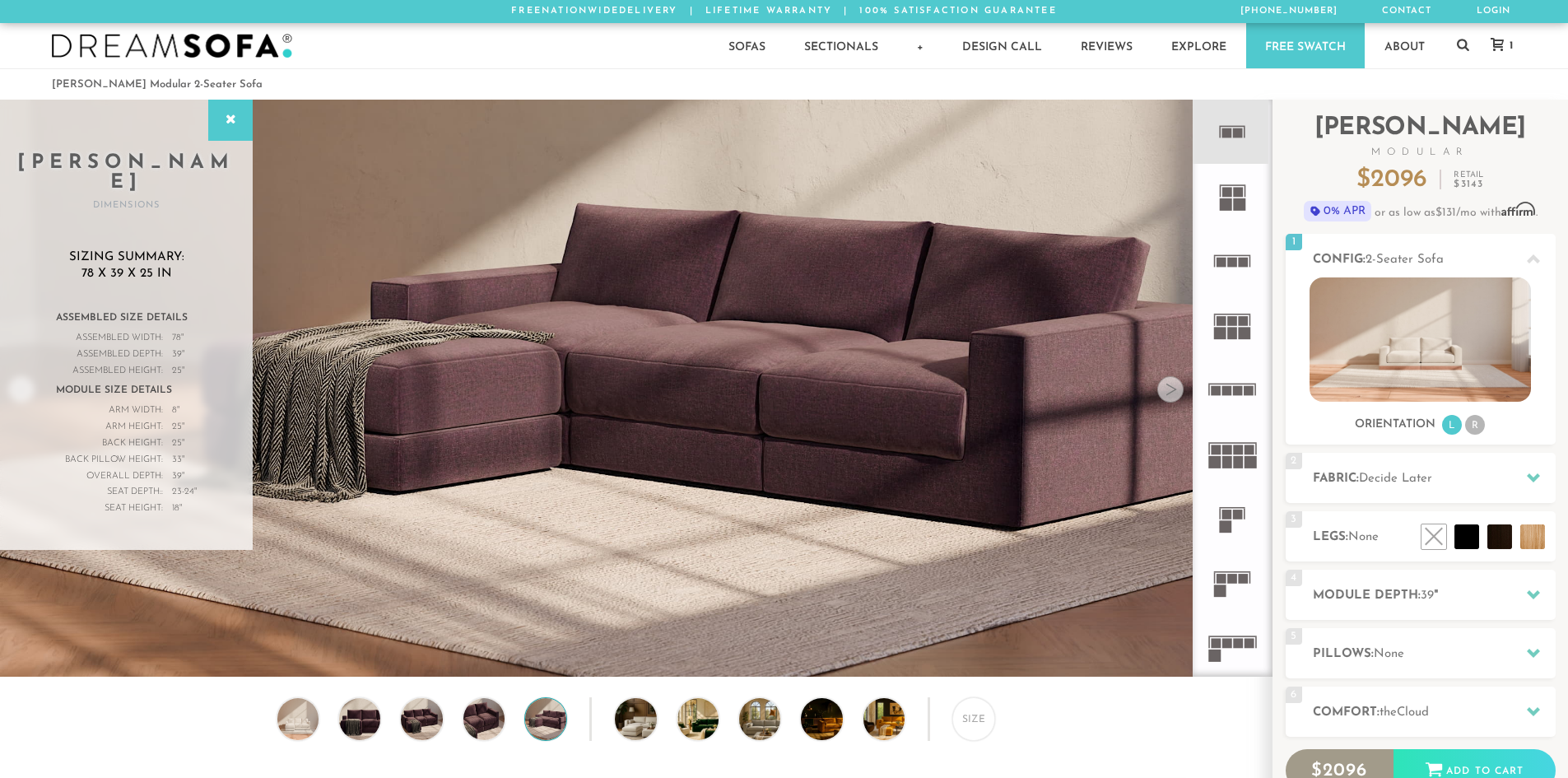
click at [1170, 400] on div at bounding box center [1171, 389] width 26 height 26
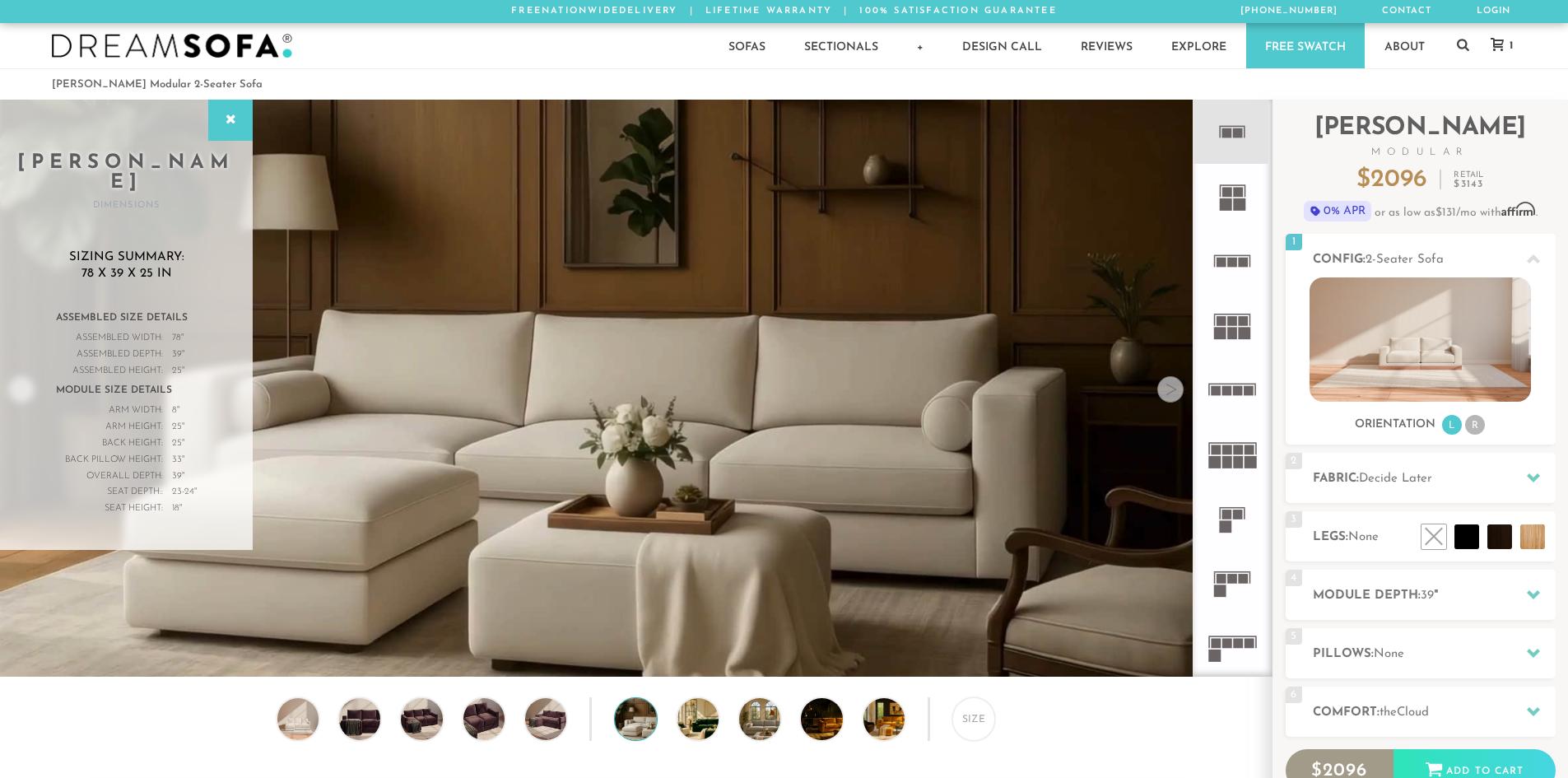
click at [1170, 400] on div at bounding box center [1171, 389] width 26 height 26
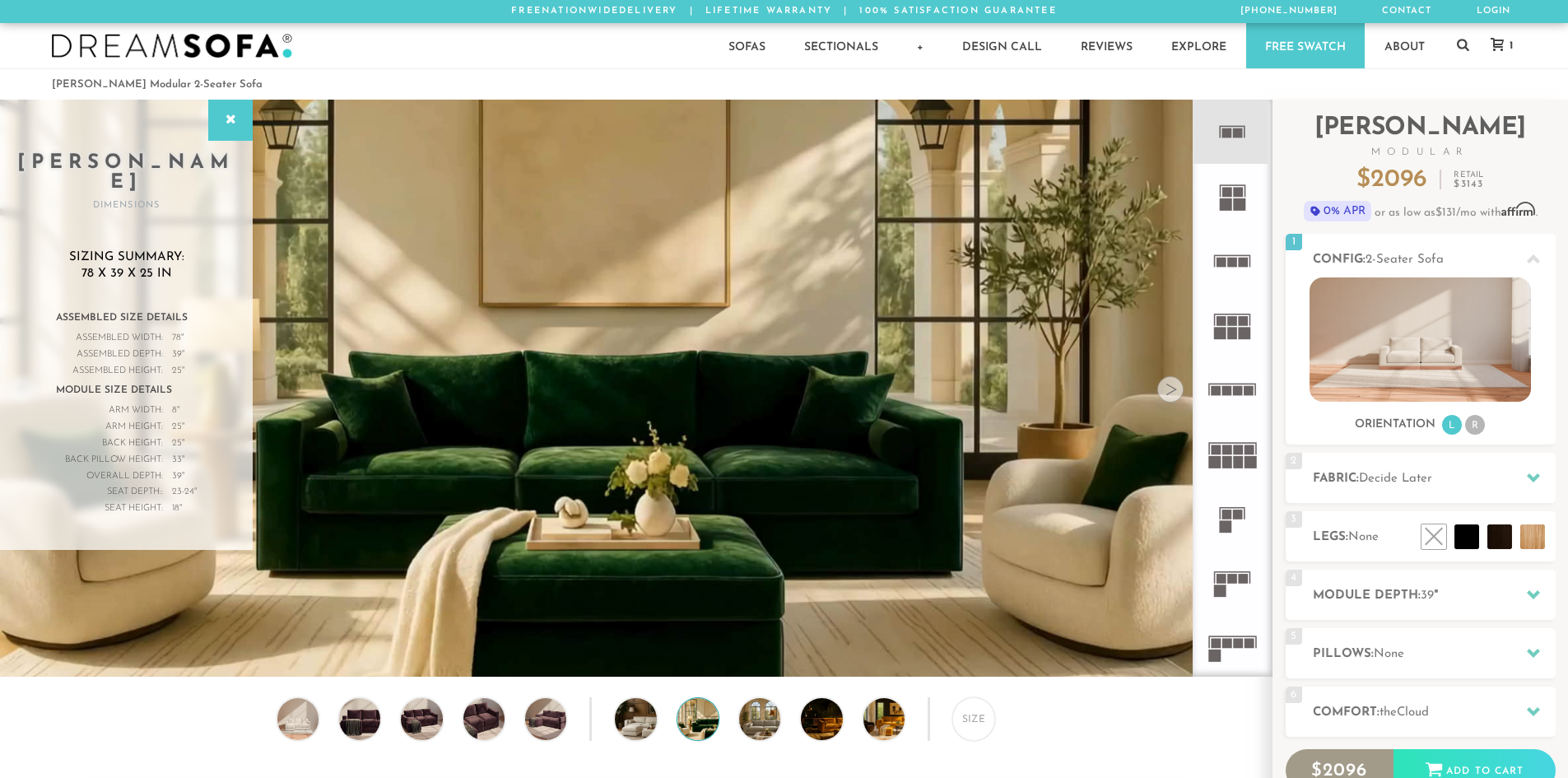
click at [1170, 400] on div at bounding box center [1171, 389] width 26 height 26
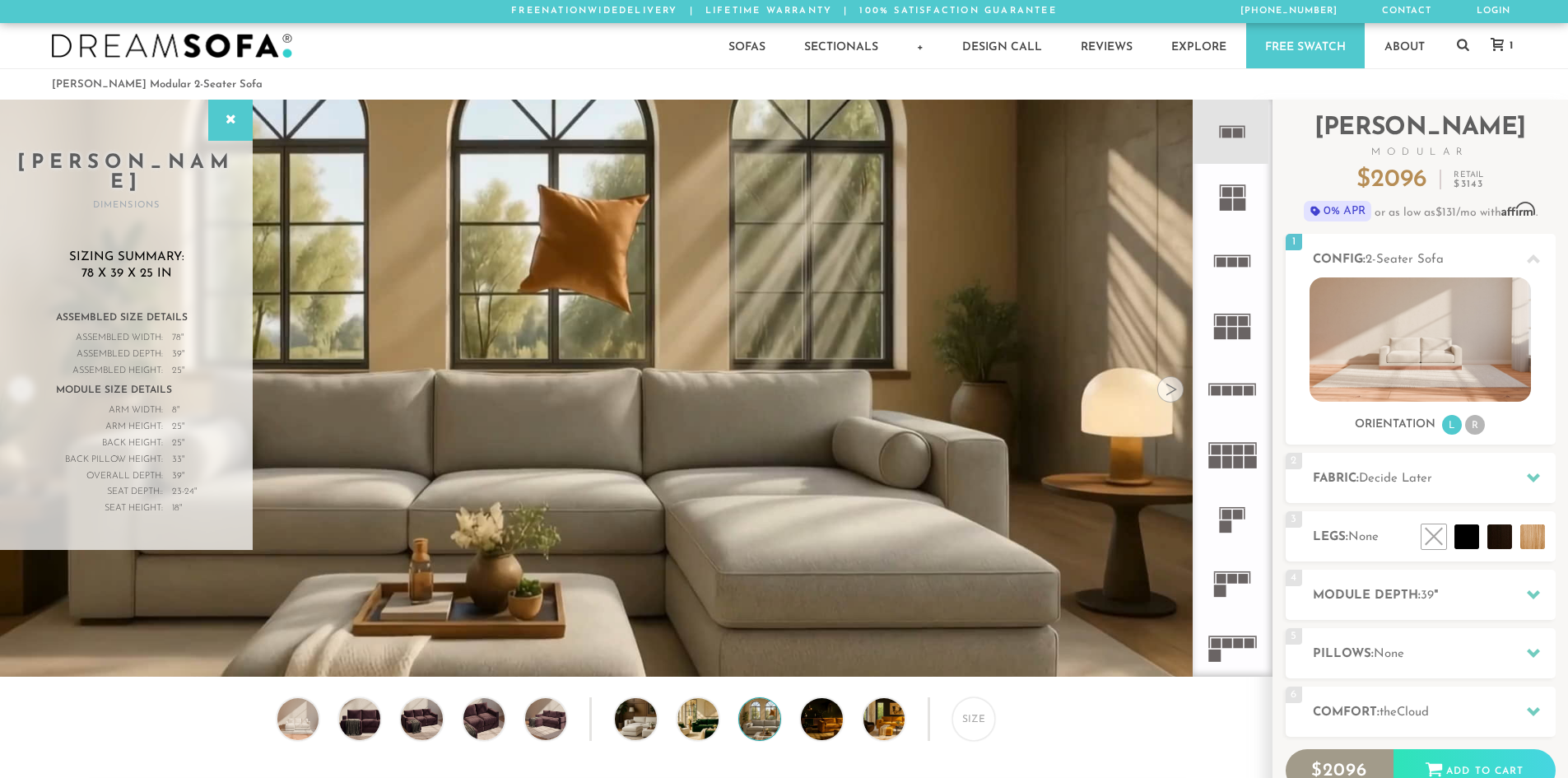
click at [1170, 400] on div at bounding box center [1171, 389] width 26 height 26
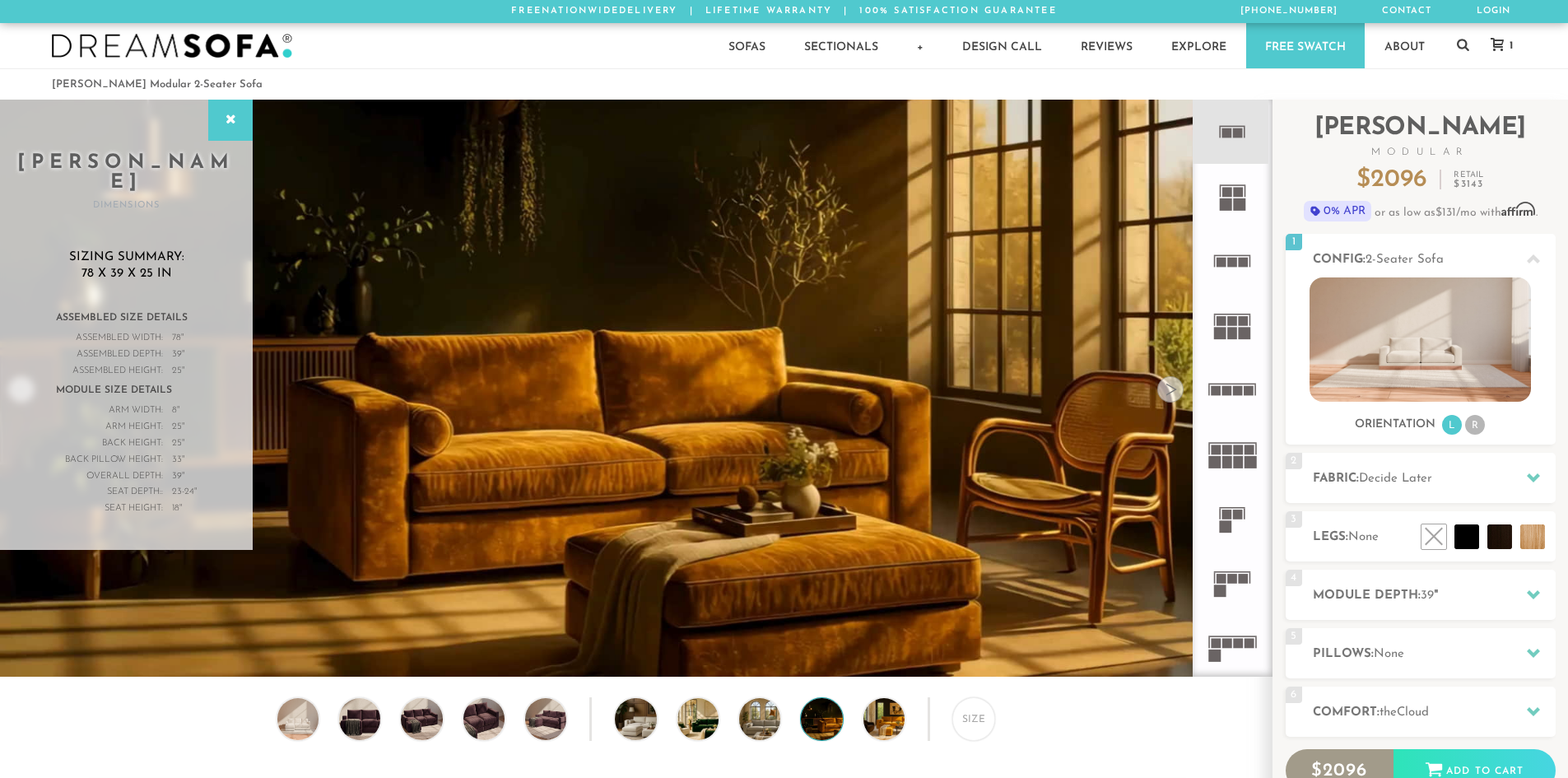
click at [1170, 400] on div at bounding box center [1171, 389] width 26 height 26
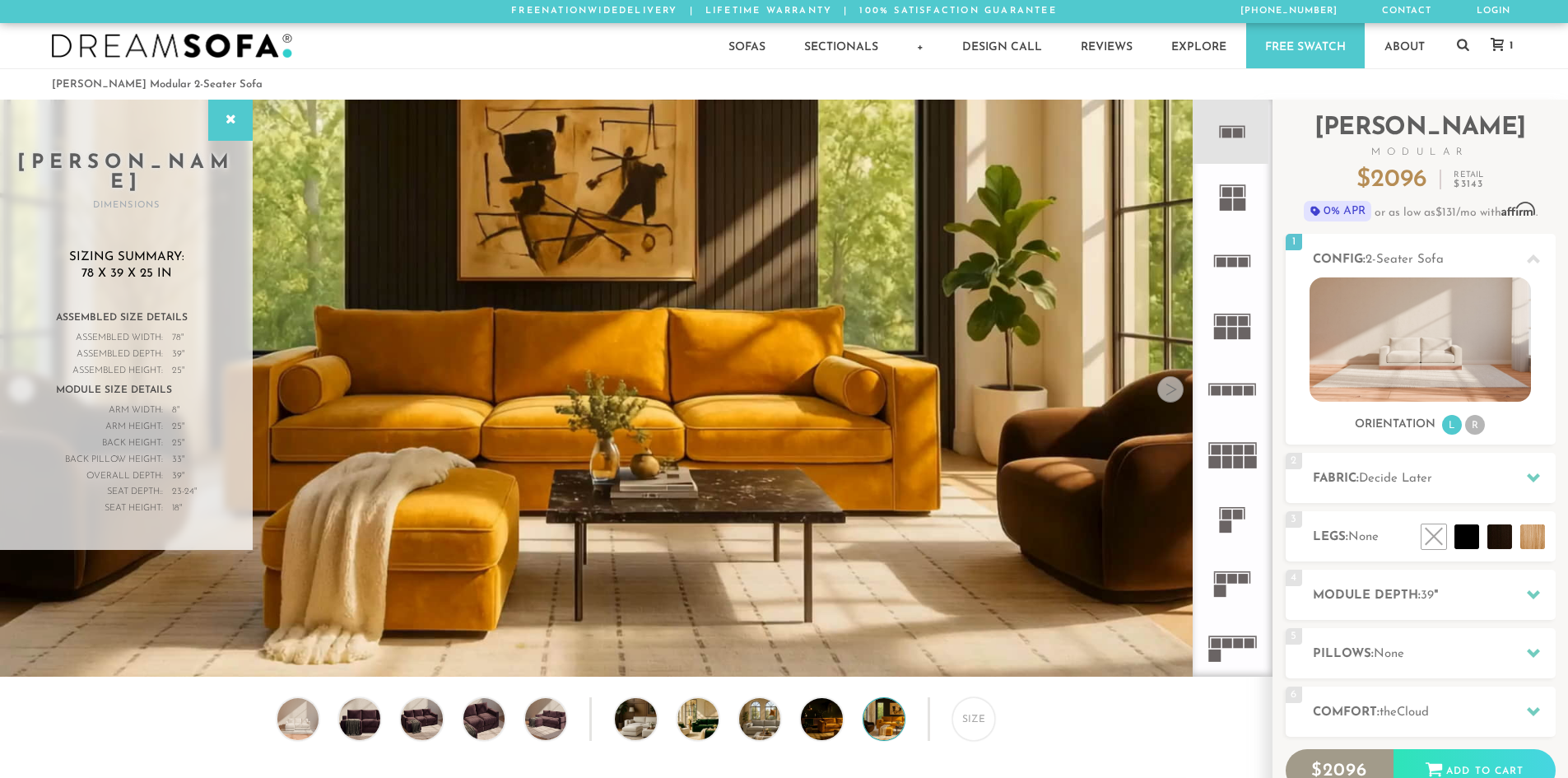
click at [1170, 400] on div at bounding box center [1171, 389] width 26 height 26
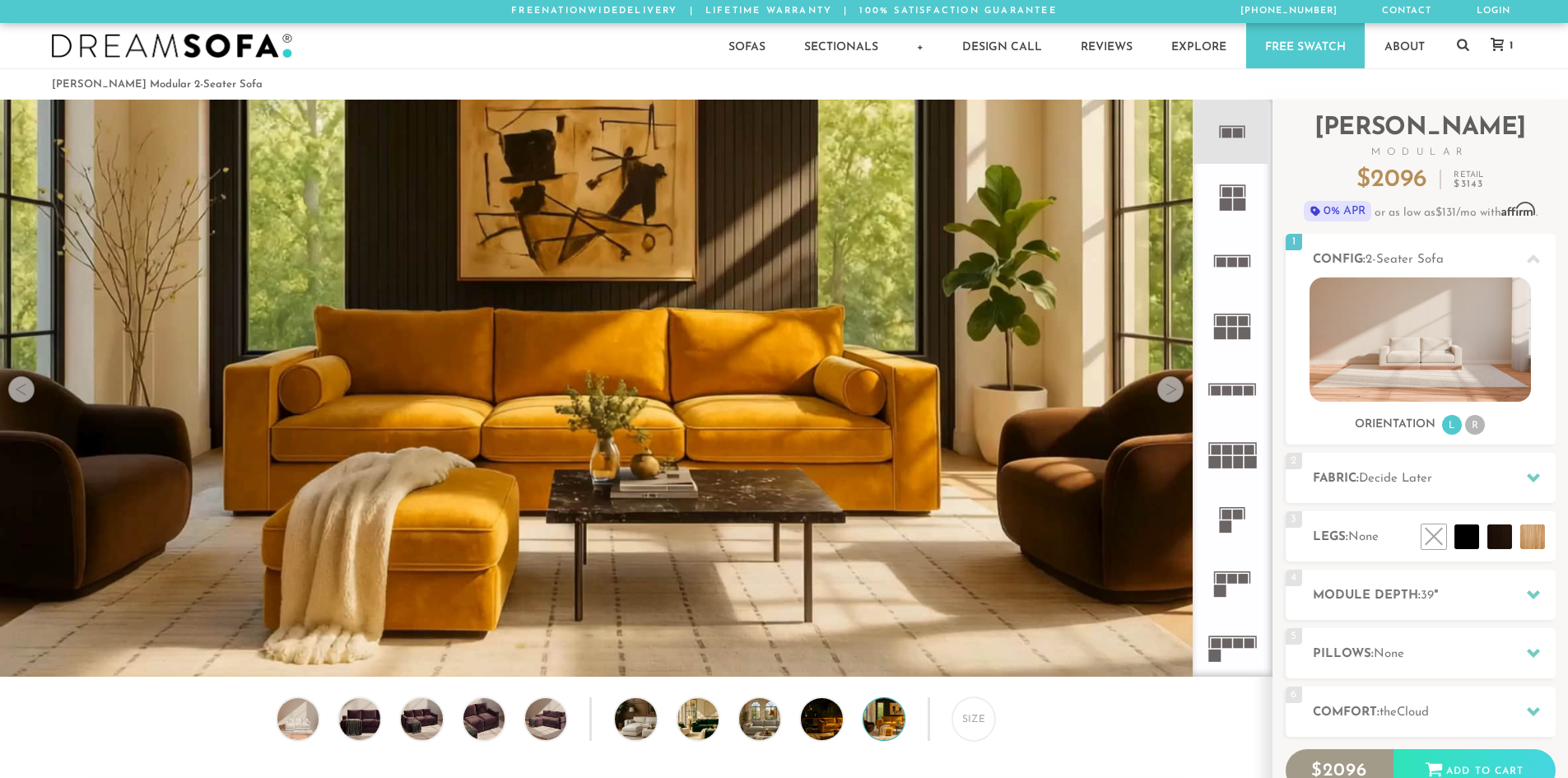
click at [1170, 400] on div at bounding box center [1171, 389] width 26 height 26
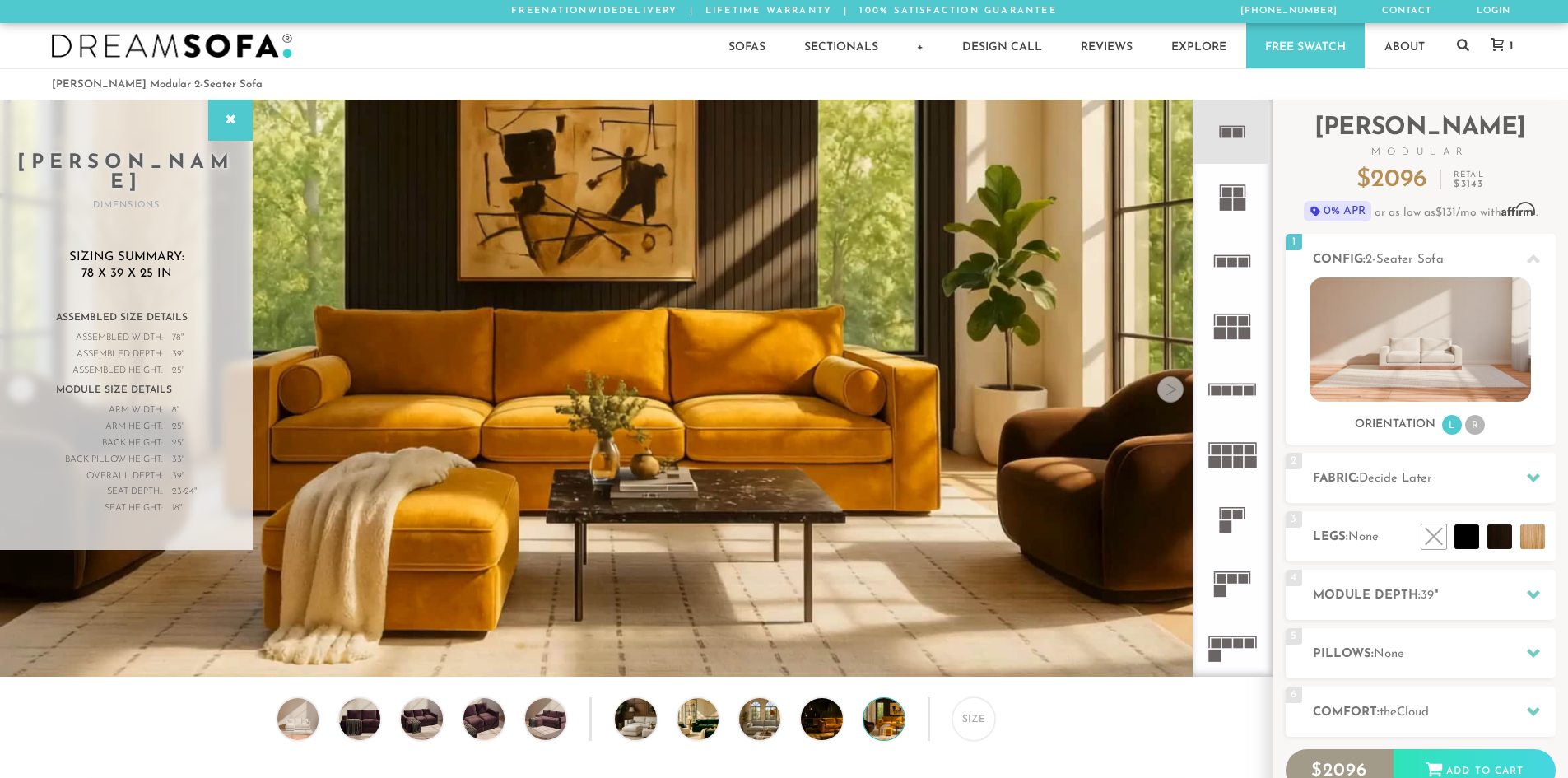
click at [1170, 400] on div at bounding box center [1171, 389] width 26 height 26
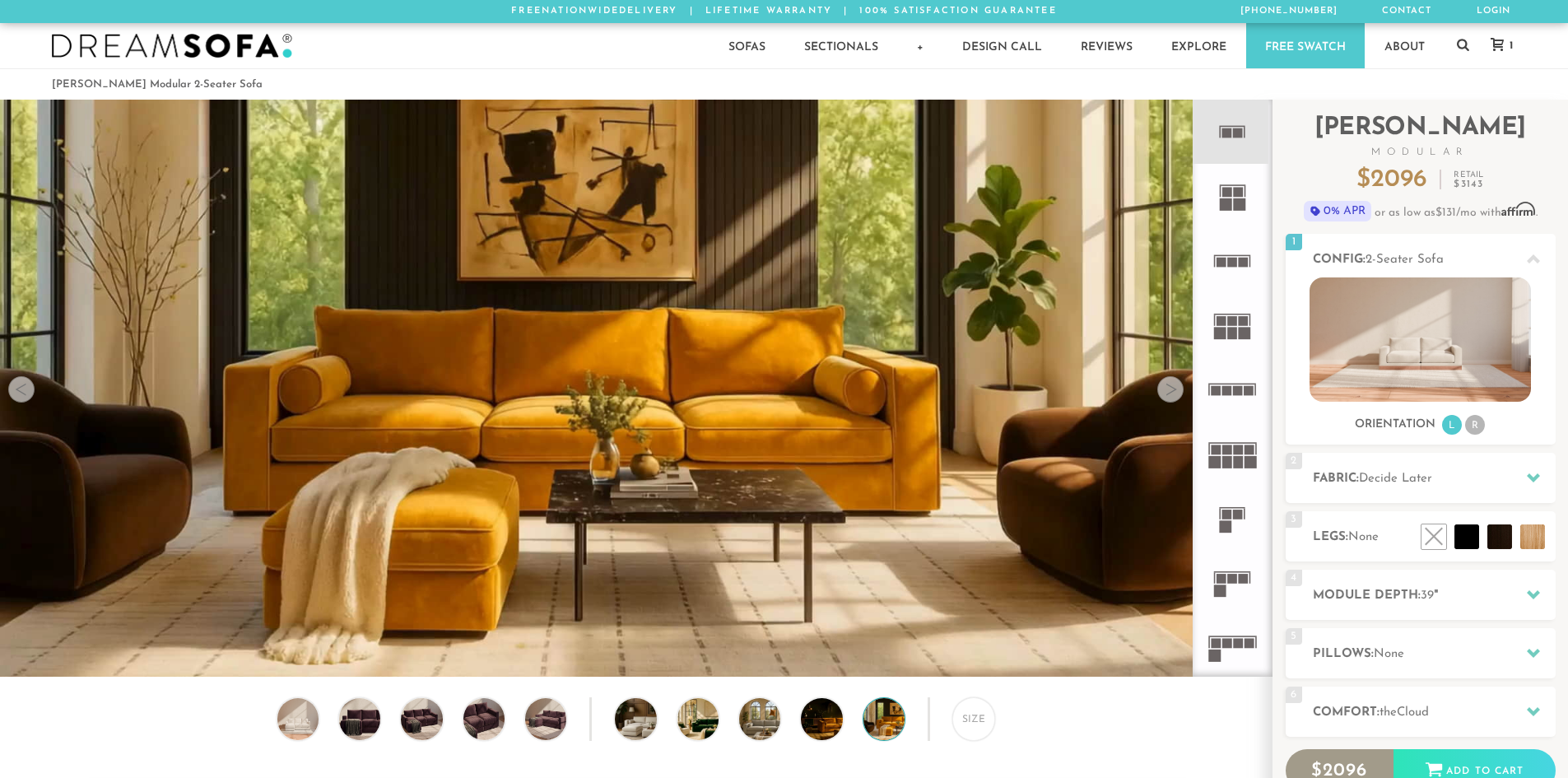
click at [1170, 400] on div at bounding box center [1171, 389] width 26 height 26
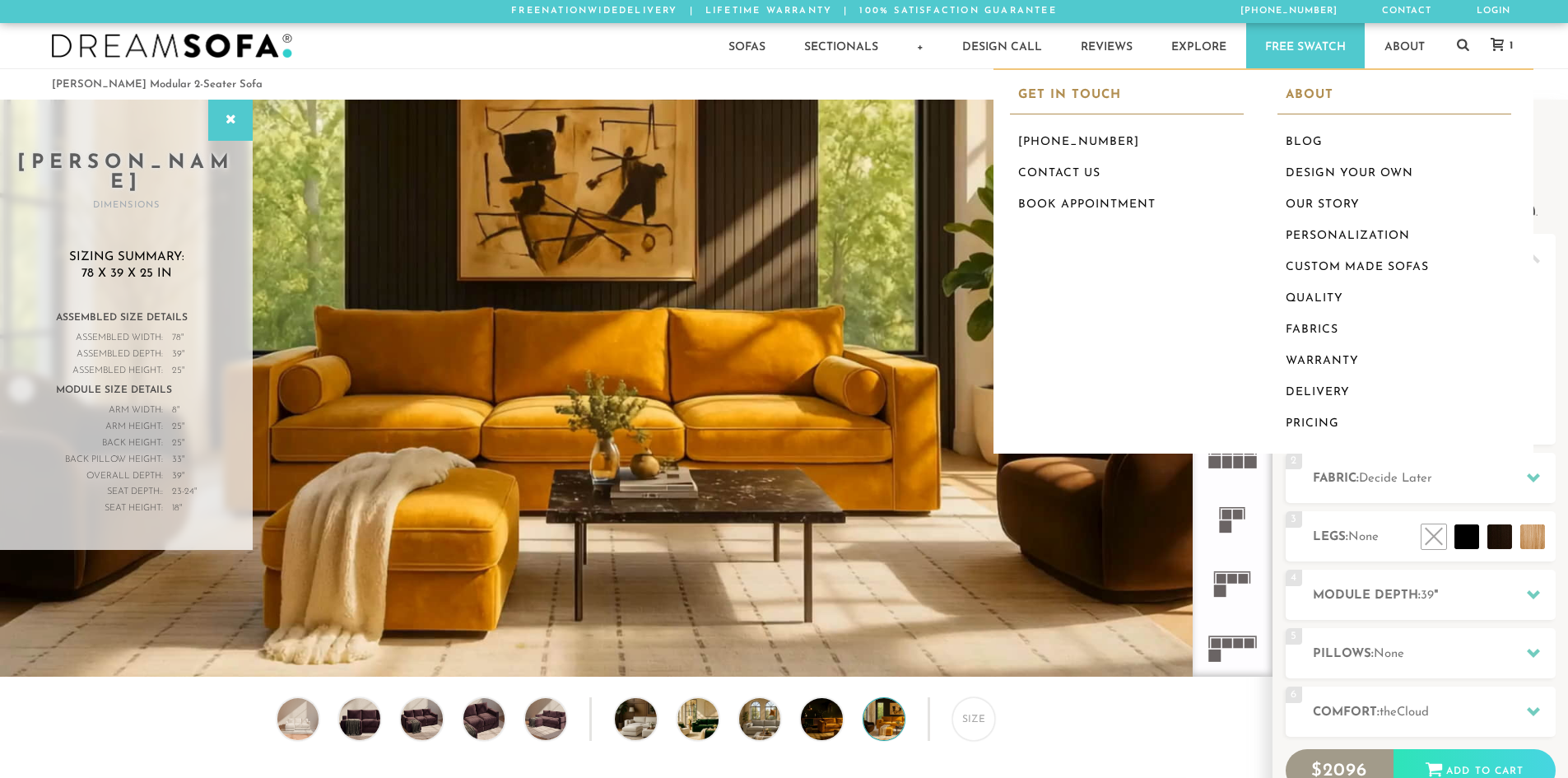
click at [1502, 48] on icon at bounding box center [1497, 45] width 13 height 13
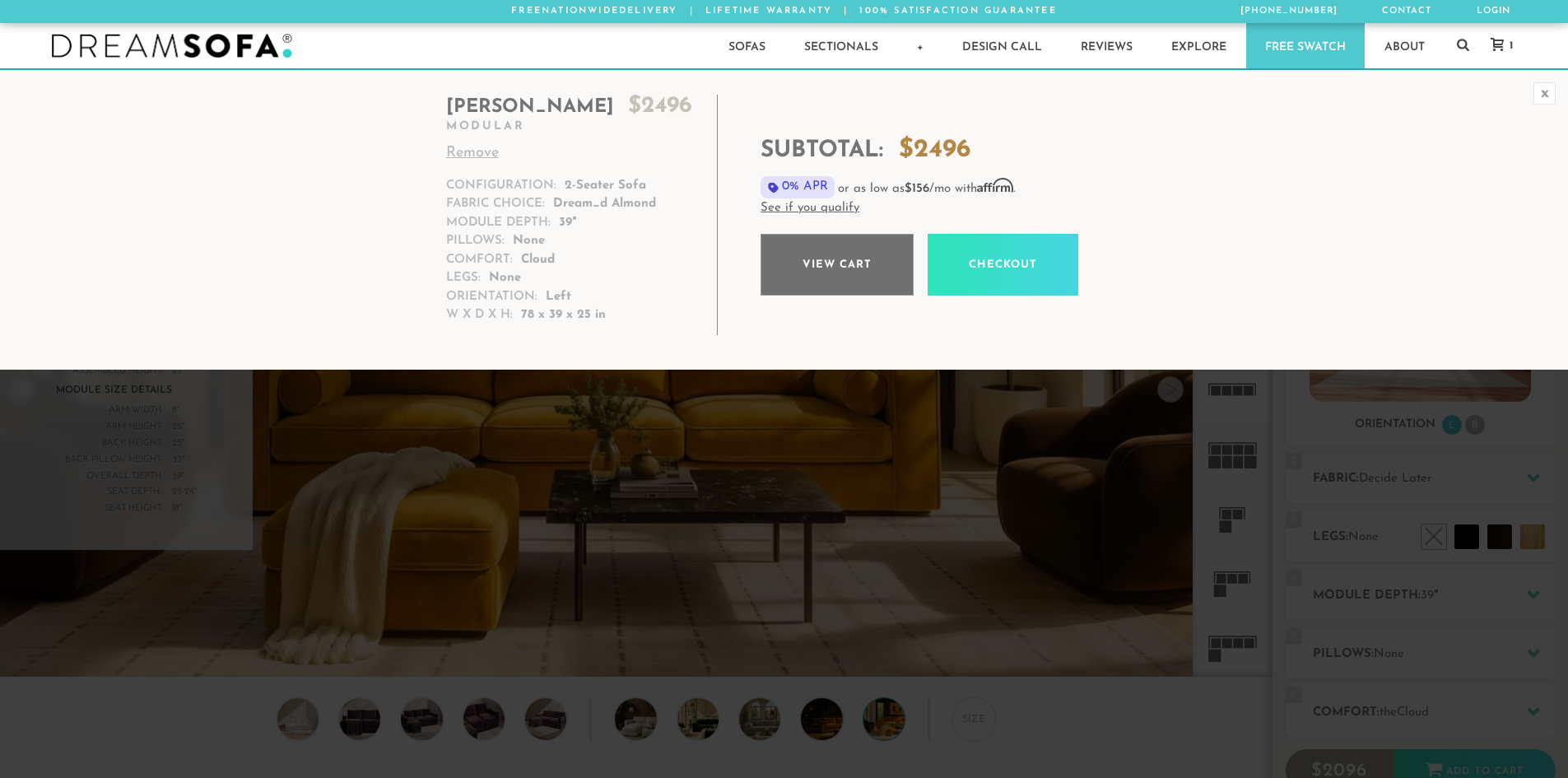
click at [853, 259] on link "View cart" at bounding box center [837, 264] width 153 height 61
